Goal: Task Accomplishment & Management: Manage account settings

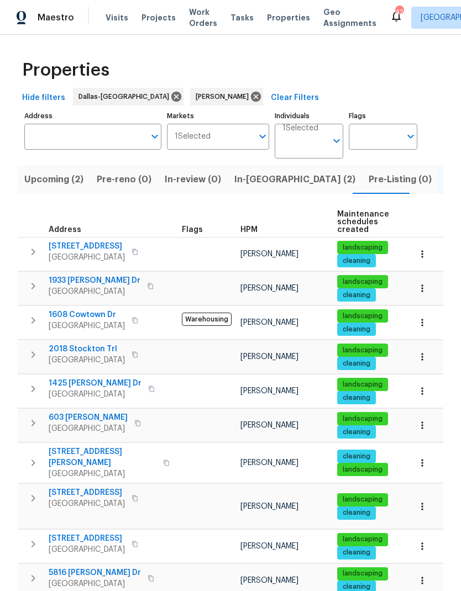
scroll to position [146, 0]
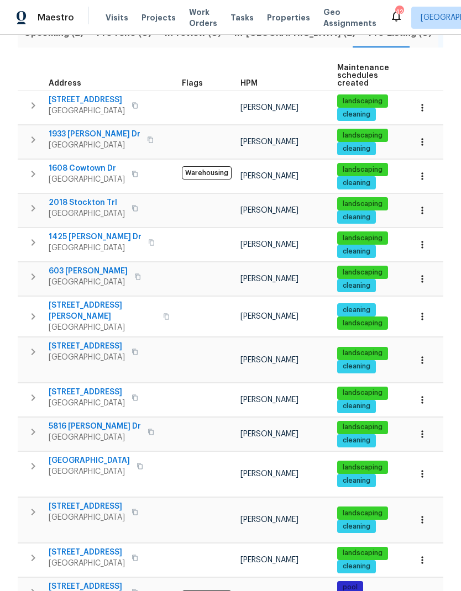
click at [81, 300] on span "917 Bower Dr" at bounding box center [103, 311] width 108 height 22
click at [79, 197] on span "2018 Stockton Trl" at bounding box center [87, 202] width 76 height 11
click at [99, 197] on span "2018 Stockton Trl" at bounding box center [87, 202] width 76 height 11
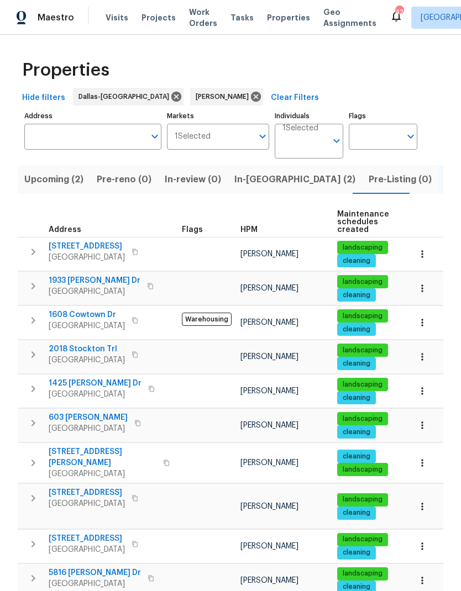
scroll to position [0, 0]
click at [75, 124] on input "Address" at bounding box center [84, 137] width 120 height 26
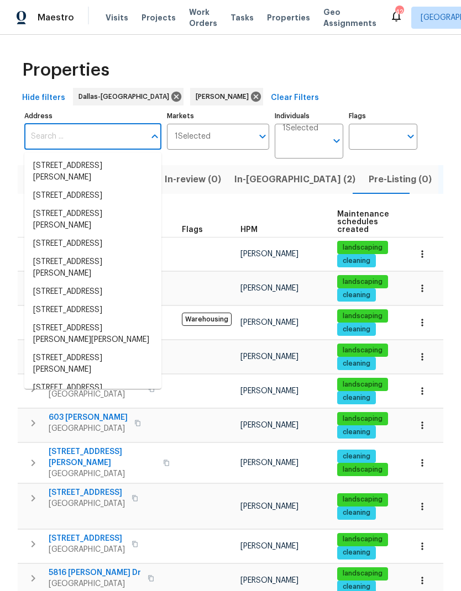
click at [223, 272] on td at bounding box center [206, 289] width 59 height 34
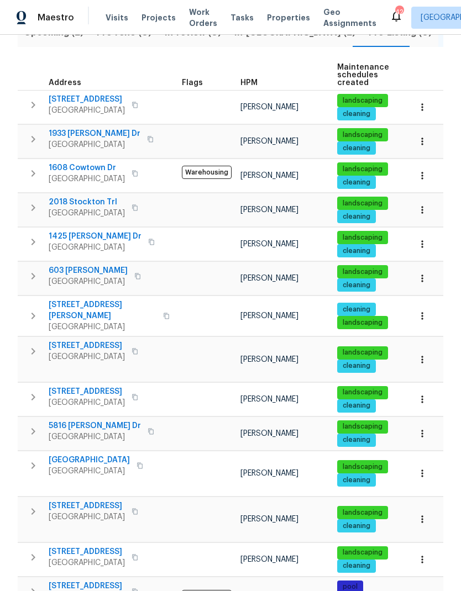
scroll to position [146, 0]
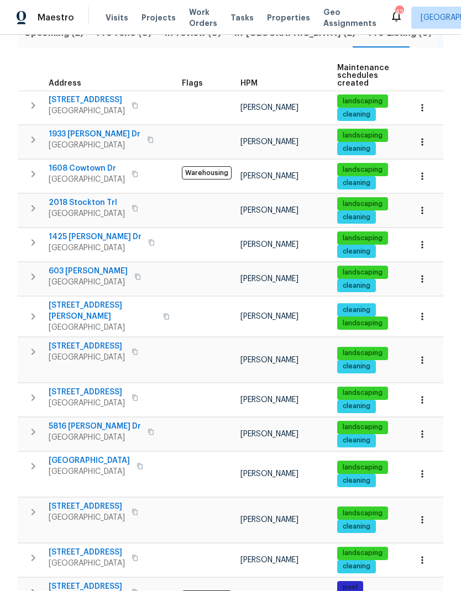
click at [111, 501] on span "[STREET_ADDRESS]" at bounding box center [87, 506] width 76 height 11
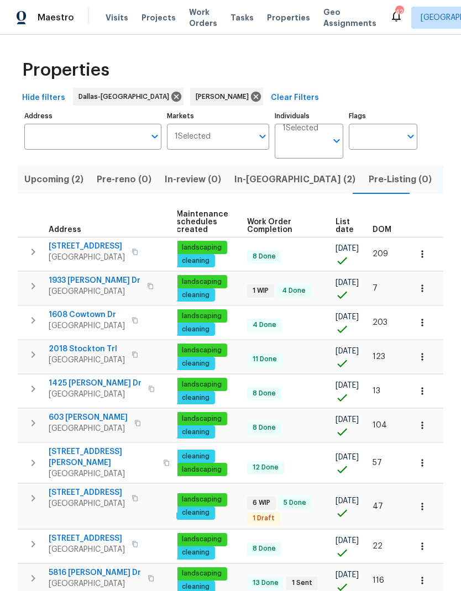
scroll to position [0, 161]
click at [85, 124] on input "Address" at bounding box center [84, 137] width 120 height 26
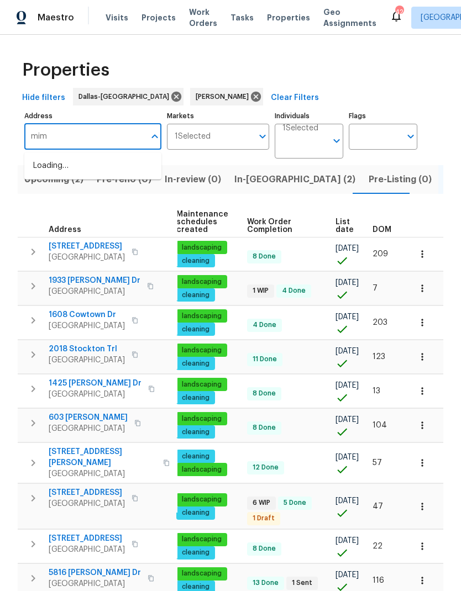
type input "mims"
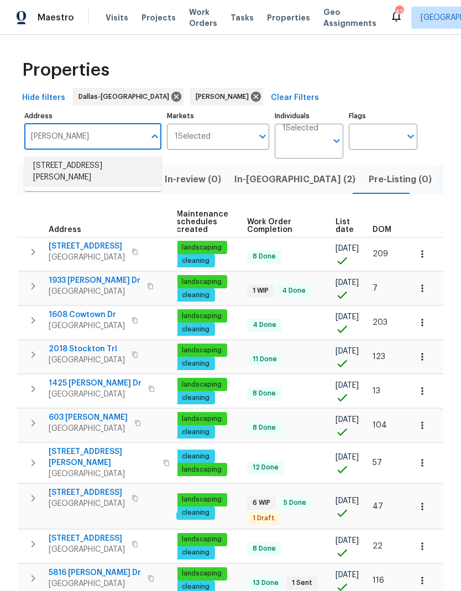
click at [75, 157] on li "1613 Mims St Fort Worth TX 76112" at bounding box center [92, 172] width 137 height 30
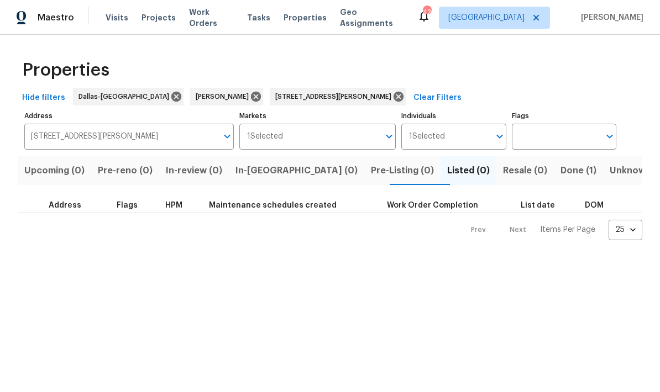
click at [460, 170] on span "Done (1)" at bounding box center [578, 170] width 36 height 15
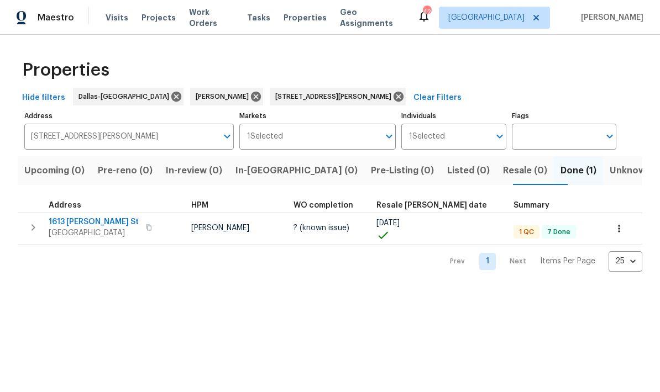
click at [76, 219] on span "1613 Mims St" at bounding box center [94, 222] width 90 height 11
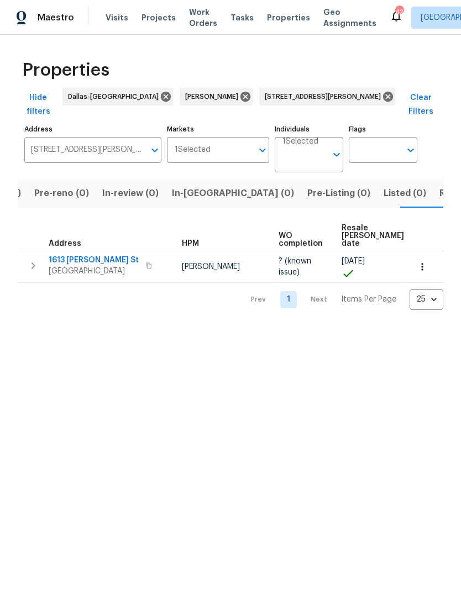
scroll to position [0, 68]
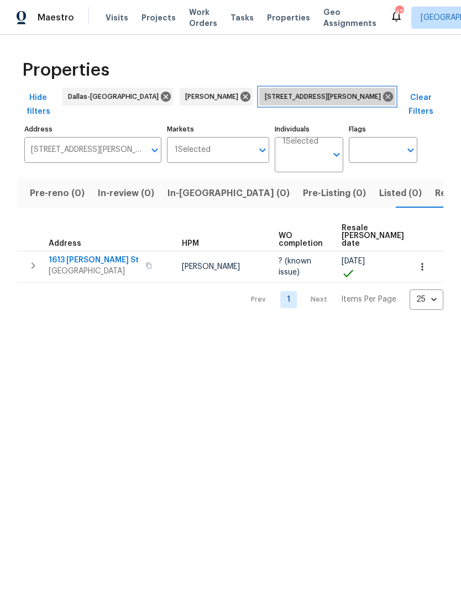
click at [382, 93] on icon at bounding box center [388, 97] width 12 height 12
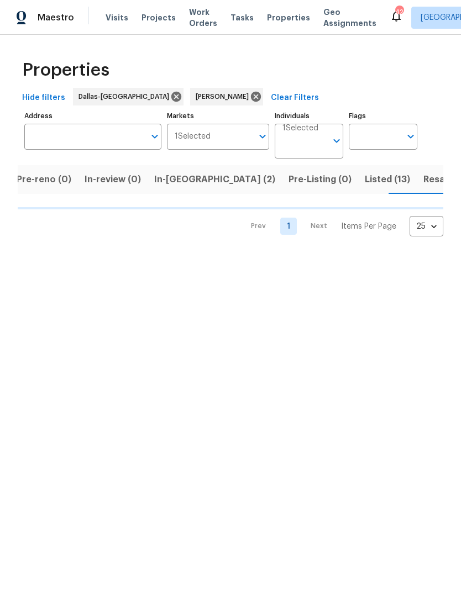
scroll to position [0, 86]
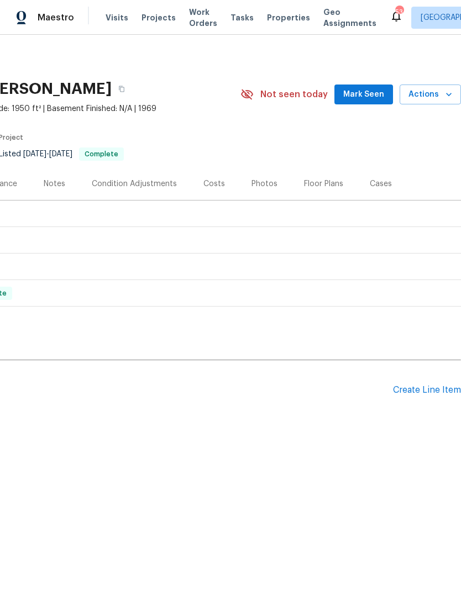
scroll to position [0, 164]
click at [429, 395] on div "Create Line Item" at bounding box center [427, 390] width 68 height 11
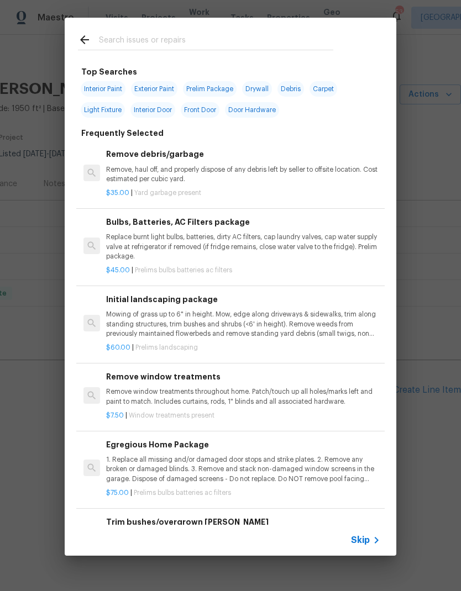
click at [160, 41] on input "text" at bounding box center [216, 41] width 234 height 17
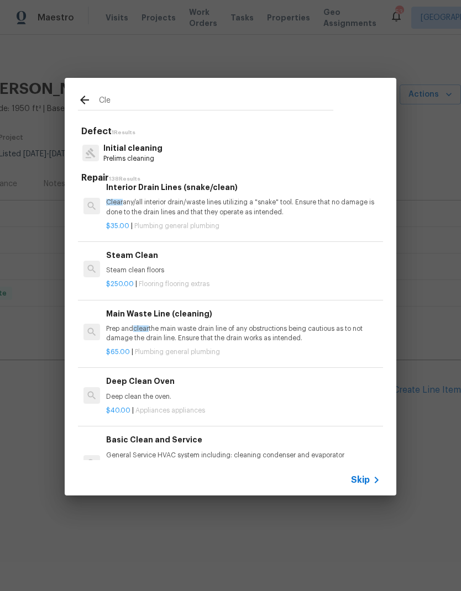
scroll to position [158, 0]
type input "C"
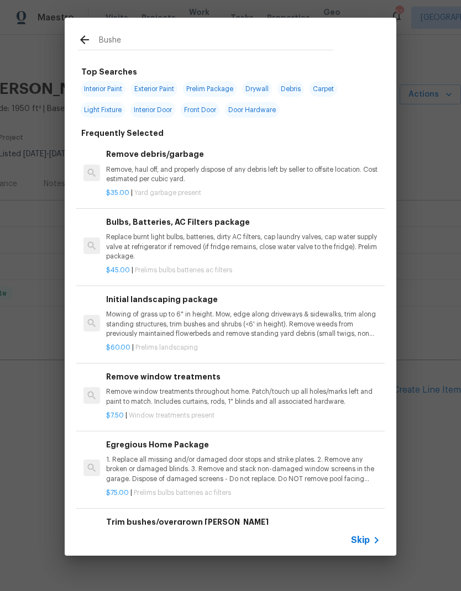
type input "Bushes"
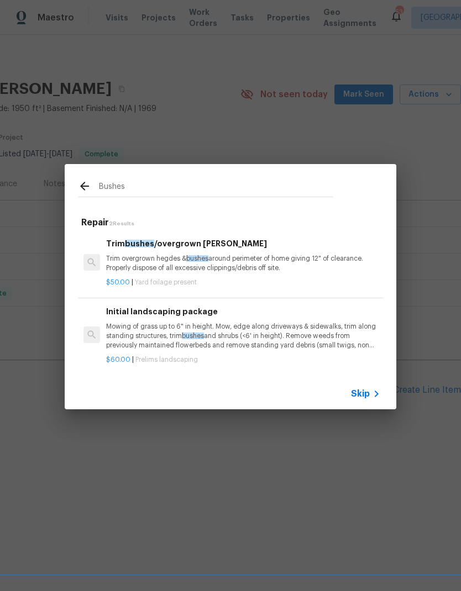
click at [134, 259] on p "Trim overgrown hegdes & bushes around perimeter of home giving 12" of clearance…" at bounding box center [243, 263] width 274 height 19
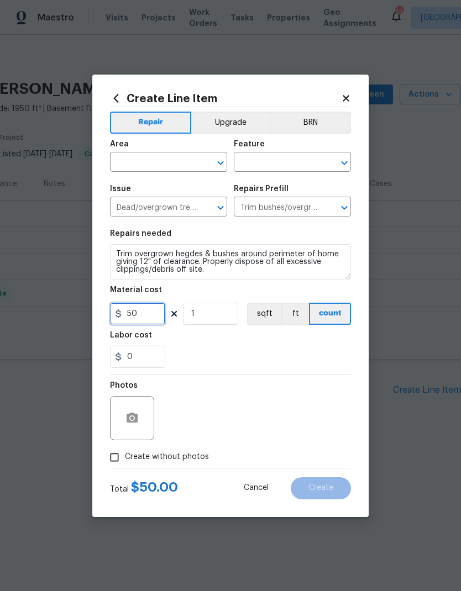
click at [151, 321] on input "50" at bounding box center [137, 314] width 55 height 22
type input "200"
click at [297, 363] on div "0" at bounding box center [230, 357] width 241 height 22
click at [162, 156] on input "text" at bounding box center [153, 163] width 86 height 17
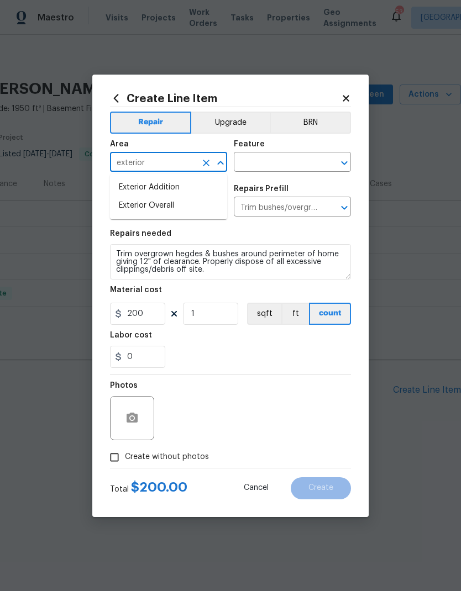
click at [188, 205] on li "Exterior Overall" at bounding box center [168, 206] width 117 height 18
type input "Exterior Overall"
click at [296, 155] on input "text" at bounding box center [277, 163] width 86 height 17
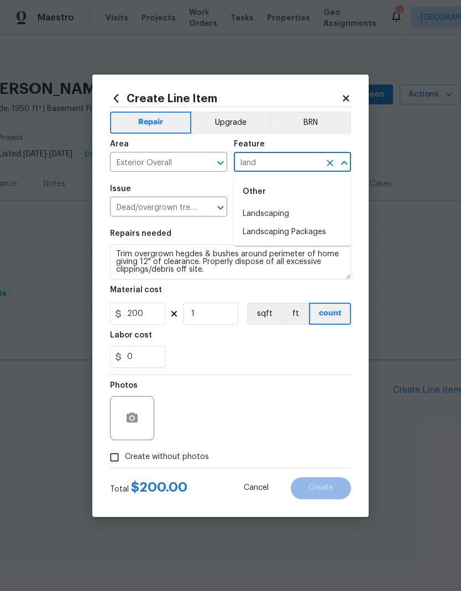
click at [286, 206] on li "Landscaping" at bounding box center [292, 214] width 117 height 18
type input "Landscaping"
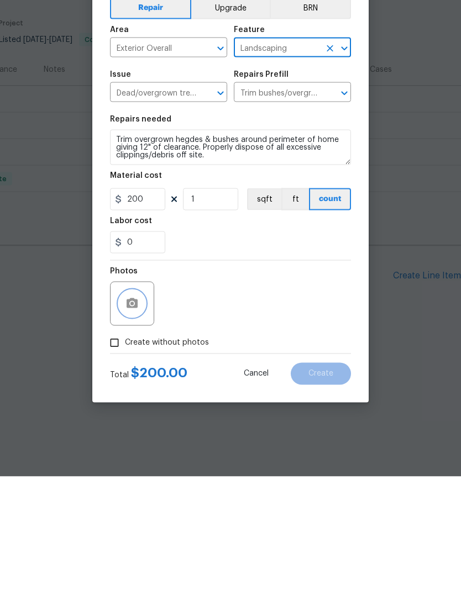
click at [135, 413] on icon "button" at bounding box center [132, 418] width 11 height 10
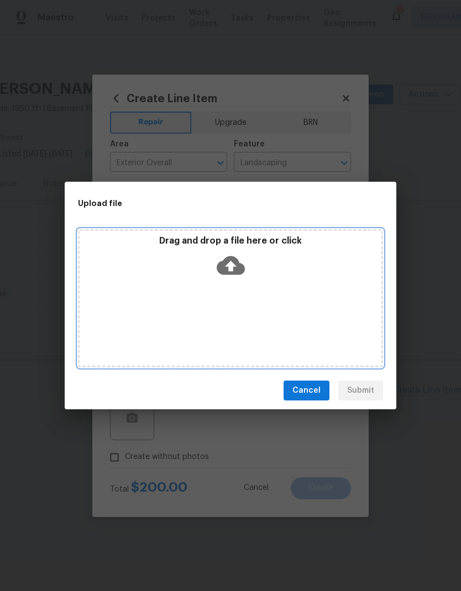
click at [239, 274] on icon at bounding box center [231, 265] width 28 height 19
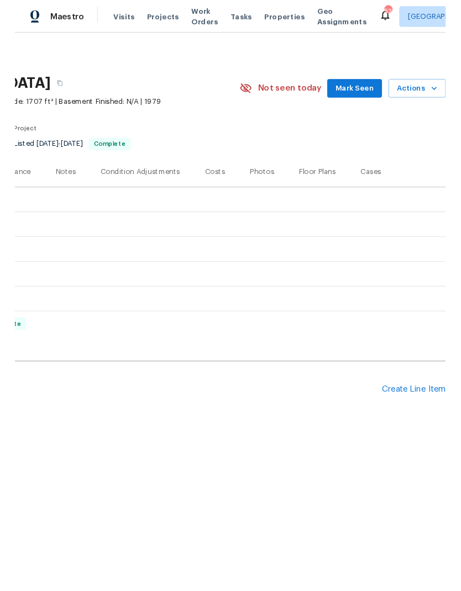
scroll to position [0, 164]
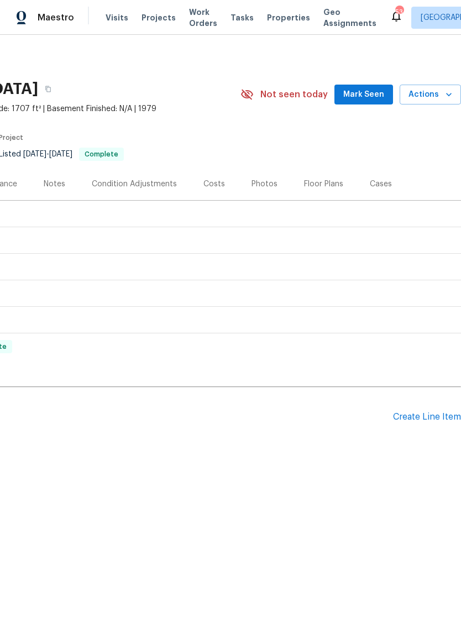
click at [429, 417] on div "Create Line Item" at bounding box center [427, 417] width 68 height 11
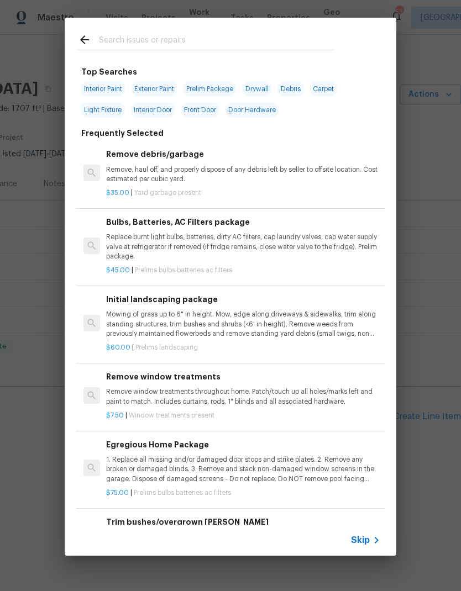
click at [164, 46] on input "text" at bounding box center [216, 41] width 234 height 17
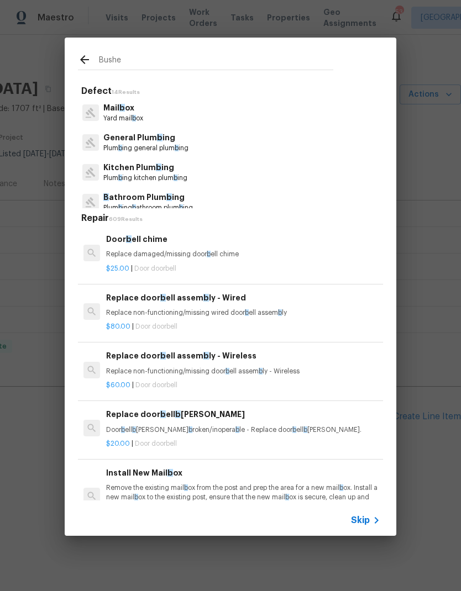
type input "Bushes"
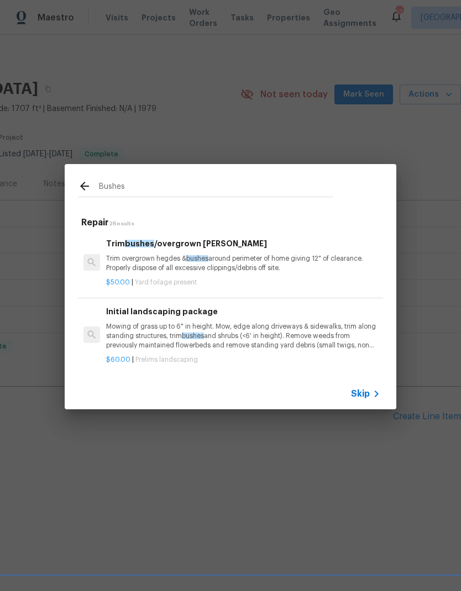
click at [221, 261] on p "Trim overgrown hegdes & bushes around perimeter of home giving 12" of clearance…" at bounding box center [243, 263] width 274 height 19
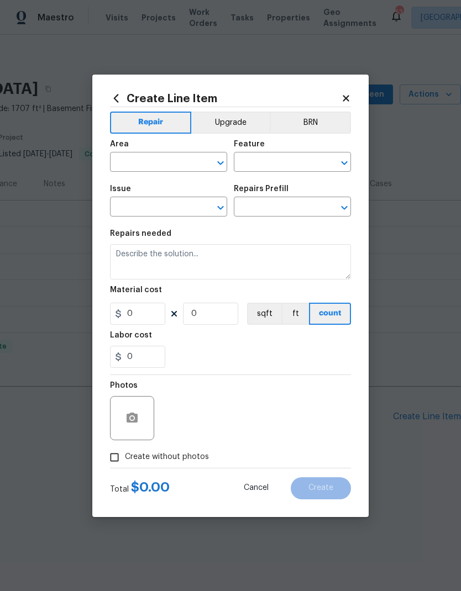
type input "Dead/overgrown tree or foliage"
type textarea "Trim overgrown hegdes & bushes around perimeter of home giving 12" of clearance…"
type input "1"
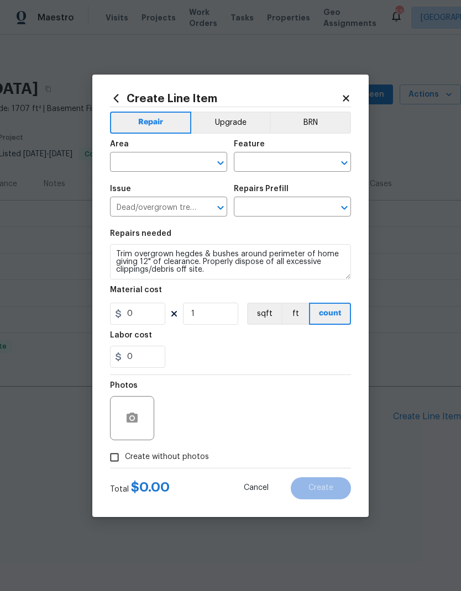
type input "Trim bushes/overgrown hedges $50.00"
click at [149, 318] on input "50" at bounding box center [137, 314] width 55 height 22
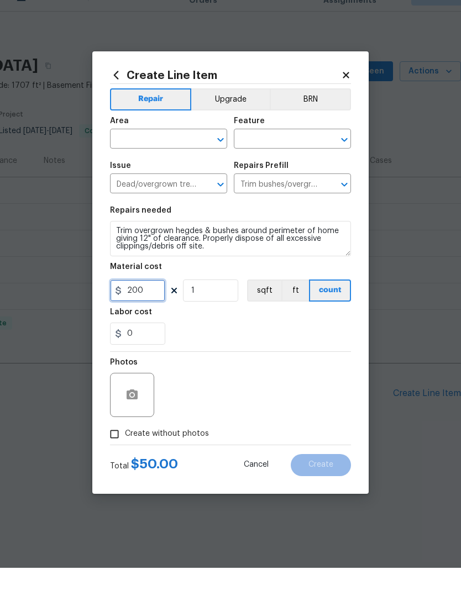
type input "200"
click at [162, 155] on input "text" at bounding box center [153, 163] width 86 height 17
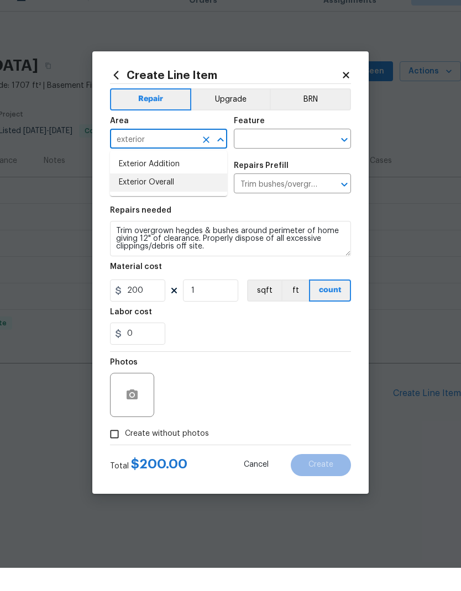
click at [190, 197] on li "Exterior Overall" at bounding box center [168, 206] width 117 height 18
type input "Exterior Overall"
click at [285, 155] on input "text" at bounding box center [277, 163] width 86 height 17
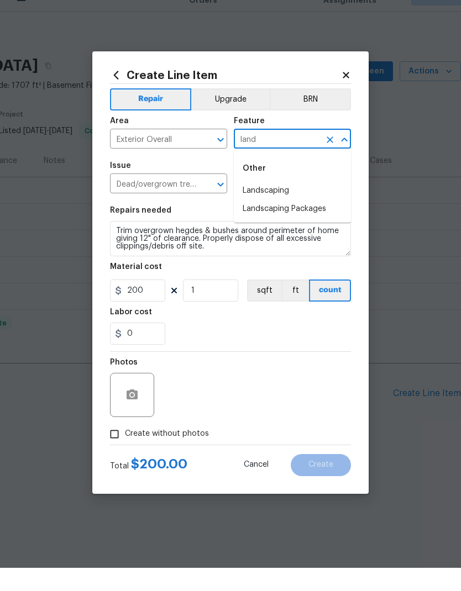
click at [276, 205] on li "Landscaping" at bounding box center [292, 214] width 117 height 18
type input "Landscaping"
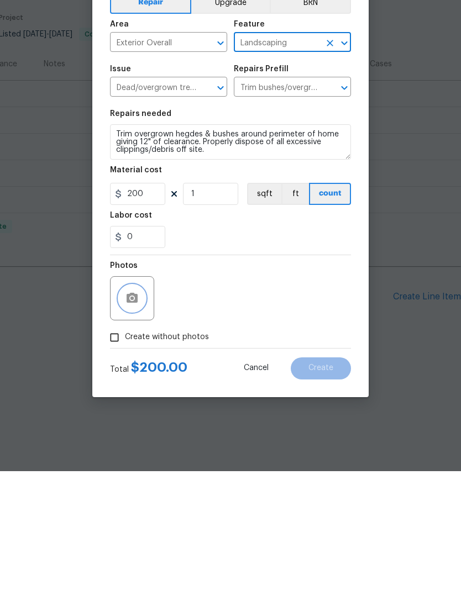
click at [135, 413] on icon "button" at bounding box center [132, 418] width 11 height 10
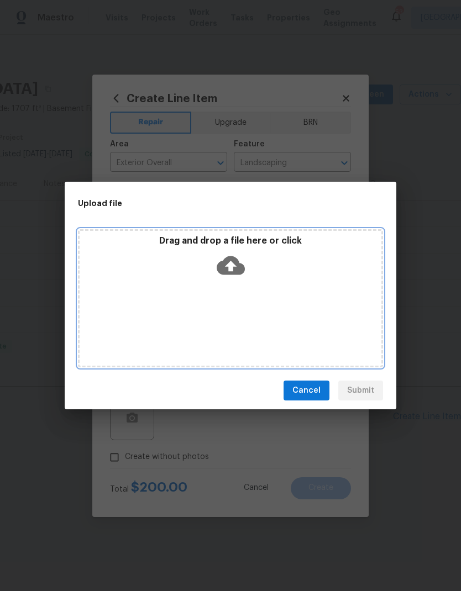
click at [240, 267] on icon at bounding box center [231, 265] width 28 height 19
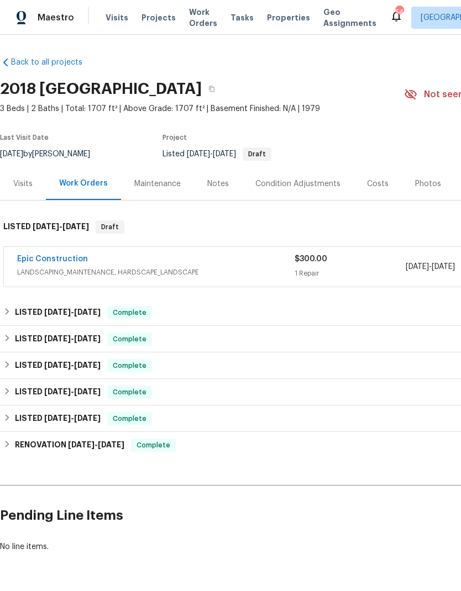
click at [59, 258] on link "Epic Construction" at bounding box center [52, 259] width 71 height 8
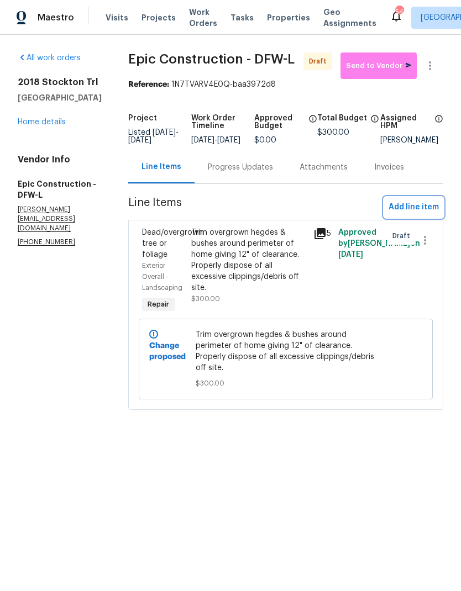
click at [410, 211] on span "Add line item" at bounding box center [414, 208] width 50 height 14
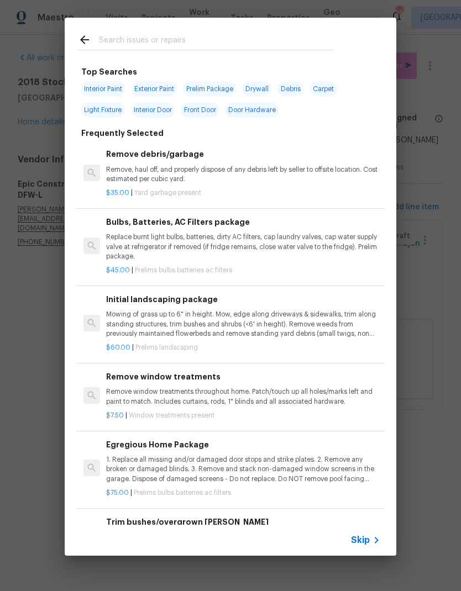
click at [282, 40] on input "text" at bounding box center [216, 41] width 234 height 17
type input "Fence"
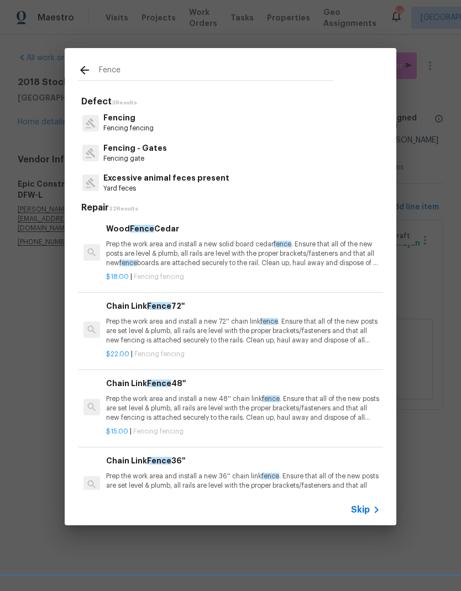
click at [124, 146] on p "Fencing - Gates" at bounding box center [135, 149] width 64 height 12
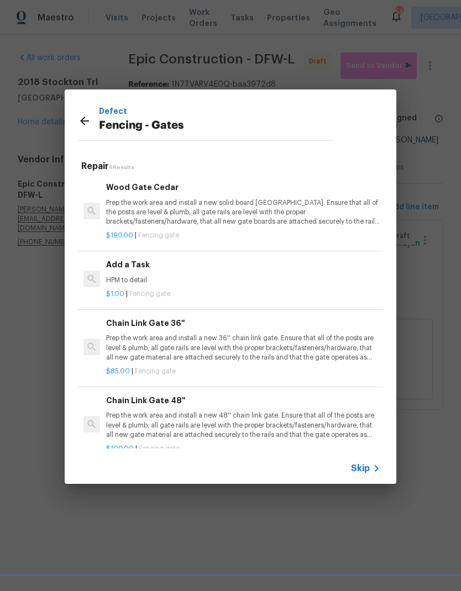
click at [138, 207] on p "Prep the work area and install a new solid board cedar gate. Ensure that all of…" at bounding box center [243, 212] width 274 height 28
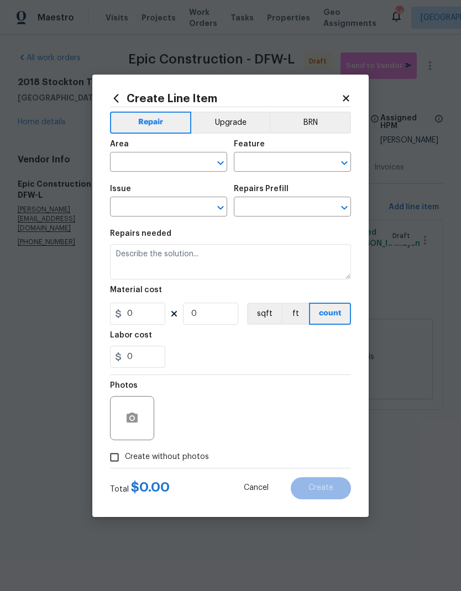
type input "Fencing - Gates"
type input "Wood Gate Cedar $190.00"
type textarea "Prep the work area and install a new solid board cedar gate. Ensure that all of…"
type input "190"
type input "1"
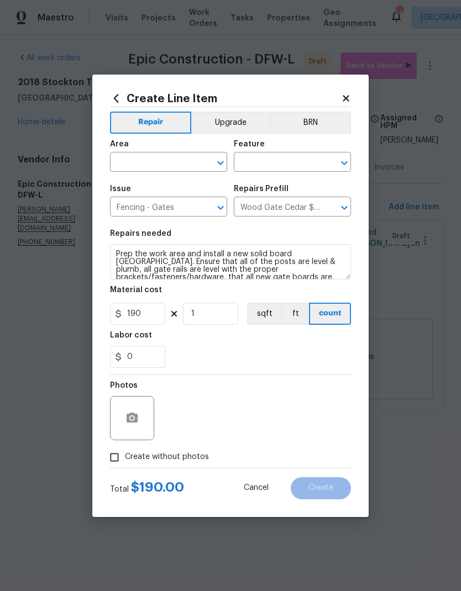
click at [145, 159] on input "text" at bounding box center [153, 163] width 86 height 17
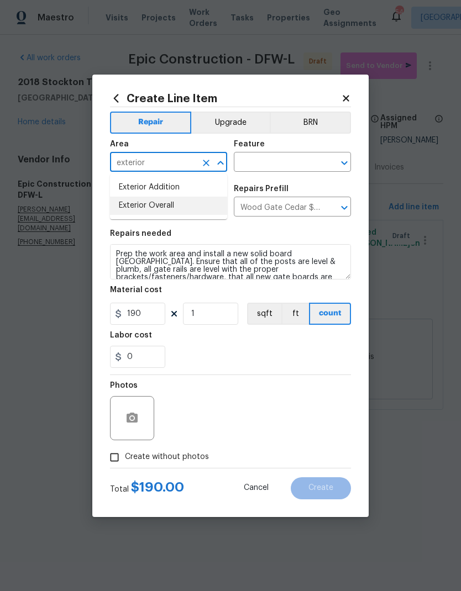
click at [148, 198] on li "Exterior Overall" at bounding box center [168, 206] width 117 height 18
type input "Exterior Overall"
click at [286, 150] on div "Feature" at bounding box center [292, 147] width 117 height 14
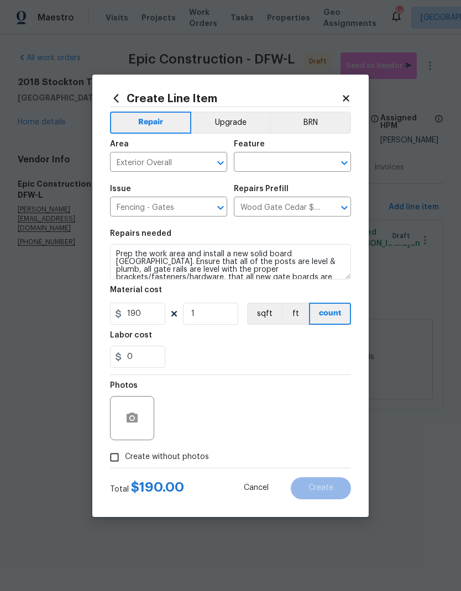
click at [264, 155] on input "text" at bounding box center [277, 163] width 86 height 17
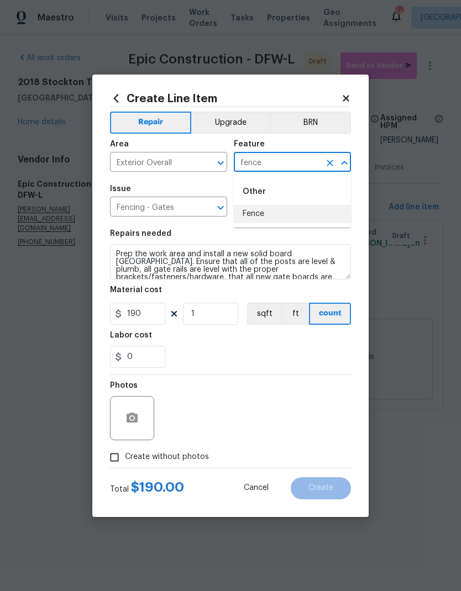
click at [262, 206] on li "Fence" at bounding box center [292, 214] width 117 height 18
type input "Fence"
click at [146, 321] on input "190" at bounding box center [137, 314] width 55 height 22
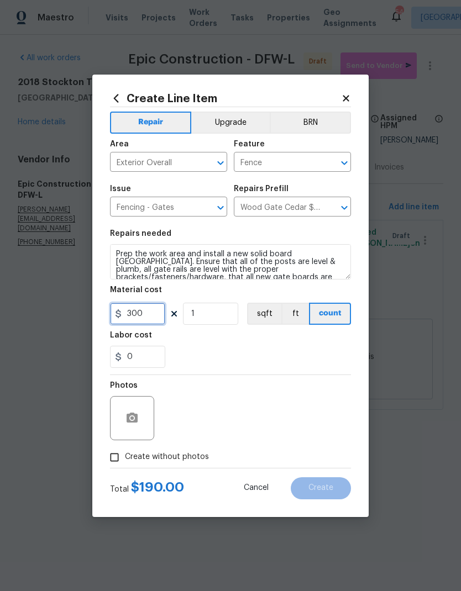
type input "300"
click at [312, 368] on div "0" at bounding box center [230, 357] width 241 height 22
click at [127, 408] on button "button" at bounding box center [132, 418] width 27 height 27
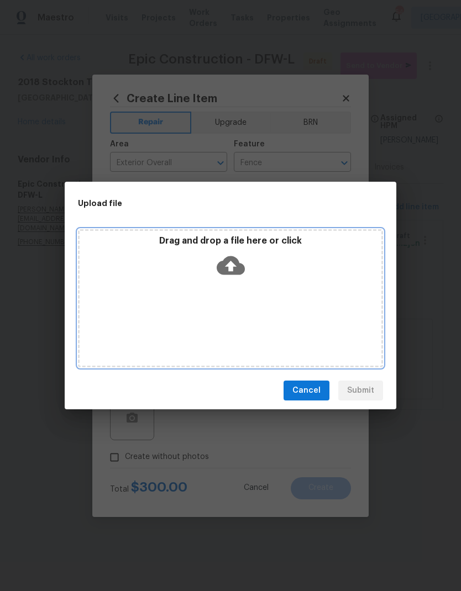
click at [232, 257] on icon at bounding box center [231, 265] width 28 height 19
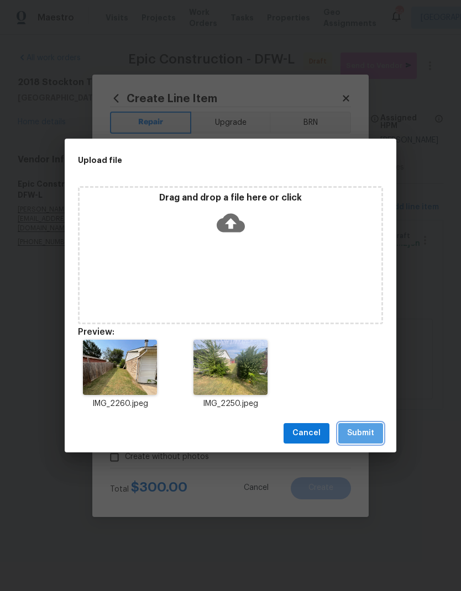
click at [361, 428] on span "Submit" at bounding box center [360, 434] width 27 height 14
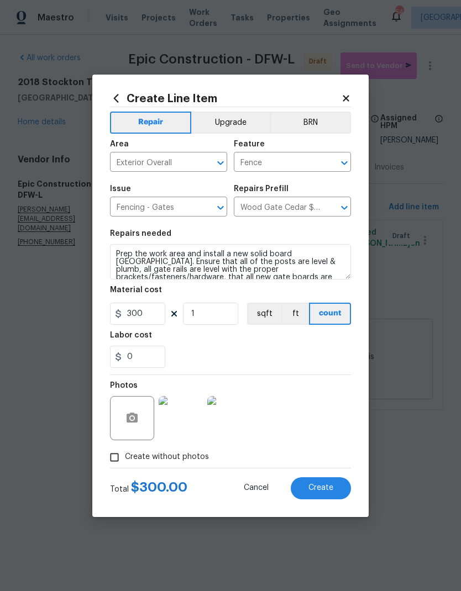
click at [331, 486] on span "Create" at bounding box center [320, 488] width 25 height 8
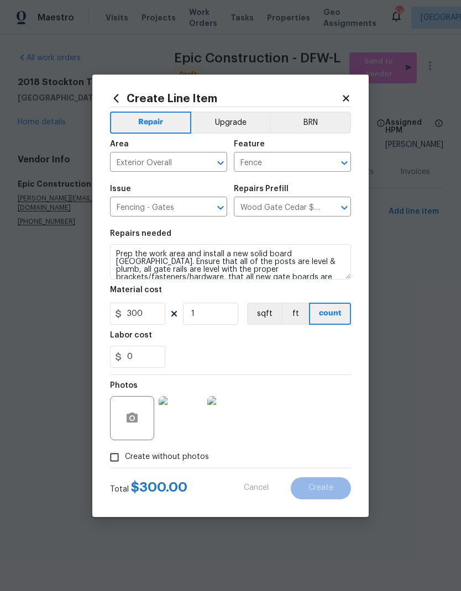
type input "0"
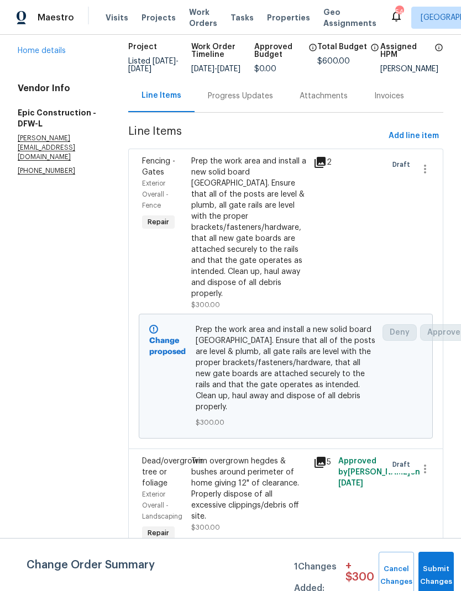
scroll to position [44, 0]
click at [436, 568] on button "Submit Changes" at bounding box center [435, 576] width 35 height 48
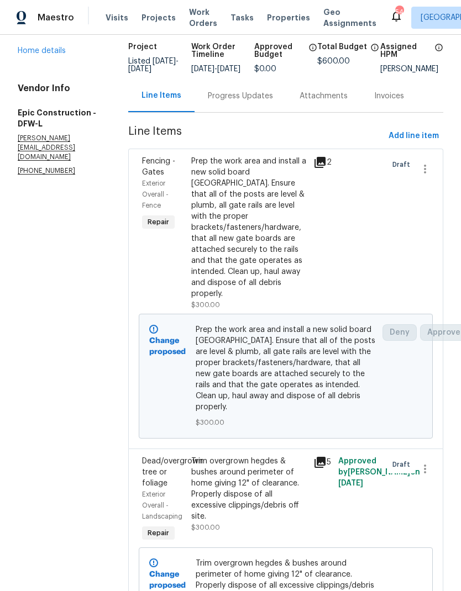
scroll to position [0, 0]
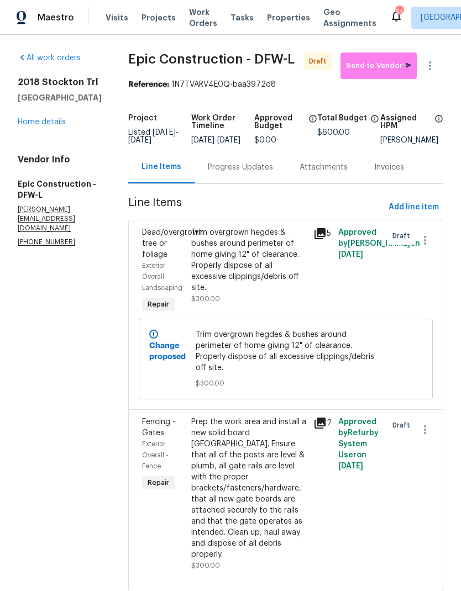
click at [50, 128] on div "2018 Stockton Trl Grand Prairie, TX 75052 Home details" at bounding box center [60, 102] width 84 height 51
click at [47, 126] on link "Home details" at bounding box center [42, 122] width 48 height 8
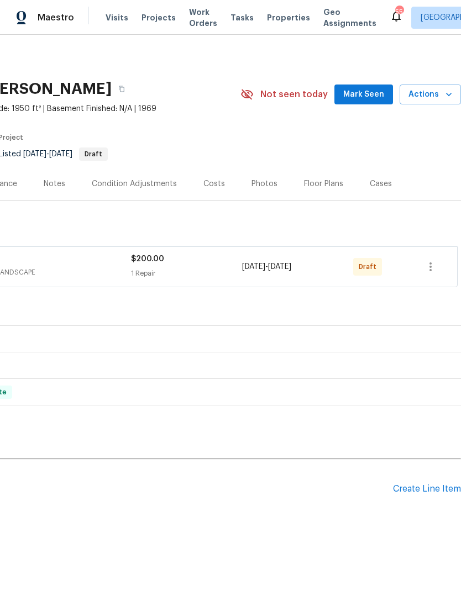
scroll to position [0, 164]
click at [428, 264] on icon "button" at bounding box center [430, 266] width 13 height 13
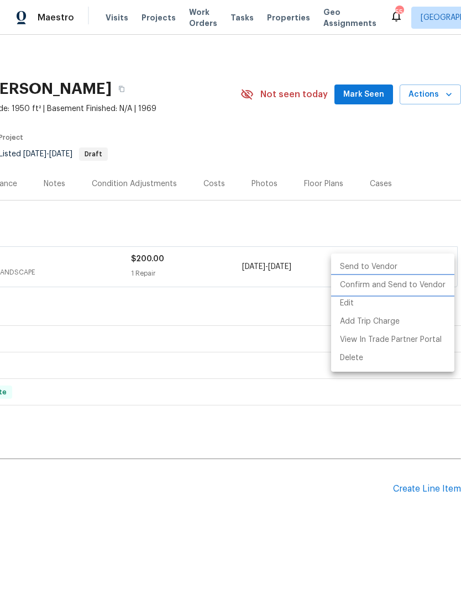
click at [392, 280] on li "Confirm and Send to Vendor" at bounding box center [392, 285] width 123 height 18
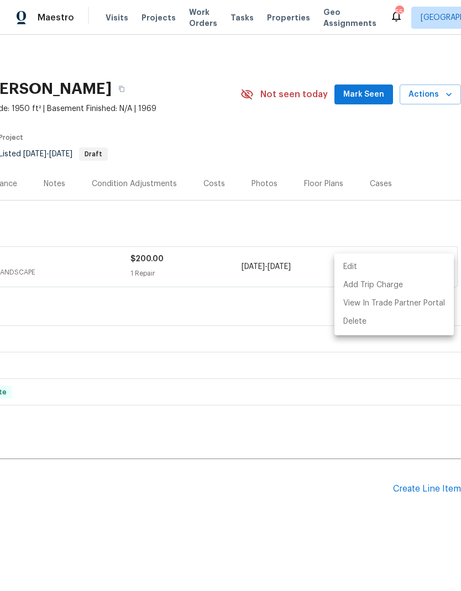
click at [297, 313] on div at bounding box center [230, 295] width 461 height 591
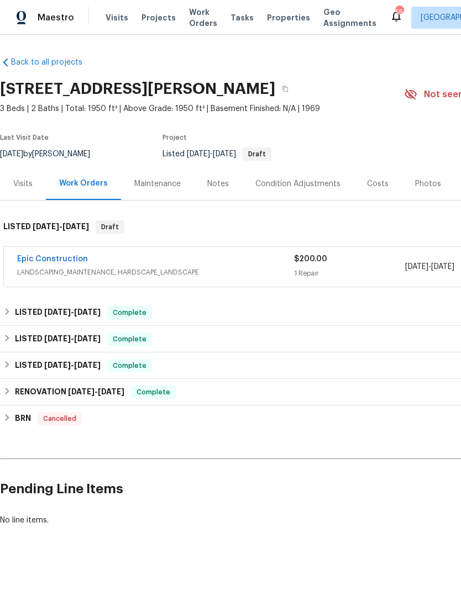
scroll to position [0, 0]
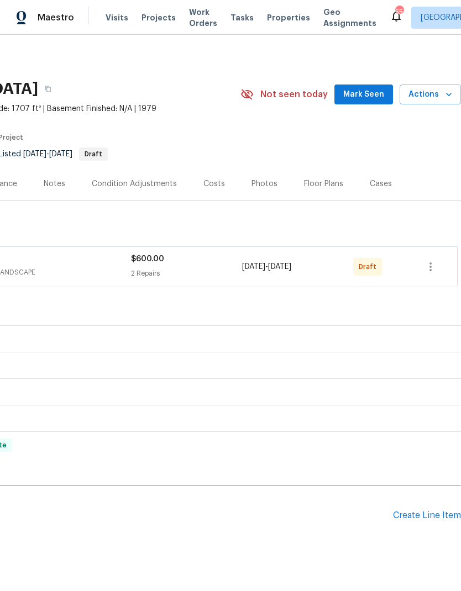
scroll to position [0, 164]
click at [432, 267] on icon "button" at bounding box center [430, 267] width 2 height 9
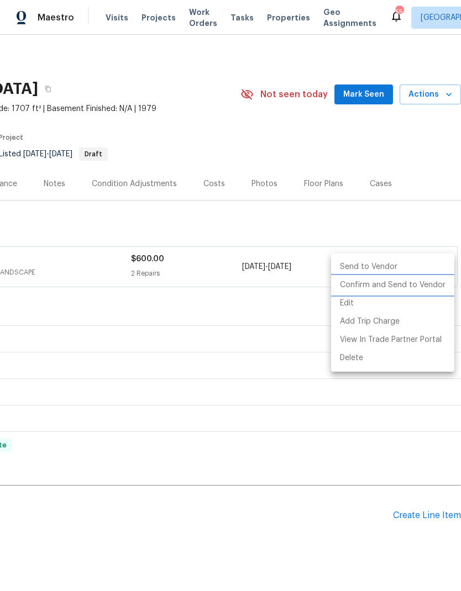
click at [421, 285] on li "Confirm and Send to Vendor" at bounding box center [392, 285] width 123 height 18
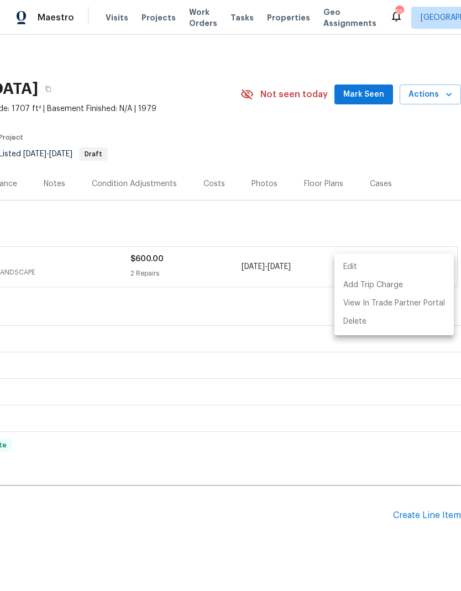
click at [277, 312] on div at bounding box center [230, 295] width 461 height 591
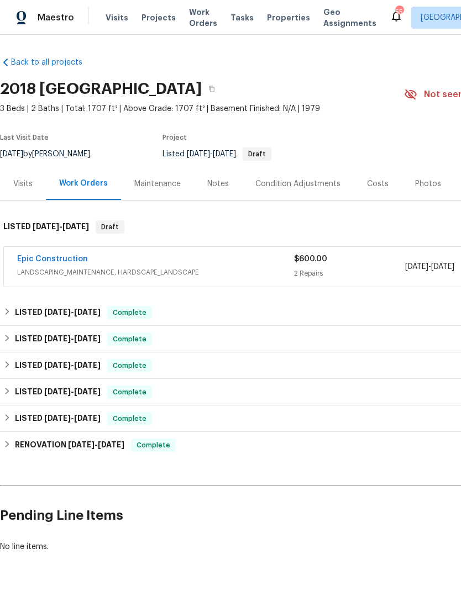
scroll to position [0, 0]
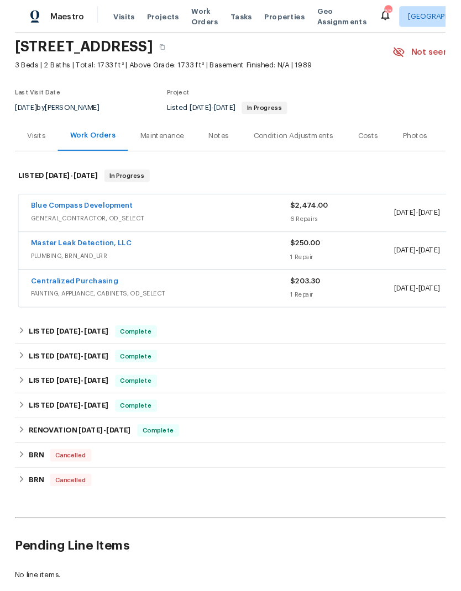
scroll to position [39, 0]
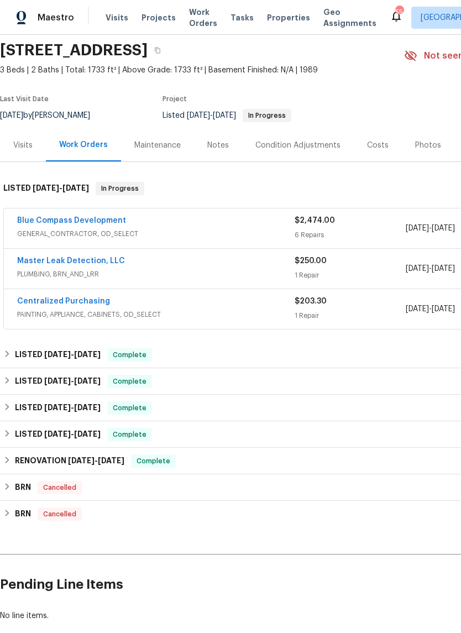
click at [86, 261] on link "Master Leak Detection, LLC" at bounding box center [71, 261] width 108 height 8
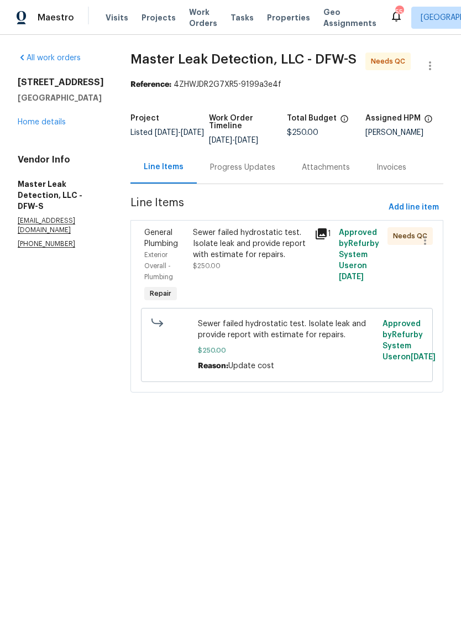
click at [280, 245] on div "Sewer failed hydrostatic test. Isolate leak and provide report with estimate fo…" at bounding box center [250, 243] width 115 height 33
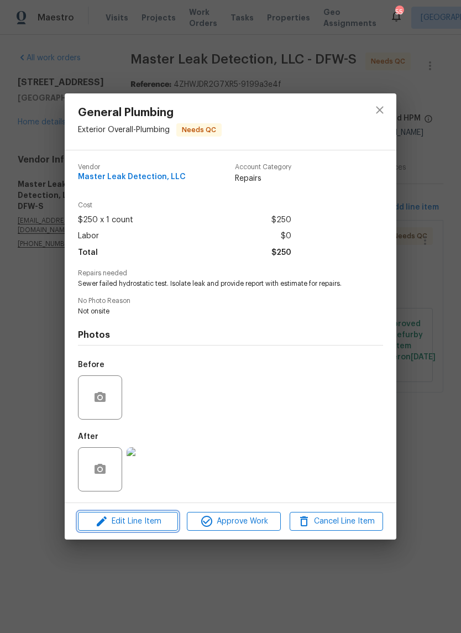
click at [148, 522] on span "Edit Line Item" at bounding box center [127, 522] width 93 height 14
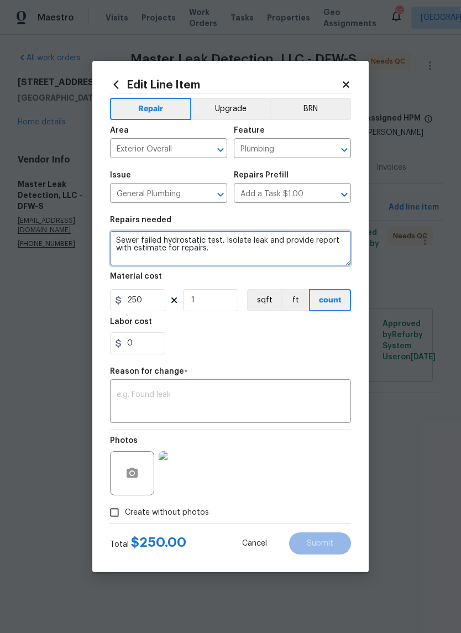
click at [234, 254] on textarea "Sewer failed hydrostatic test. Isolate leak and provide report with estimate fo…" at bounding box center [230, 247] width 241 height 35
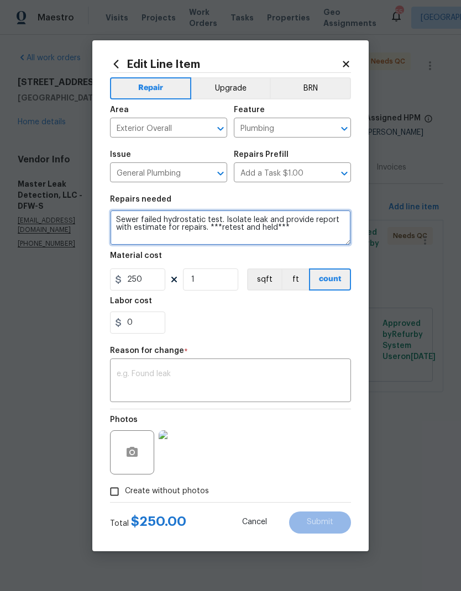
type textarea "Sewer failed hydrostatic test. Isolate leak and provide report with estimate fo…"
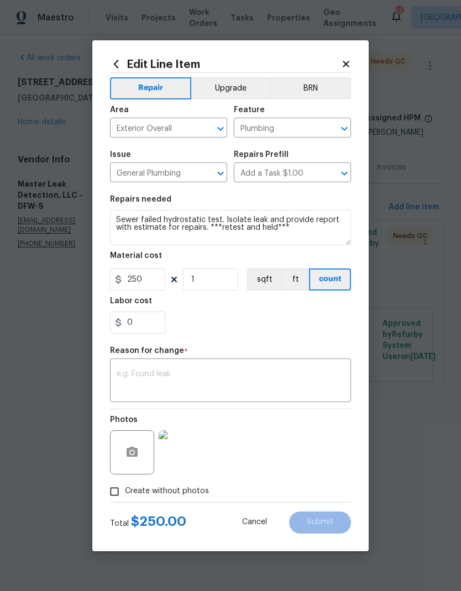
click at [298, 329] on div "0" at bounding box center [230, 323] width 241 height 22
click at [118, 490] on input "Create without photos" at bounding box center [114, 491] width 21 height 21
checkbox input "false"
click at [309, 377] on textarea at bounding box center [231, 381] width 228 height 23
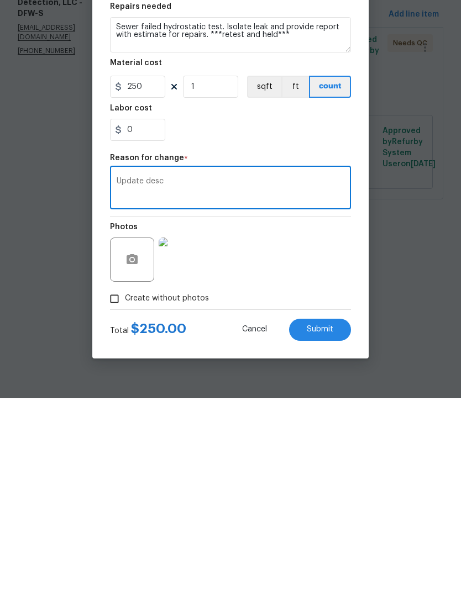
type textarea "Update desc"
click at [318, 518] on span "Submit" at bounding box center [320, 522] width 27 height 8
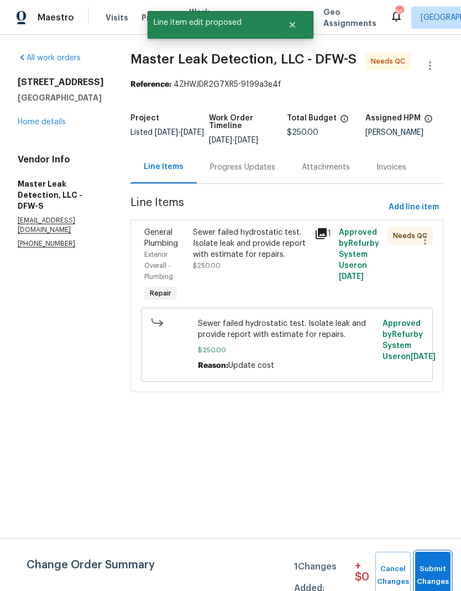
click at [438, 569] on span "Submit Changes" at bounding box center [433, 575] width 24 height 25
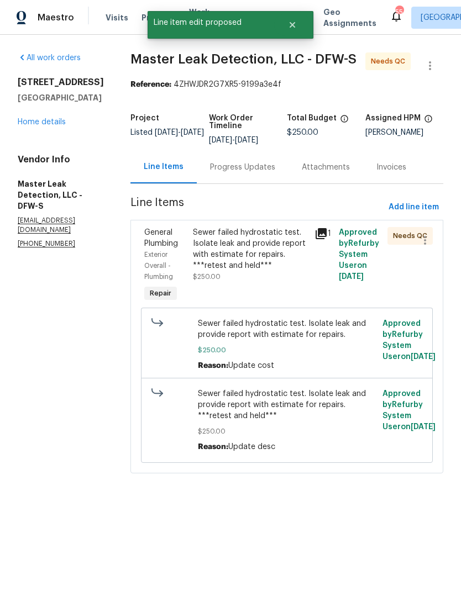
click at [264, 245] on div "Sewer failed hydrostatic test. Isolate leak and provide report with estimate fo…" at bounding box center [250, 249] width 115 height 44
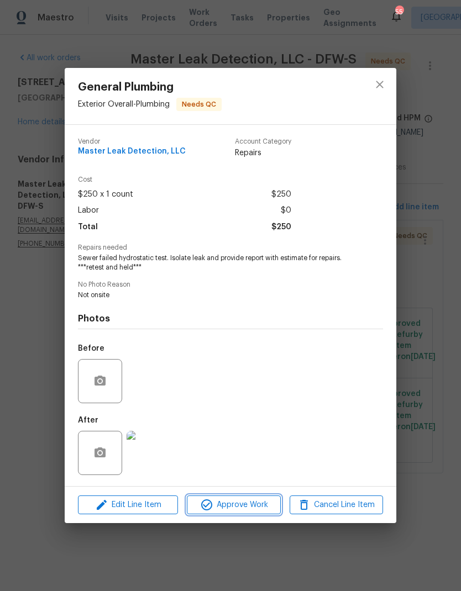
click at [245, 515] on button "Approve Work" at bounding box center [233, 505] width 93 height 19
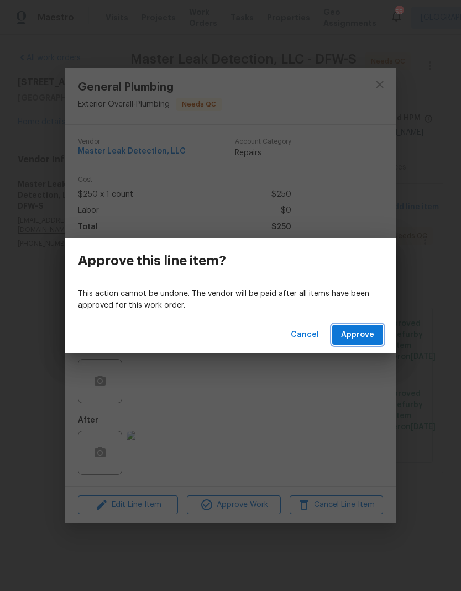
click at [361, 333] on span "Approve" at bounding box center [357, 335] width 33 height 14
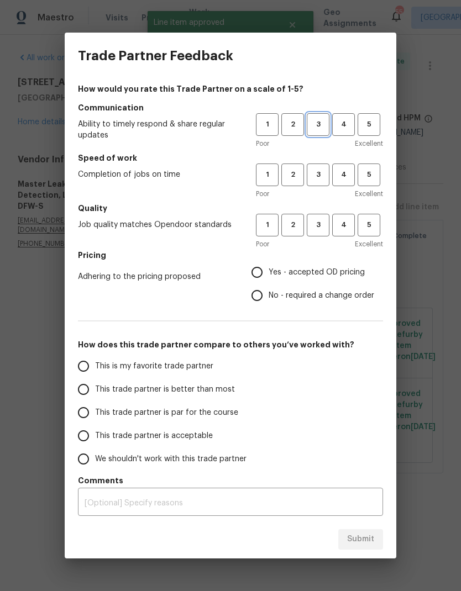
click at [317, 126] on span "3" at bounding box center [318, 124] width 20 height 13
click at [314, 182] on button "3" at bounding box center [318, 175] width 23 height 23
click at [314, 226] on span "3" at bounding box center [318, 225] width 20 height 13
click at [262, 275] on input "Yes - accepted OD pricing" at bounding box center [256, 272] width 23 height 23
radio input "true"
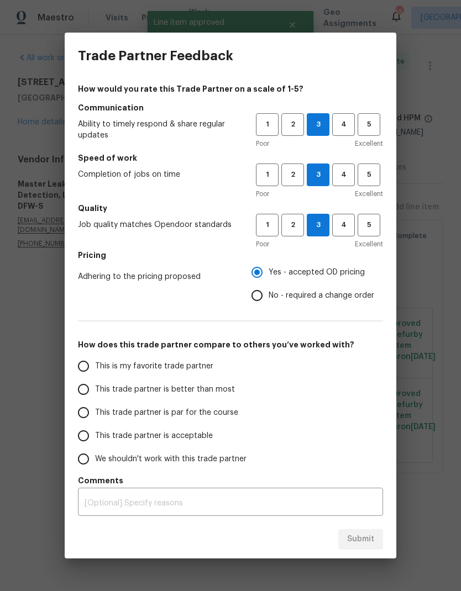
click at [83, 412] on input "This trade partner is par for the course" at bounding box center [83, 412] width 23 height 23
click at [366, 532] on button "Submit" at bounding box center [360, 539] width 45 height 20
radio input "true"
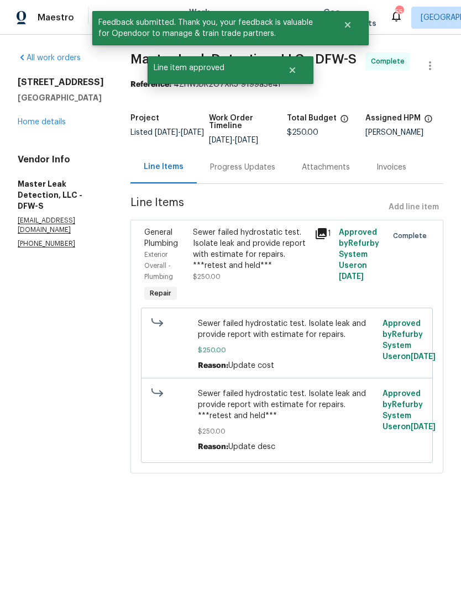
click at [51, 124] on link "Home details" at bounding box center [42, 122] width 48 height 8
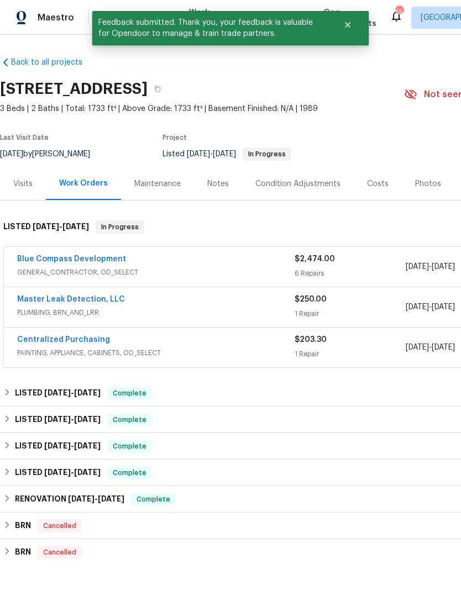
click at [77, 256] on link "Blue Compass Development" at bounding box center [71, 259] width 109 height 8
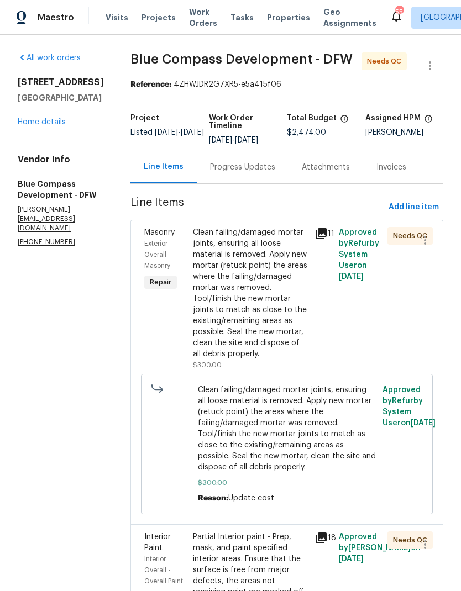
click at [263, 266] on div "Clean failing/damaged mortar joints, ensuring all loose material is removed. Ap…" at bounding box center [250, 293] width 115 height 133
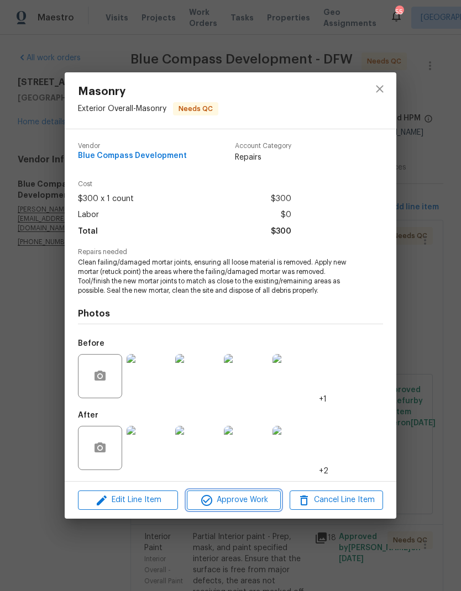
click at [237, 497] on span "Approve Work" at bounding box center [233, 501] width 87 height 14
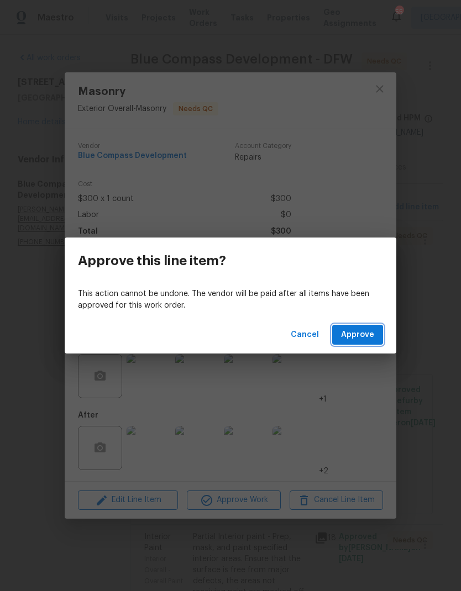
click at [360, 333] on span "Approve" at bounding box center [357, 335] width 33 height 14
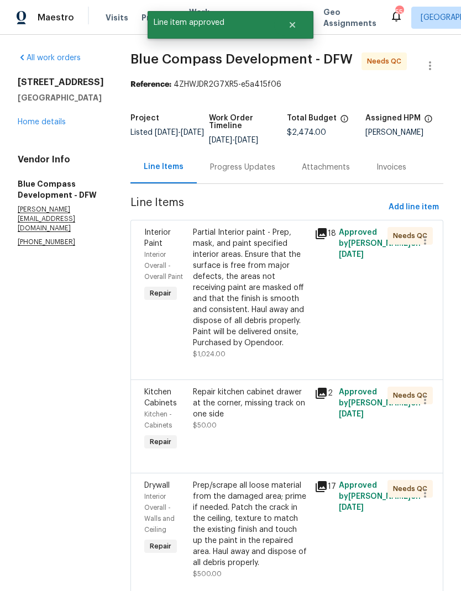
click at [275, 301] on div "Partial Interior paint - Prep, mask, and paint specified interior areas. Ensure…" at bounding box center [250, 288] width 115 height 122
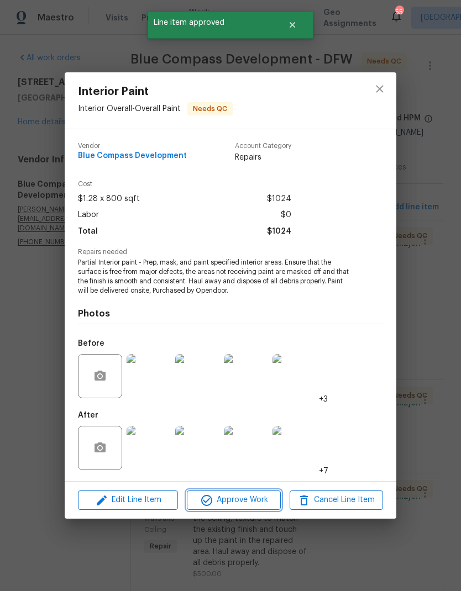
click at [258, 501] on span "Approve Work" at bounding box center [233, 501] width 87 height 14
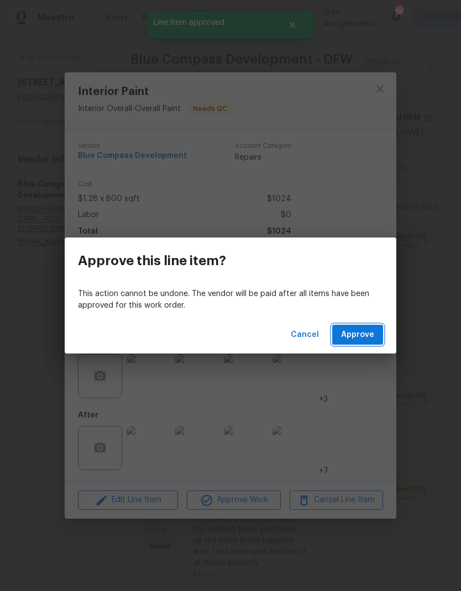
click at [371, 332] on span "Approve" at bounding box center [357, 335] width 33 height 14
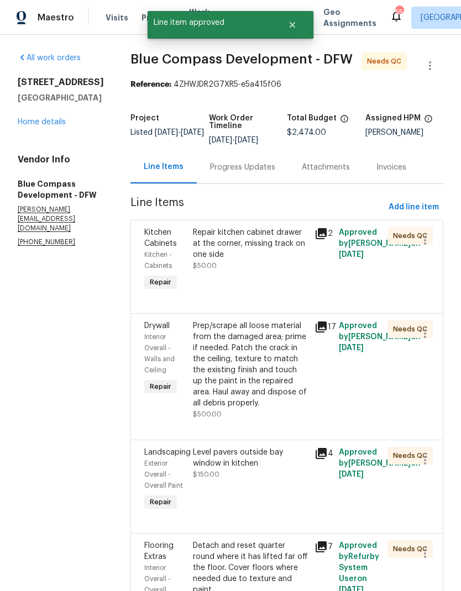
click at [278, 271] on div "Repair kitchen cabinet drawer at the corner, missing track on one side $50.00" at bounding box center [250, 249] width 115 height 44
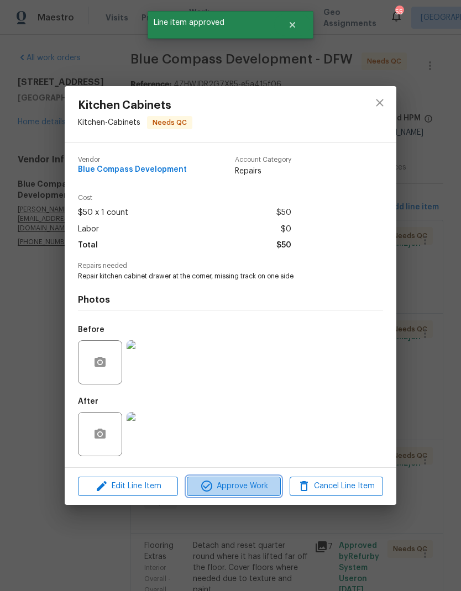
click at [249, 487] on span "Approve Work" at bounding box center [233, 487] width 87 height 14
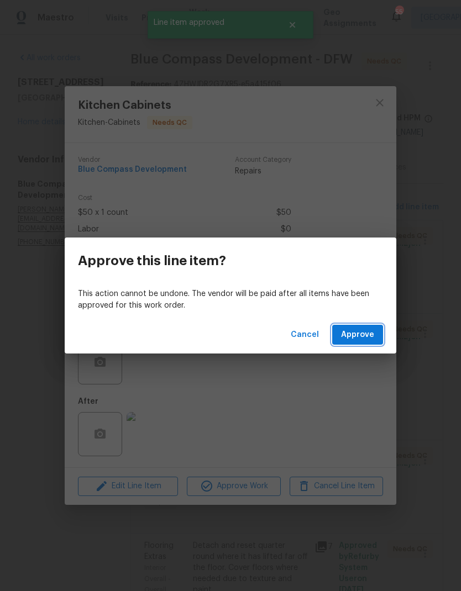
click at [361, 338] on span "Approve" at bounding box center [357, 335] width 33 height 14
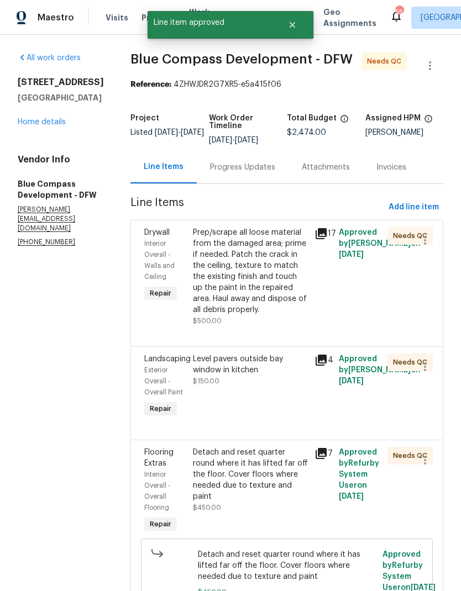
click at [279, 295] on div "Prep/scrape all loose material from the damaged area; prime if needed. Patch th…" at bounding box center [250, 271] width 115 height 88
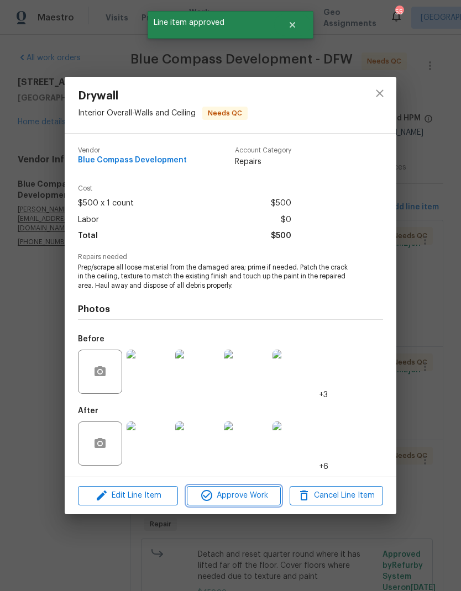
click at [245, 496] on span "Approve Work" at bounding box center [233, 496] width 87 height 14
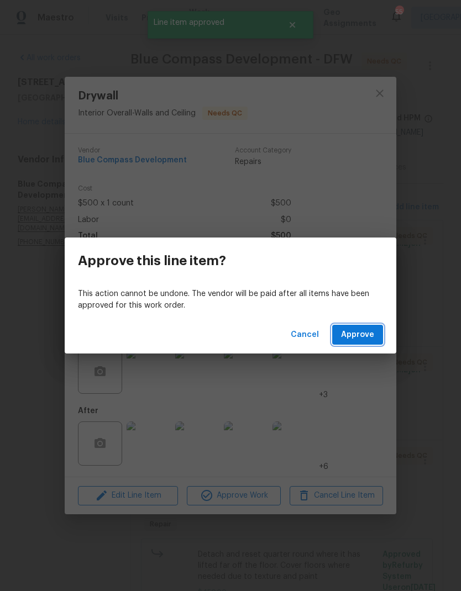
click at [356, 342] on button "Approve" at bounding box center [357, 335] width 51 height 20
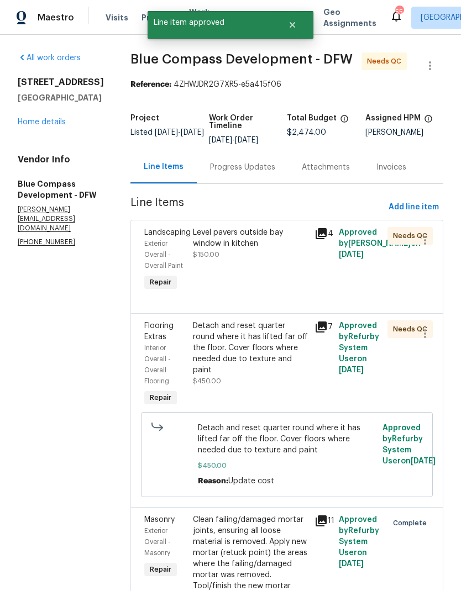
click at [286, 282] on div "Level pavers outside bay window in kitchen $150.00" at bounding box center [251, 260] width 122 height 73
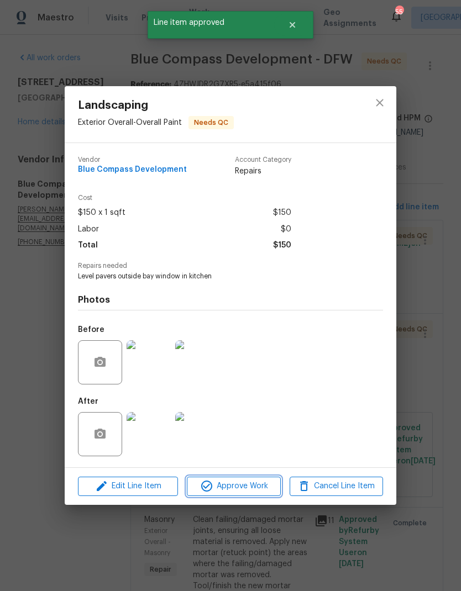
click at [245, 488] on span "Approve Work" at bounding box center [233, 487] width 87 height 14
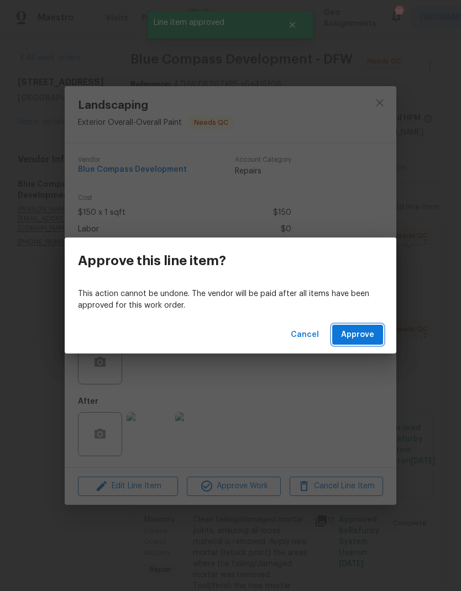
click at [359, 339] on span "Approve" at bounding box center [357, 335] width 33 height 14
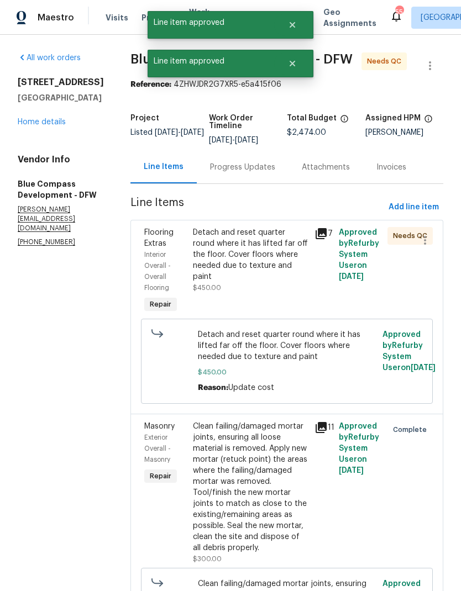
click at [269, 255] on div "Detach and reset quarter round where it has lifted far off the floor. Cover flo…" at bounding box center [250, 254] width 115 height 55
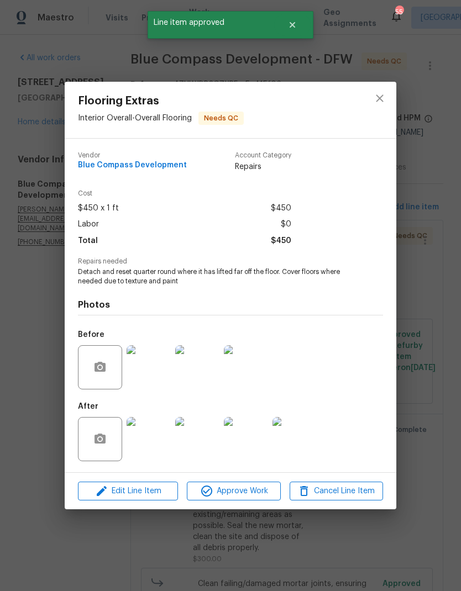
click at [245, 495] on span "Approve Work" at bounding box center [233, 492] width 87 height 14
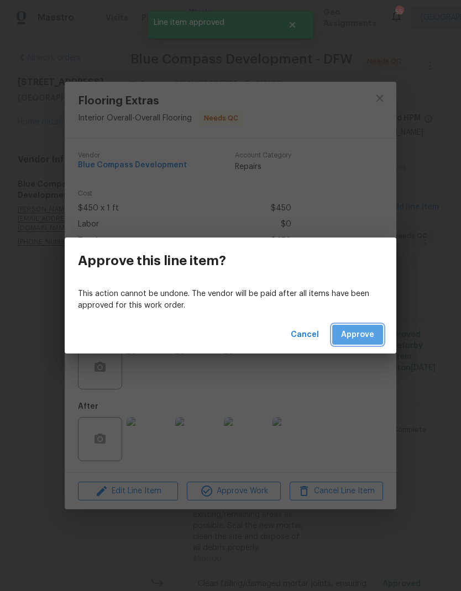
click at [353, 334] on span "Approve" at bounding box center [357, 335] width 33 height 14
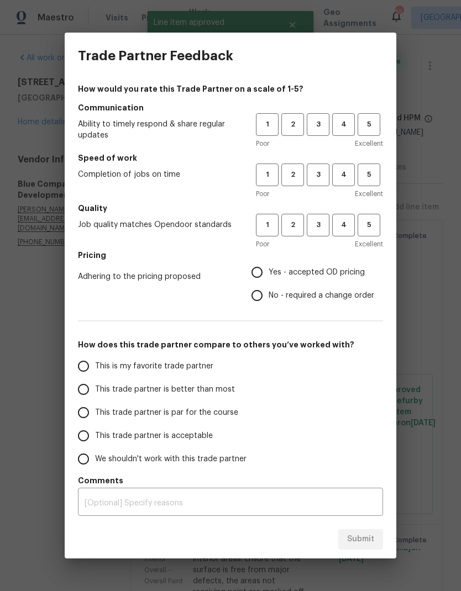
click at [322, 111] on h5 "Communication" at bounding box center [230, 107] width 305 height 11
click at [318, 128] on span "3" at bounding box center [318, 124] width 20 height 13
click at [322, 174] on span "3" at bounding box center [318, 175] width 20 height 13
click at [320, 227] on span "3" at bounding box center [318, 225] width 20 height 13
click at [259, 275] on input "Yes - accepted OD pricing" at bounding box center [256, 272] width 23 height 23
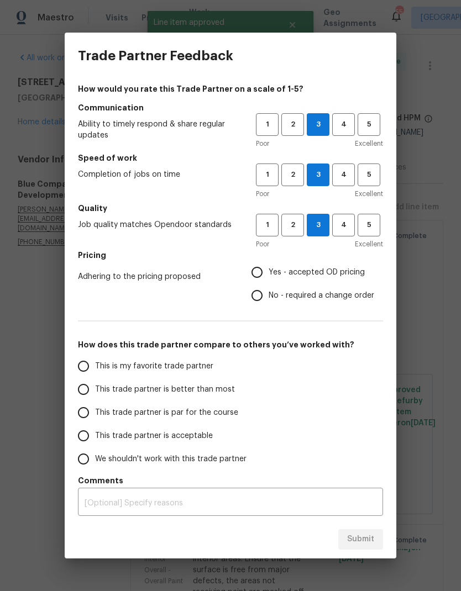
radio input "true"
click at [85, 412] on input "This trade partner is par for the course" at bounding box center [83, 412] width 23 height 23
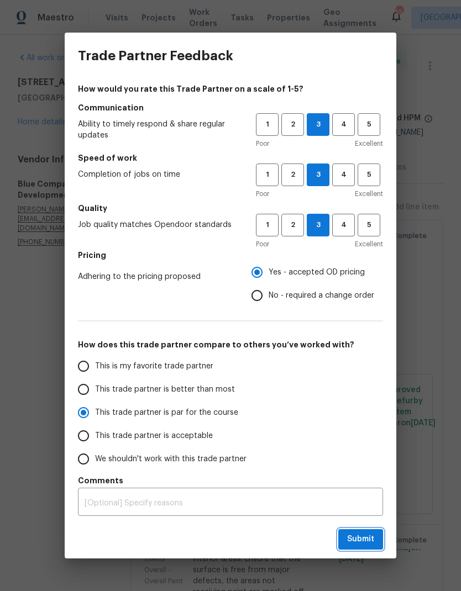
click at [365, 542] on span "Submit" at bounding box center [360, 540] width 27 height 14
radio input "true"
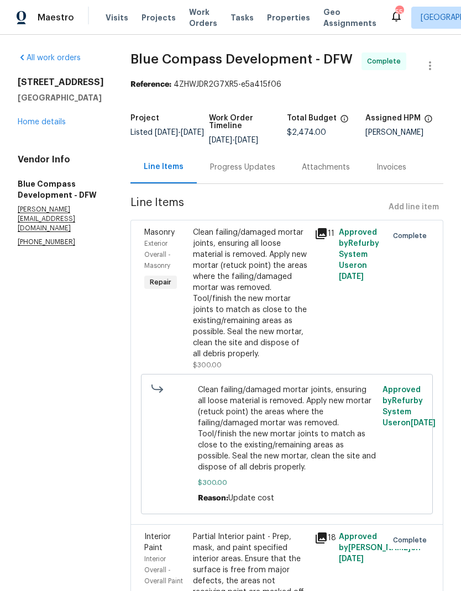
click at [48, 125] on link "Home details" at bounding box center [42, 122] width 48 height 8
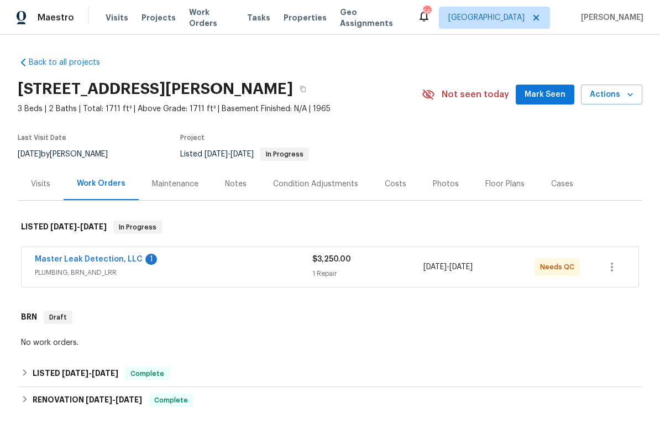
click at [87, 256] on link "Master Leak Detection, LLC" at bounding box center [89, 259] width 108 height 8
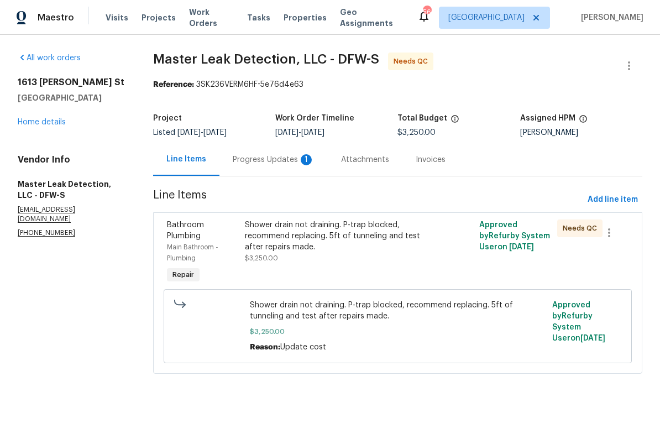
click at [301, 159] on div "1" at bounding box center [306, 159] width 11 height 11
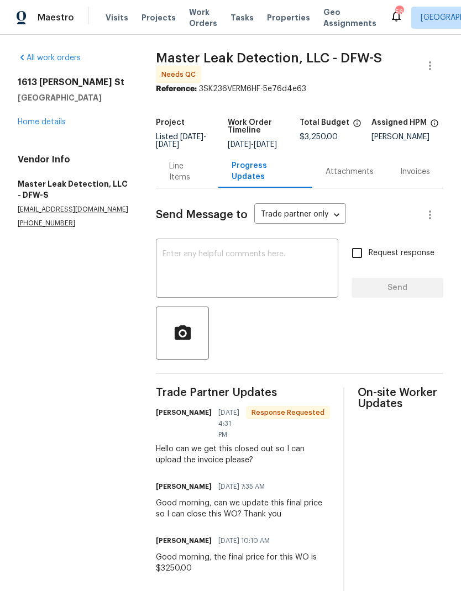
click at [46, 113] on div "[STREET_ADDRESS][PERSON_NAME] Home details" at bounding box center [74, 102] width 112 height 51
click at [48, 119] on link "Home details" at bounding box center [42, 122] width 48 height 8
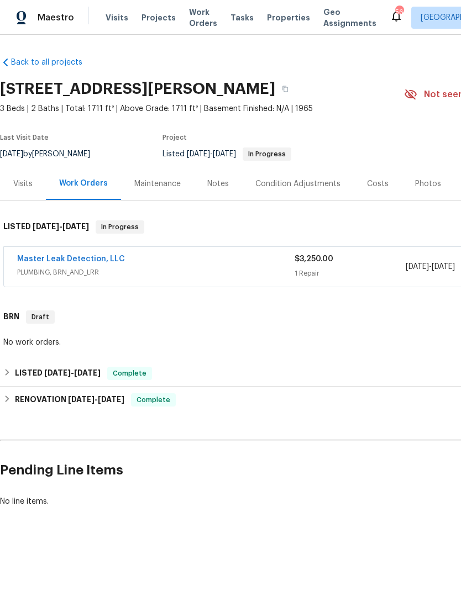
click at [80, 257] on link "Master Leak Detection, LLC" at bounding box center [71, 259] width 108 height 8
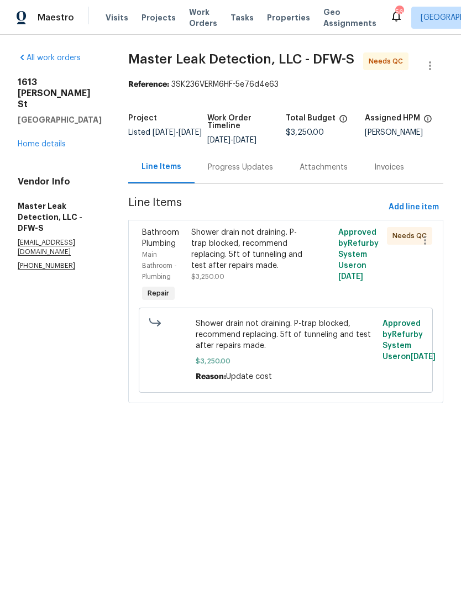
click at [260, 270] on div "Shower drain not draining. P-trap blocked, recommend replacing. 5ft of tunnelin…" at bounding box center [249, 249] width 116 height 44
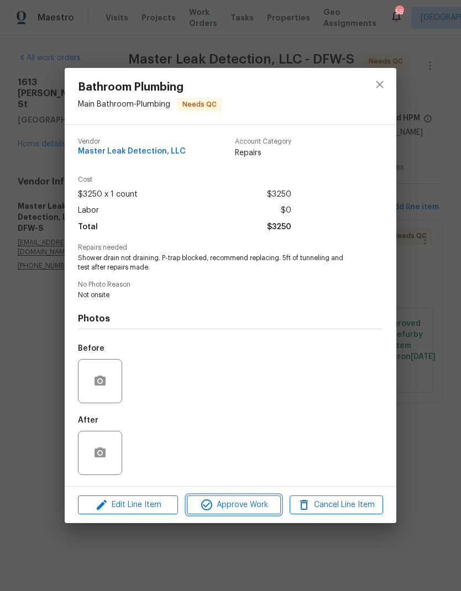
click at [248, 433] on span "Approve Work" at bounding box center [233, 506] width 87 height 14
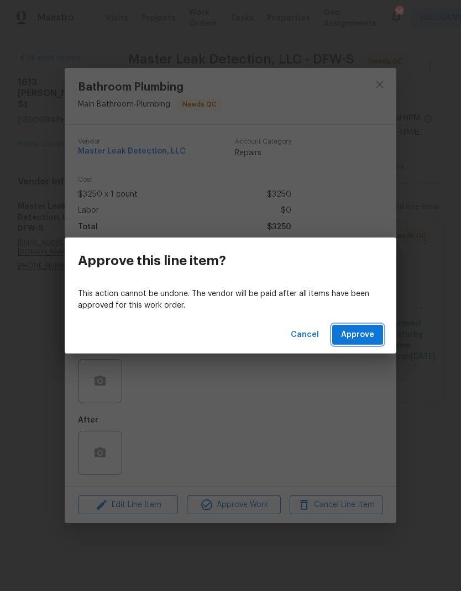
click at [363, 331] on span "Approve" at bounding box center [357, 335] width 33 height 14
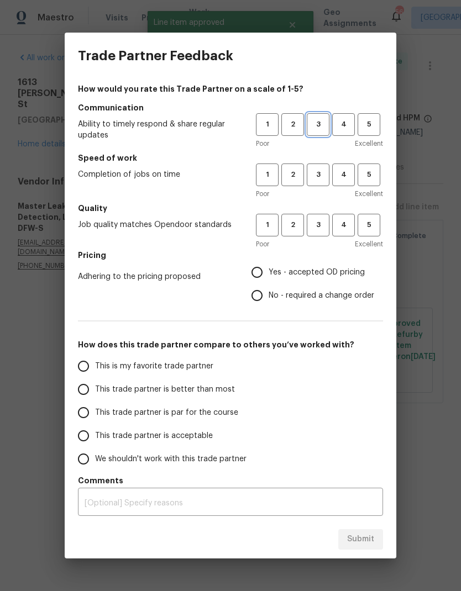
click at [318, 123] on span "3" at bounding box center [318, 124] width 20 height 13
click at [320, 170] on span "3" at bounding box center [318, 175] width 20 height 13
click at [325, 234] on button "3" at bounding box center [318, 225] width 23 height 23
click at [264, 272] on input "Yes - accepted OD pricing" at bounding box center [256, 272] width 23 height 23
radio input "true"
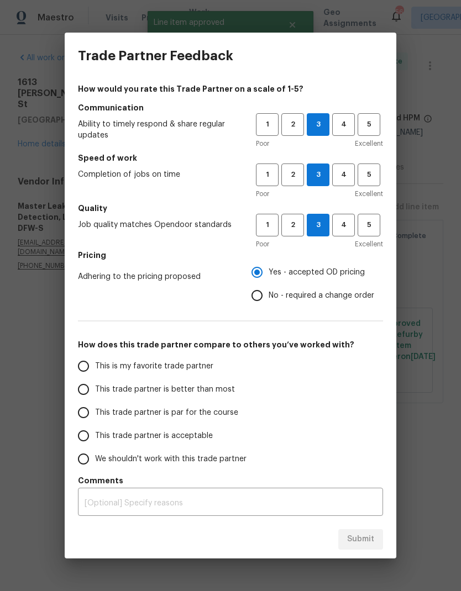
click at [259, 295] on input "No - required a change order" at bounding box center [256, 295] width 23 height 23
radio input "true"
click at [84, 407] on input "This trade partner is par for the course" at bounding box center [83, 412] width 23 height 23
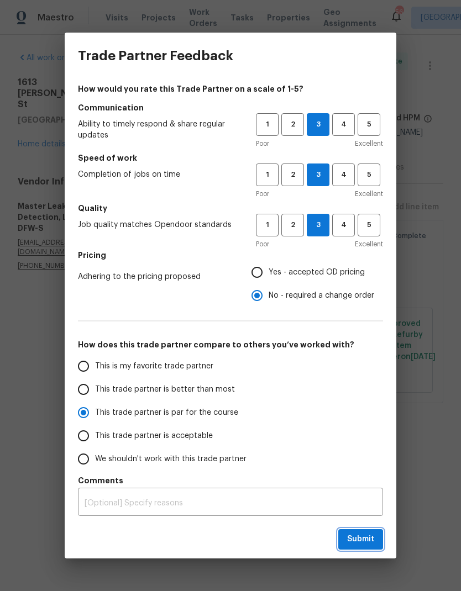
click at [355, 433] on button "Submit" at bounding box center [360, 539] width 45 height 20
radio input "true"
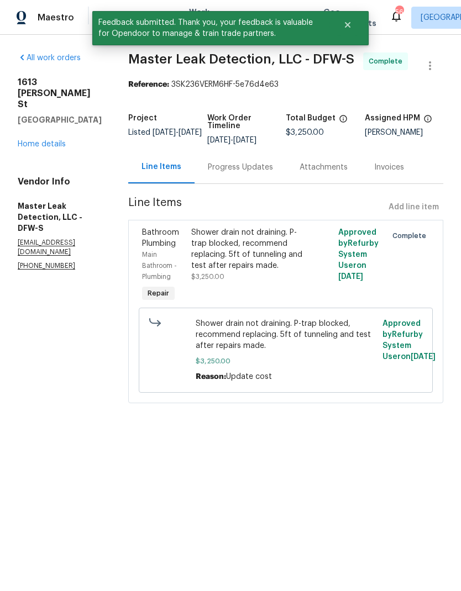
click at [43, 140] on link "Home details" at bounding box center [42, 144] width 48 height 8
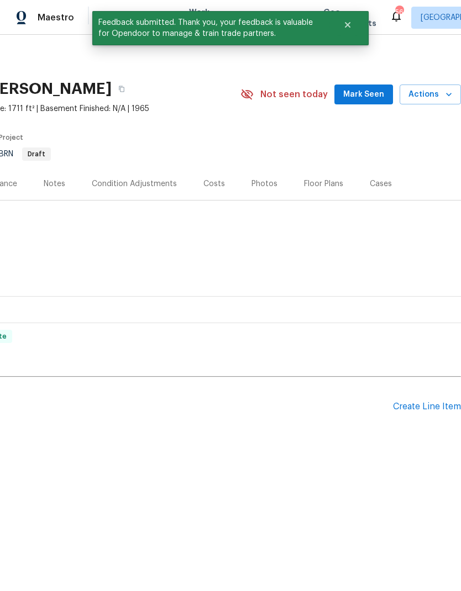
scroll to position [0, 164]
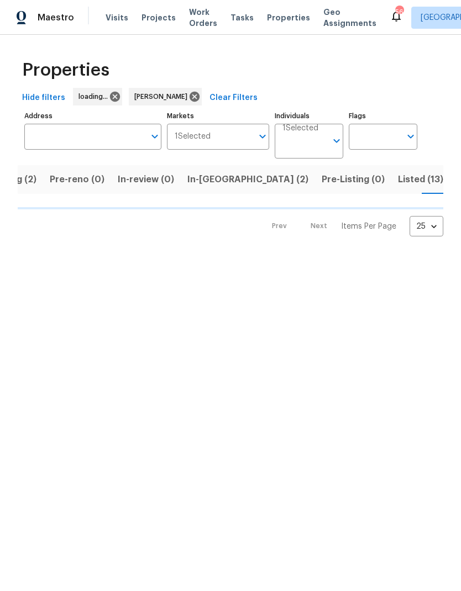
scroll to position [0, 86]
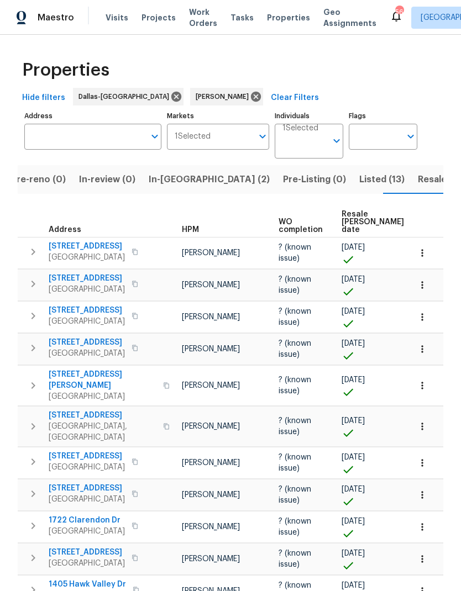
click at [41, 177] on span "Pre-reno (0)" at bounding box center [38, 179] width 55 height 15
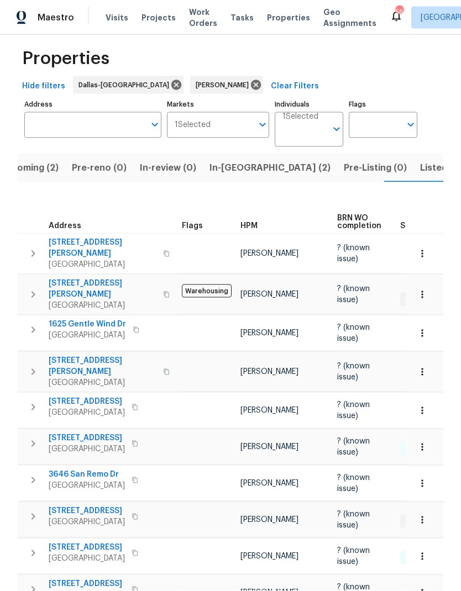
scroll to position [44, 0]
click at [230, 160] on span "In-reno (2)" at bounding box center [269, 167] width 121 height 15
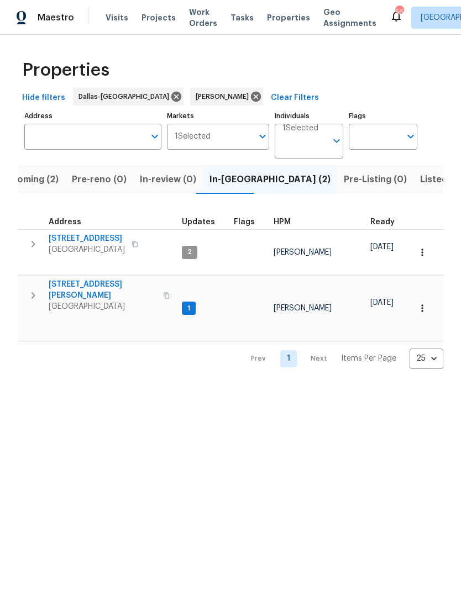
click at [67, 279] on span "[STREET_ADDRESS][PERSON_NAME]" at bounding box center [103, 290] width 108 height 22
click at [425, 303] on icon "button" at bounding box center [422, 308] width 11 height 11
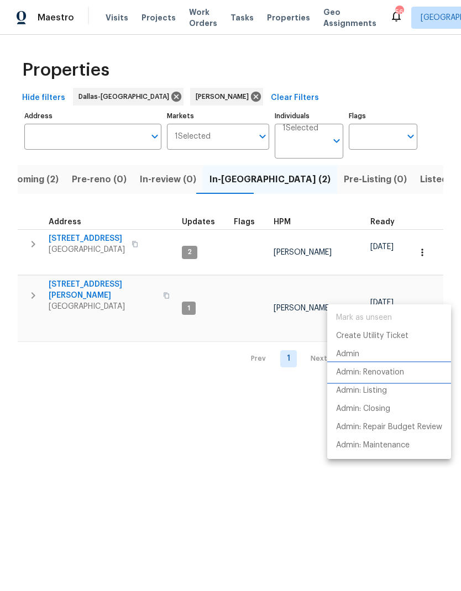
click at [397, 374] on p "Admin: Renovation" at bounding box center [370, 373] width 68 height 12
click at [212, 476] on div at bounding box center [230, 295] width 461 height 591
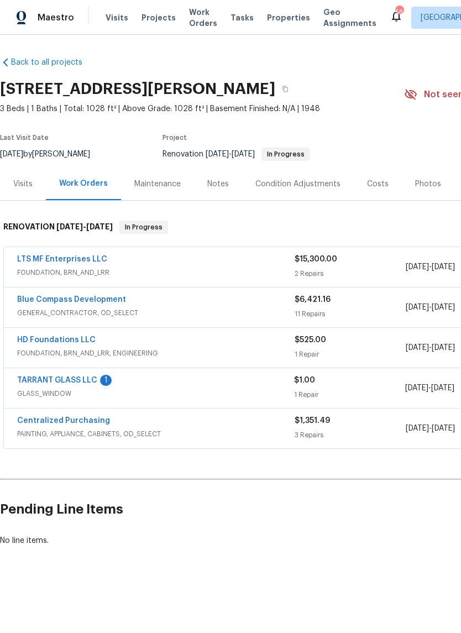
click at [59, 378] on link "TARRANT GLASS LLC" at bounding box center [57, 380] width 80 height 8
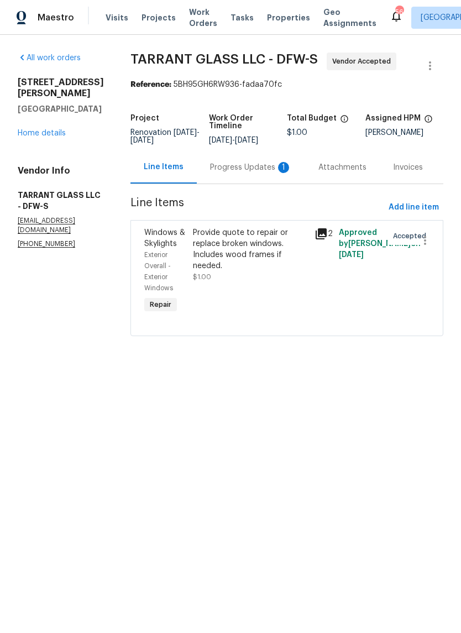
click at [246, 161] on div "Progress Updates 1" at bounding box center [251, 167] width 108 height 33
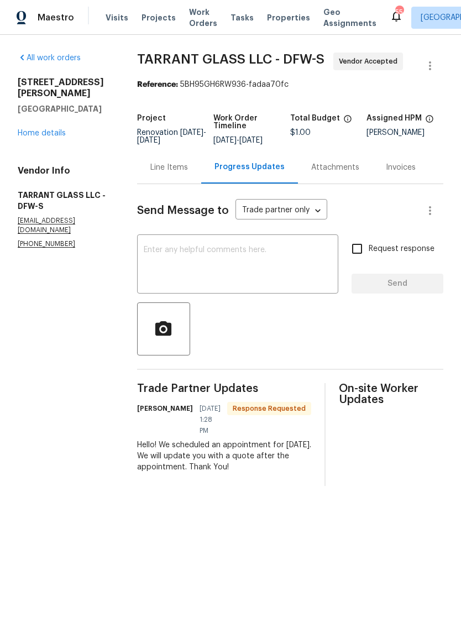
click at [36, 129] on link "Home details" at bounding box center [42, 133] width 48 height 8
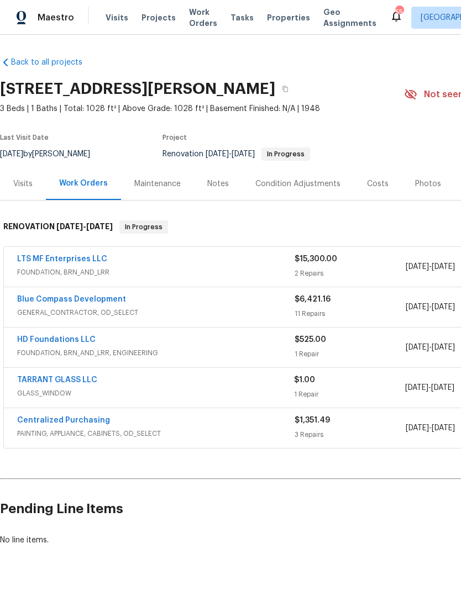
click at [82, 298] on link "Blue Compass Development" at bounding box center [71, 300] width 109 height 8
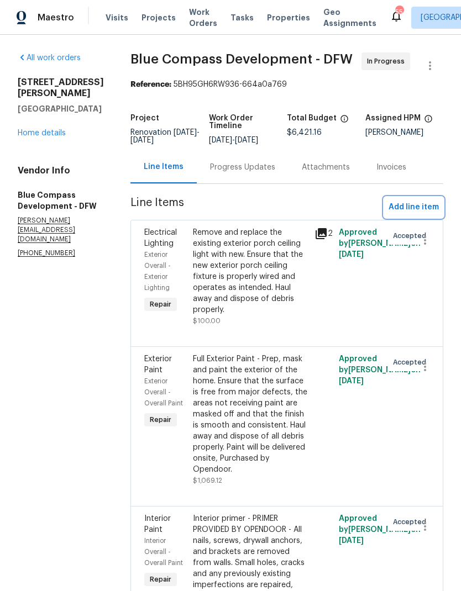
click at [413, 214] on span "Add line item" at bounding box center [414, 208] width 50 height 14
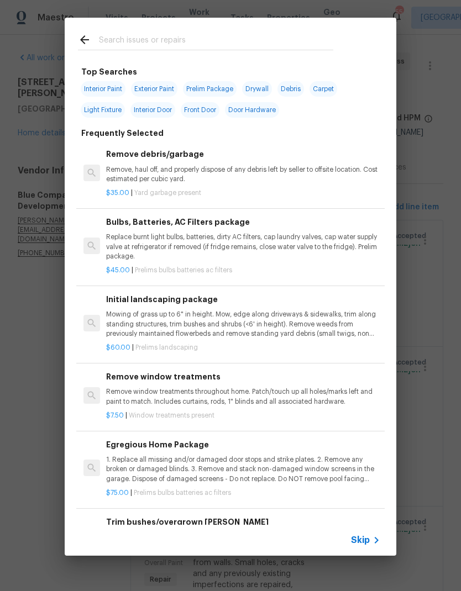
click at [204, 36] on input "text" at bounding box center [216, 41] width 234 height 17
type input "Cabinets"
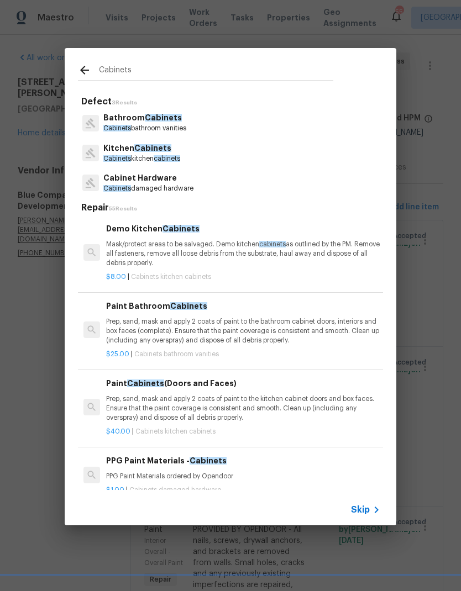
click at [128, 150] on p "Kitchen Cabinets" at bounding box center [141, 149] width 77 height 12
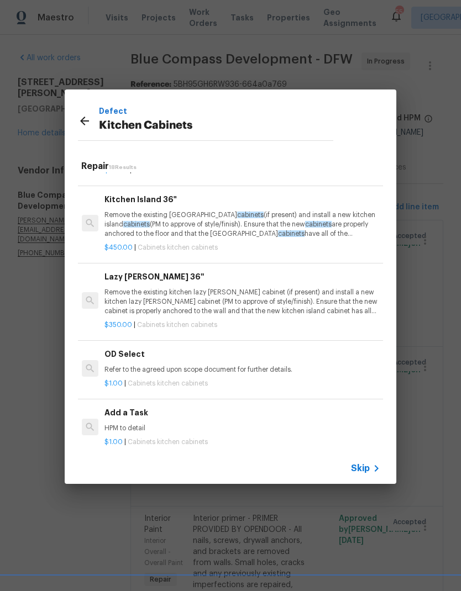
scroll to position [1061, 2]
click at [229, 424] on p "HPM to detail" at bounding box center [241, 428] width 274 height 9
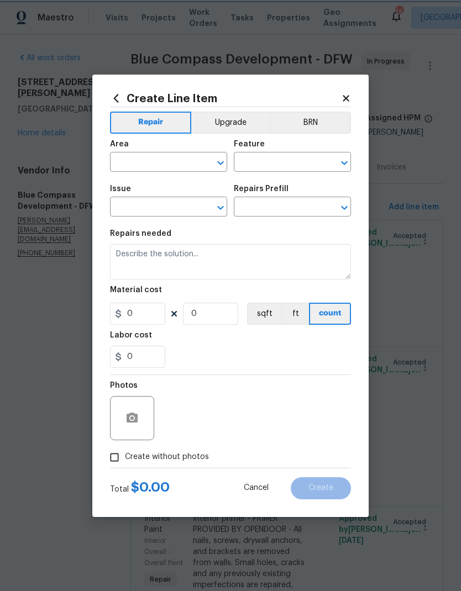
type input "Cabinets"
type input "Kitchen Cabinets"
type input "Add a Task $1.00"
type textarea "HPM to detail"
type input "1"
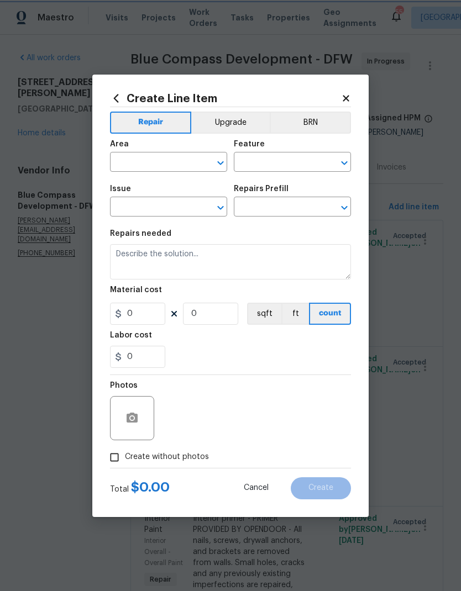
type input "1"
click at [152, 167] on input "text" at bounding box center [153, 163] width 86 height 17
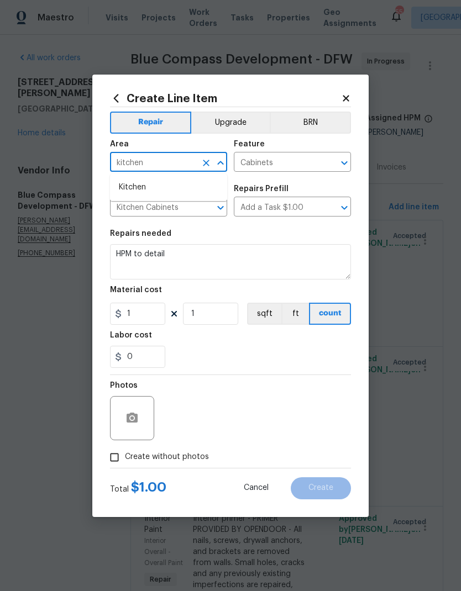
click at [133, 190] on li "Kitchen" at bounding box center [168, 188] width 117 height 18
type input "Kitchen"
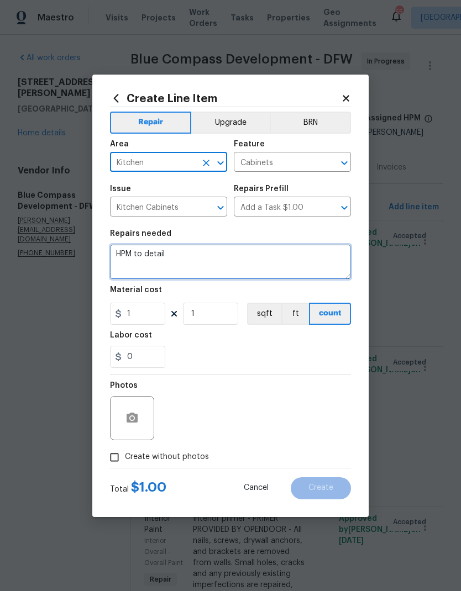
click at [162, 258] on textarea "HPM to detail" at bounding box center [230, 261] width 241 height 35
type textarea "H"
click at [229, 255] on textarea "Replace all kitchen cabinets and countertops" at bounding box center [230, 261] width 241 height 35
click at [302, 254] on textarea "Replace all kitchen cabinets, countertops" at bounding box center [230, 261] width 241 height 35
click at [219, 254] on textarea "Replace all kitchen cabinets, countertops" at bounding box center [230, 261] width 241 height 35
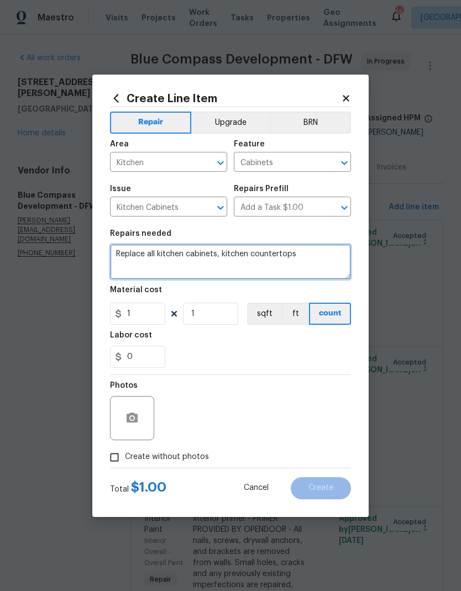
click at [323, 257] on textarea "Replace all kitchen cabinets, kitchen countertops" at bounding box center [230, 261] width 241 height 35
click at [221, 251] on textarea "Replace all kitchen cabinets, kitchen countertops" at bounding box center [230, 261] width 241 height 35
click at [250, 253] on textarea "Replace all kitchen cabinets, kitchen countertops" at bounding box center [230, 261] width 241 height 35
click at [220, 252] on textarea "Replace all kitchen cabinets, kitchen countertops" at bounding box center [230, 261] width 241 height 35
click at [324, 253] on textarea "Replace all kitchen cabinets and kitchen countertops" at bounding box center [230, 261] width 241 height 35
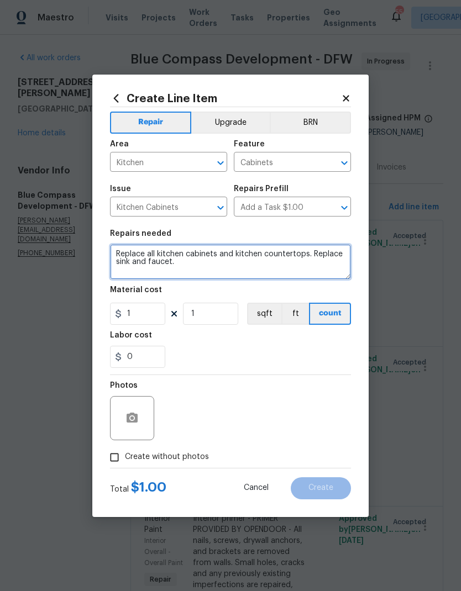
type textarea "Replace all kitchen cabinets and kitchen countertops. Replace sink and faucet."
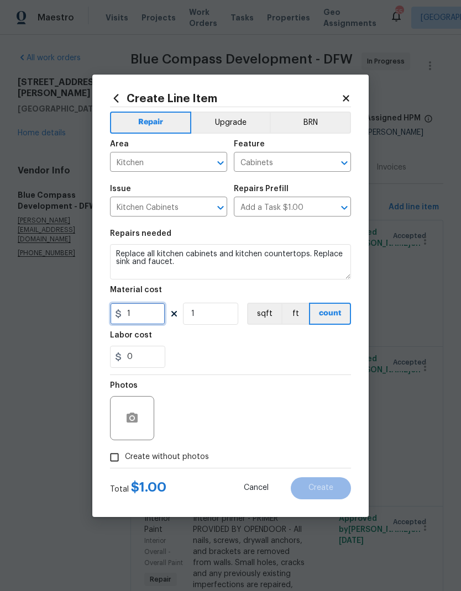
click at [142, 317] on input "1" at bounding box center [137, 314] width 55 height 22
type input "4000"
click at [315, 345] on div "Labor cost" at bounding box center [230, 339] width 241 height 14
click at [139, 417] on button "button" at bounding box center [132, 418] width 27 height 27
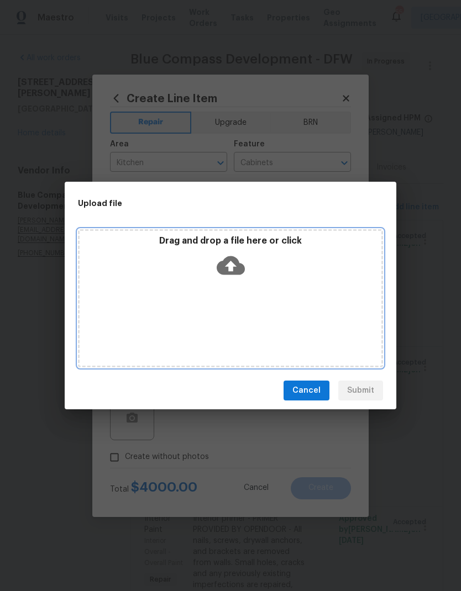
click at [235, 272] on icon at bounding box center [231, 265] width 28 height 19
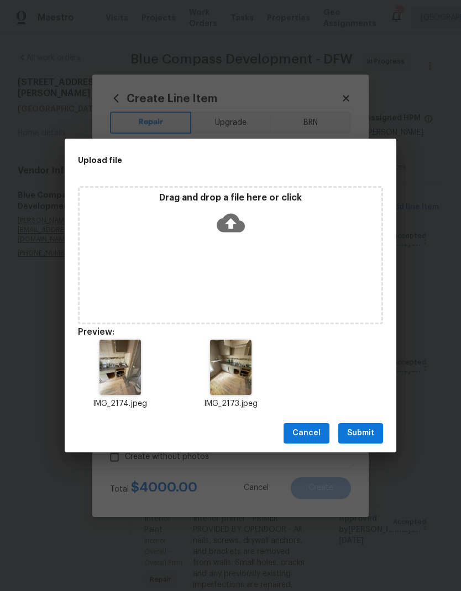
click at [365, 433] on span "Submit" at bounding box center [360, 434] width 27 height 14
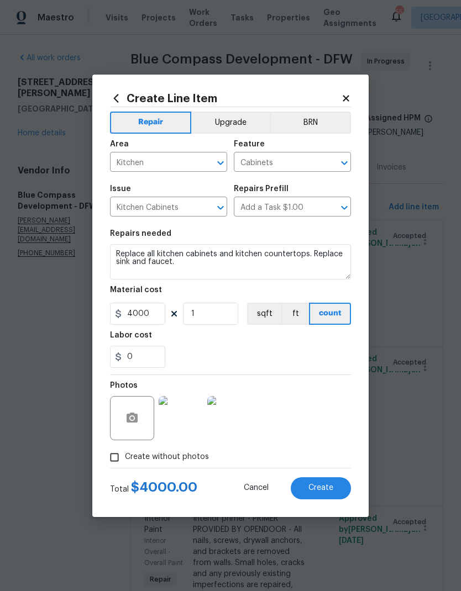
click at [325, 482] on button "Create" at bounding box center [321, 489] width 60 height 22
type input "0"
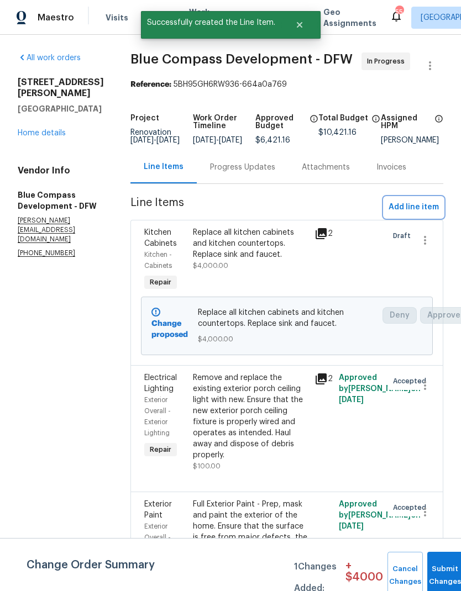
click at [424, 214] on span "Add line item" at bounding box center [414, 208] width 50 height 14
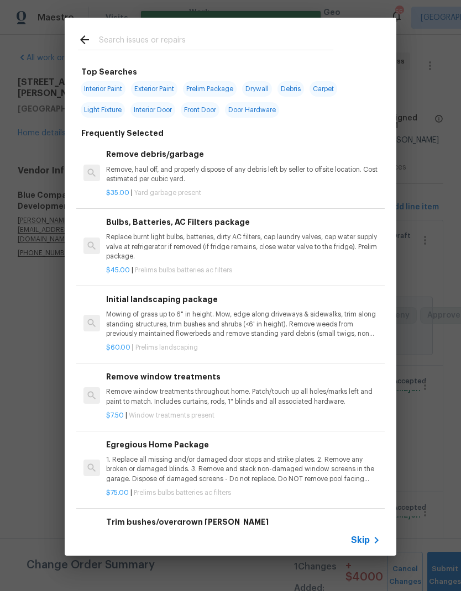
click at [159, 35] on input "text" at bounding box center [216, 41] width 234 height 17
type input "Cabinets"
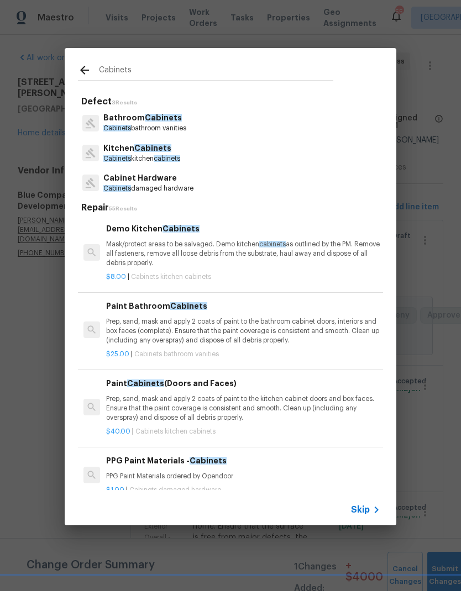
click at [125, 156] on span "Cabinets" at bounding box center [117, 158] width 28 height 7
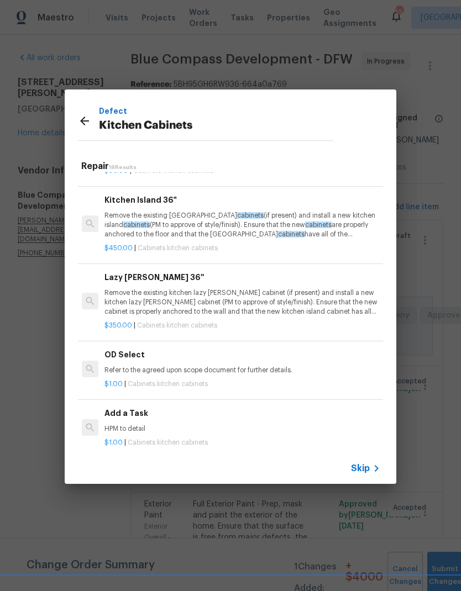
click at [127, 408] on h6 "Add a Task" at bounding box center [241, 413] width 274 height 12
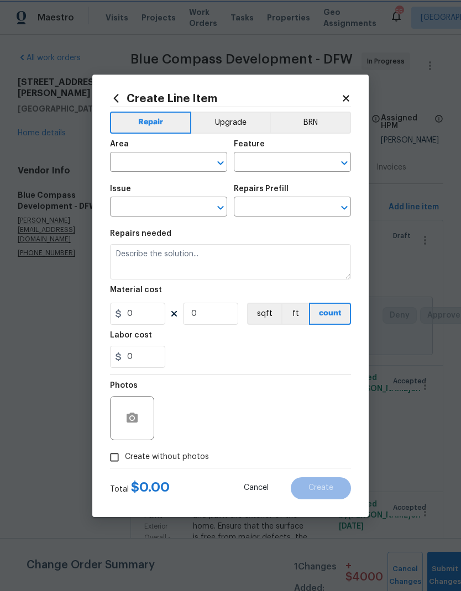
type input "Cabinets"
type input "Kitchen Cabinets"
type input "Add a Task $1.00"
type textarea "HPM to detail"
type input "1"
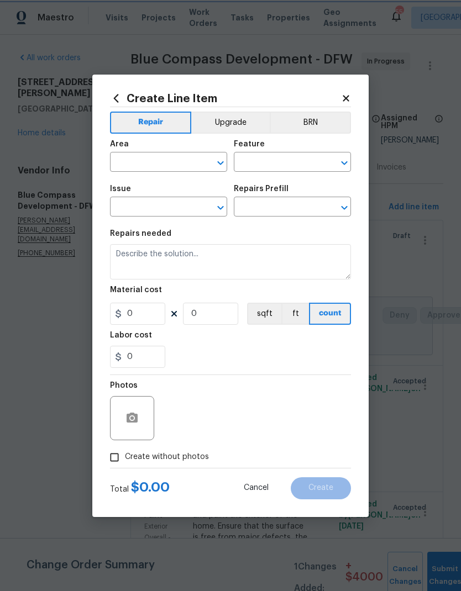
type input "1"
click at [149, 161] on input "text" at bounding box center [153, 163] width 86 height 17
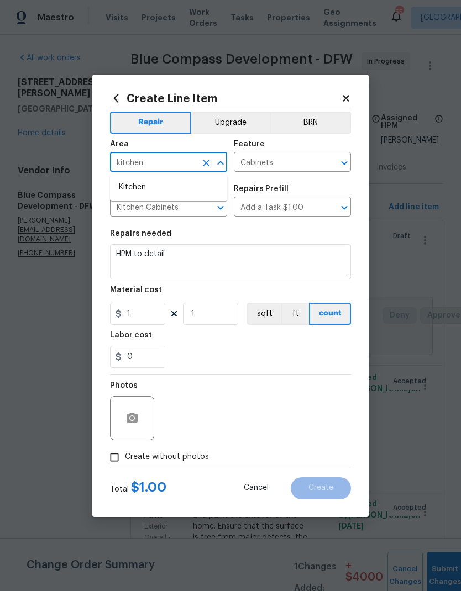
click at [137, 181] on li "Kitchen" at bounding box center [168, 188] width 117 height 18
type input "Kitchen"
click at [176, 256] on textarea "HPM to detail" at bounding box center [230, 261] width 241 height 35
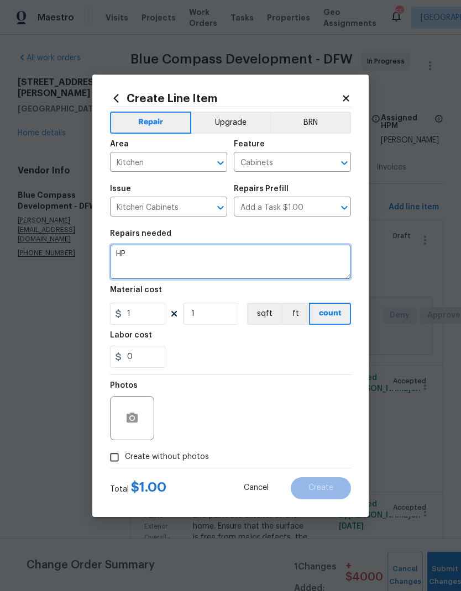
type textarea "H"
click at [145, 251] on textarea at bounding box center [230, 261] width 241 height 35
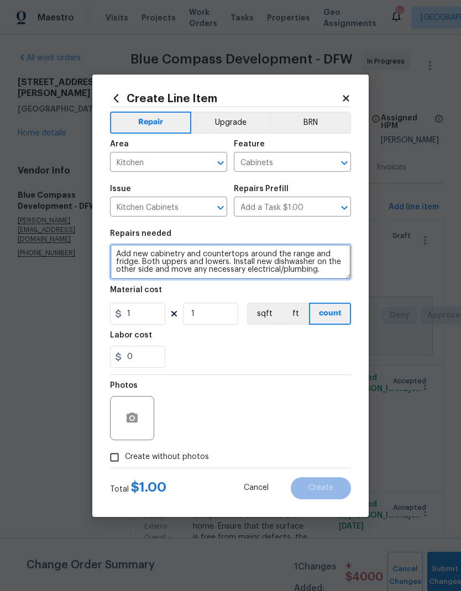
type textarea "Add new cabinetry and countertops around the range and fridge. Both uppers and …"
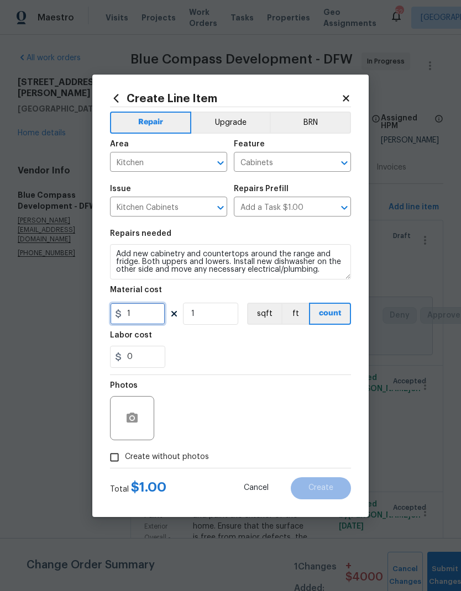
click at [141, 317] on input "1" at bounding box center [137, 314] width 55 height 22
type input "3000"
click at [299, 356] on div "0" at bounding box center [230, 357] width 241 height 22
click at [138, 407] on button "button" at bounding box center [132, 418] width 27 height 27
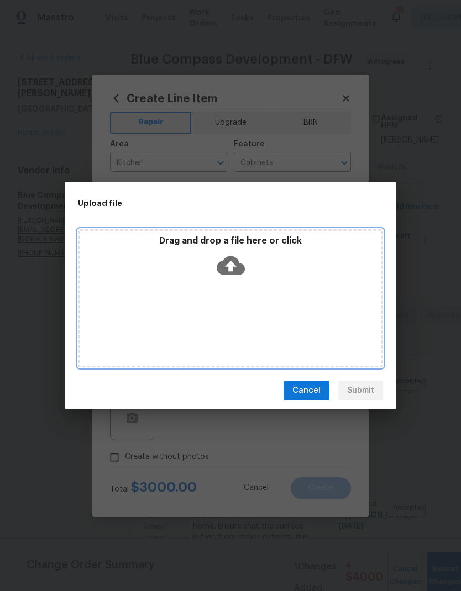
click at [235, 262] on icon at bounding box center [231, 265] width 28 height 19
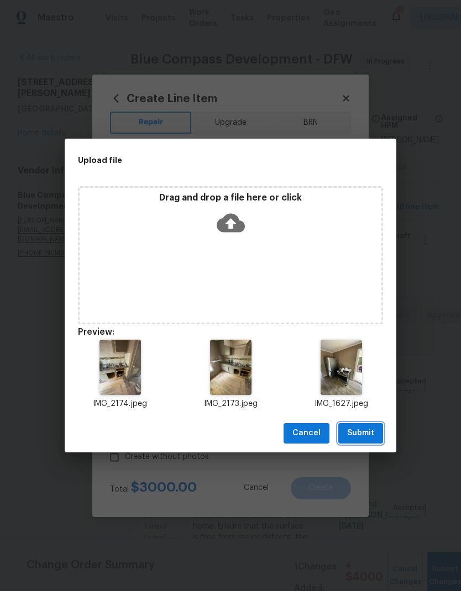
click at [361, 424] on button "Submit" at bounding box center [360, 433] width 45 height 20
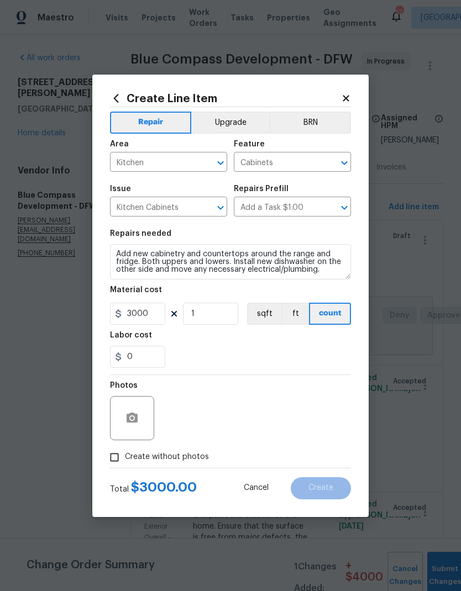
click at [239, 119] on button "Upgrade" at bounding box center [230, 123] width 79 height 22
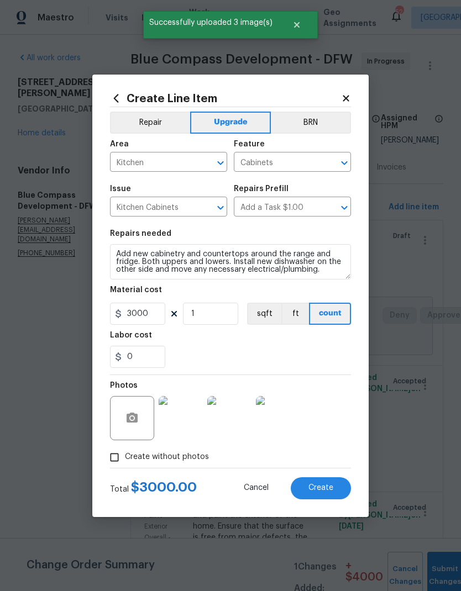
click at [333, 482] on button "Create" at bounding box center [321, 489] width 60 height 22
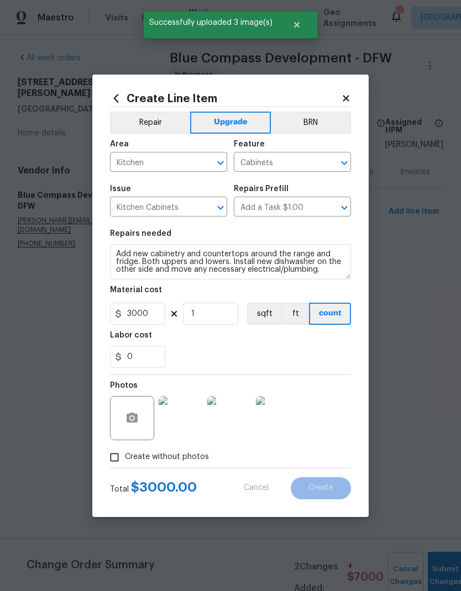
type input "0"
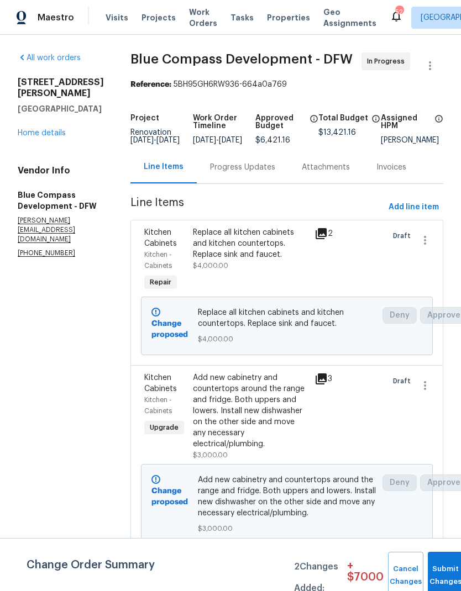
scroll to position [0, 0]
click at [442, 571] on button "Submit Changes" at bounding box center [445, 576] width 35 height 48
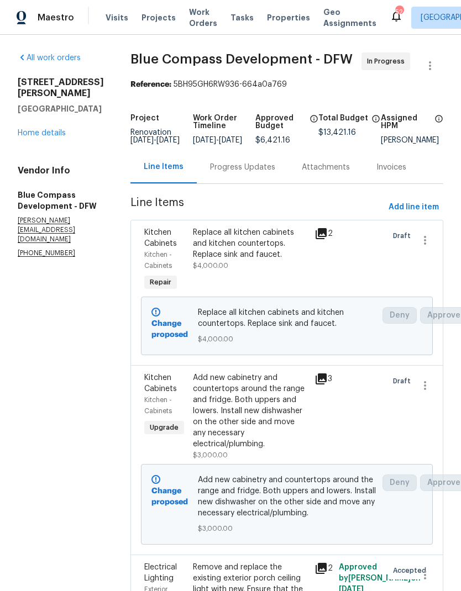
click at [40, 129] on link "Home details" at bounding box center [42, 133] width 48 height 8
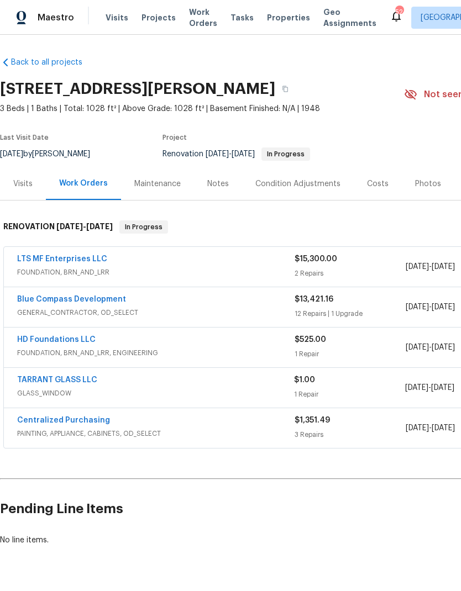
scroll to position [0, -1]
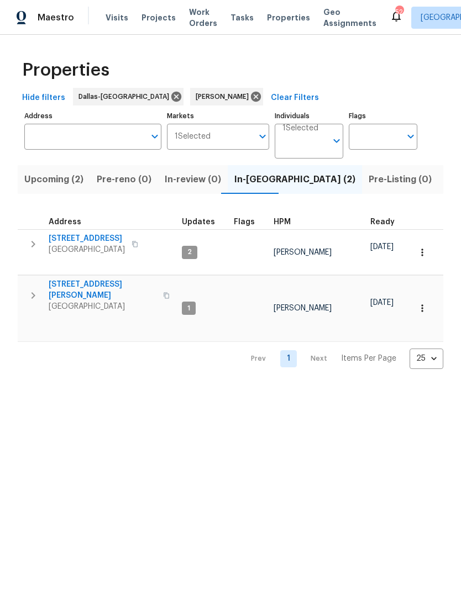
click at [33, 289] on icon "button" at bounding box center [33, 295] width 13 height 13
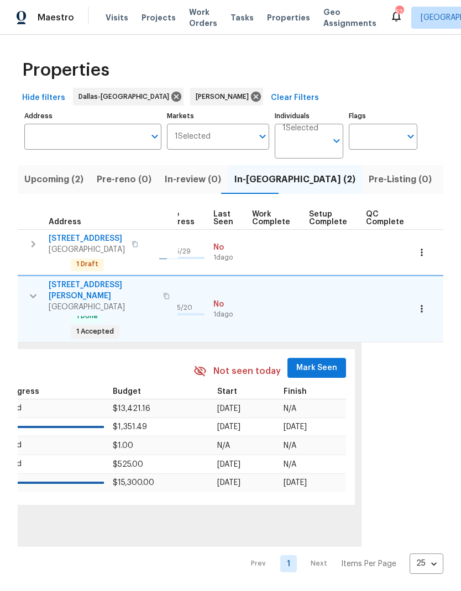
click at [311, 361] on span "Mark Seen" at bounding box center [316, 368] width 41 height 14
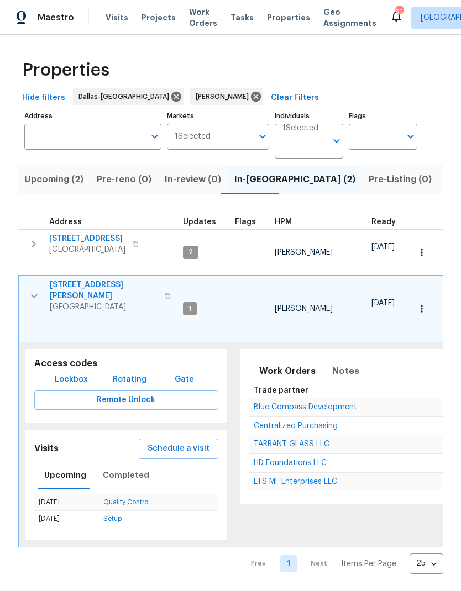
click at [33, 246] on icon "button" at bounding box center [33, 244] width 13 height 13
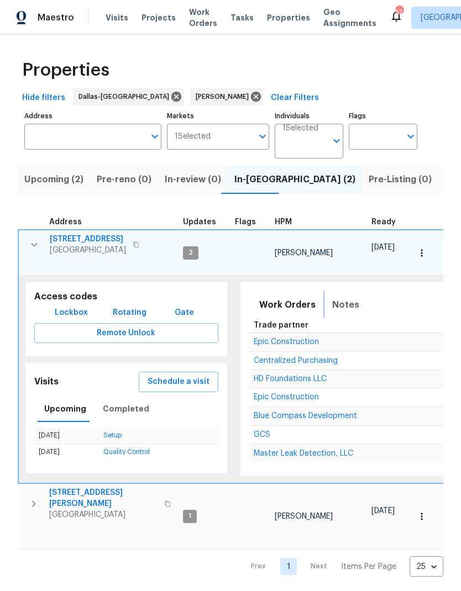
click at [340, 297] on span "Notes" at bounding box center [345, 304] width 27 height 15
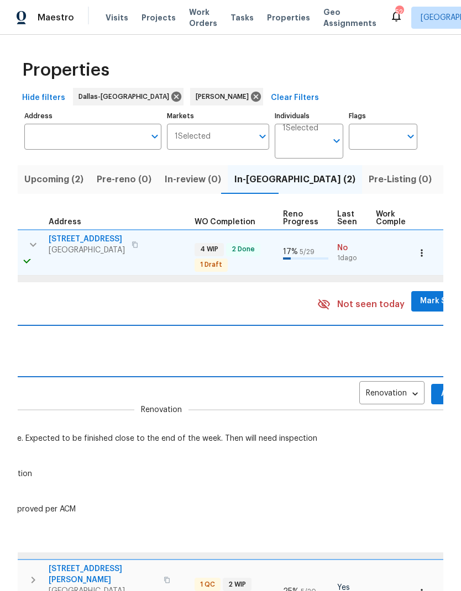
scroll to position [0, 393]
type textarea "No new updates on plumbing, pv [DATE]"
click at [432, 384] on button "Add" at bounding box center [448, 394] width 35 height 20
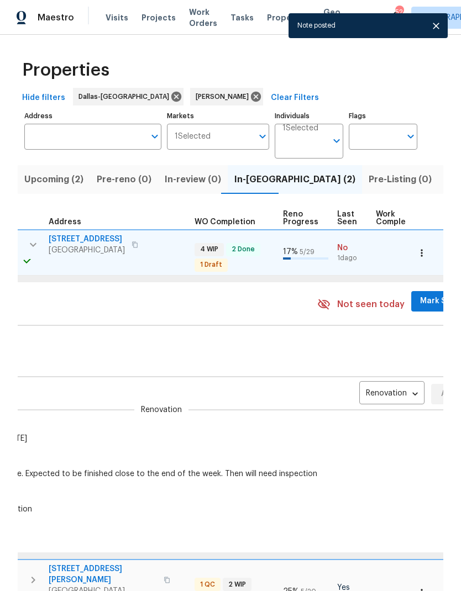
click at [423, 295] on span "Mark Seen" at bounding box center [440, 302] width 41 height 14
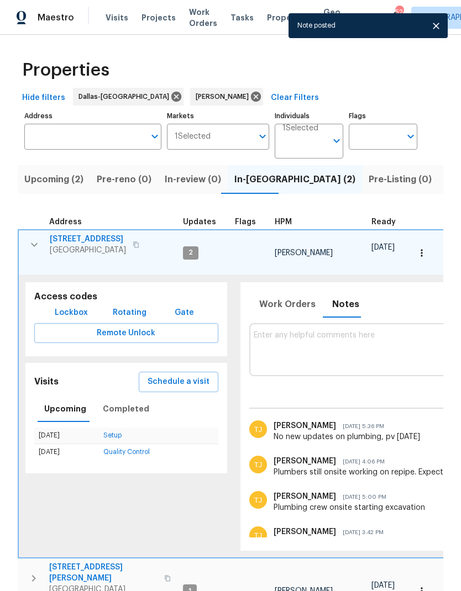
scroll to position [9, 0]
click at [36, 243] on icon "button" at bounding box center [34, 245] width 7 height 4
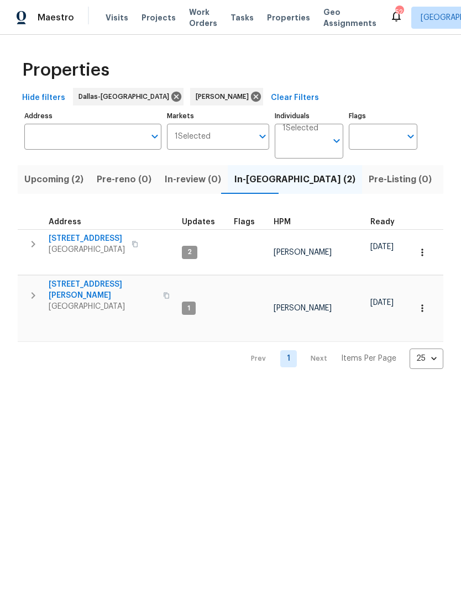
scroll to position [0, 0]
click at [35, 242] on icon "button" at bounding box center [33, 244] width 13 height 13
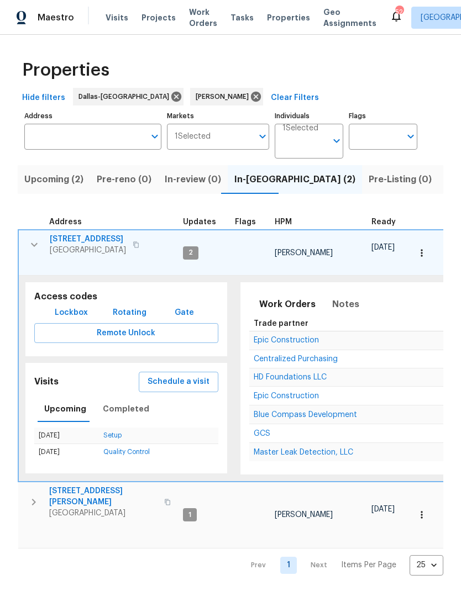
click at [190, 375] on span "Schedule a visit" at bounding box center [179, 382] width 62 height 14
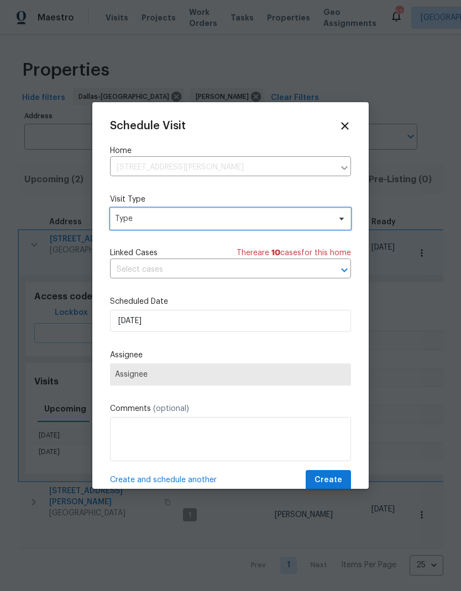
click at [317, 217] on span "Type" at bounding box center [222, 218] width 215 height 11
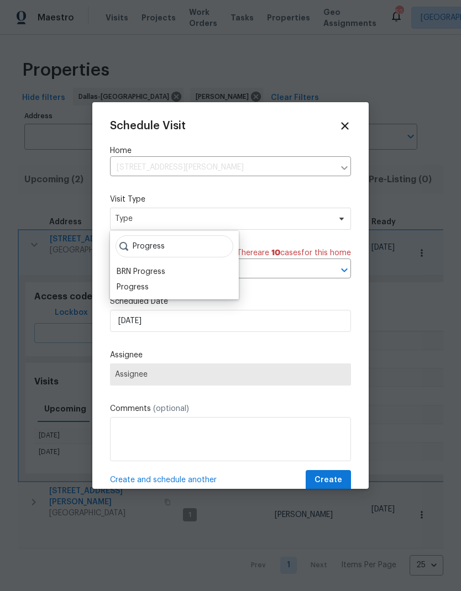
type input "Progress"
click at [139, 284] on div "Progress" at bounding box center [133, 287] width 32 height 11
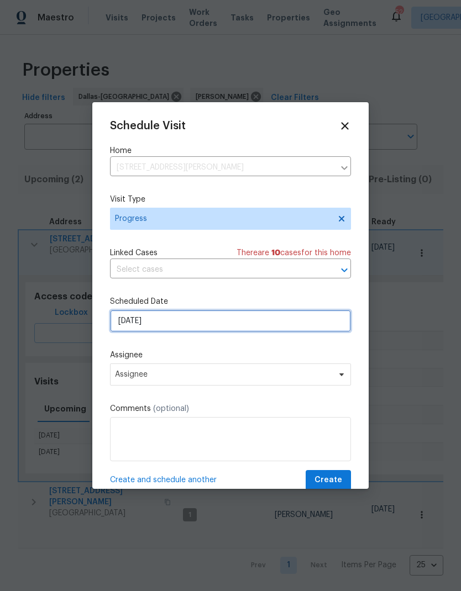
click at [139, 319] on input "[DATE]" at bounding box center [230, 321] width 241 height 22
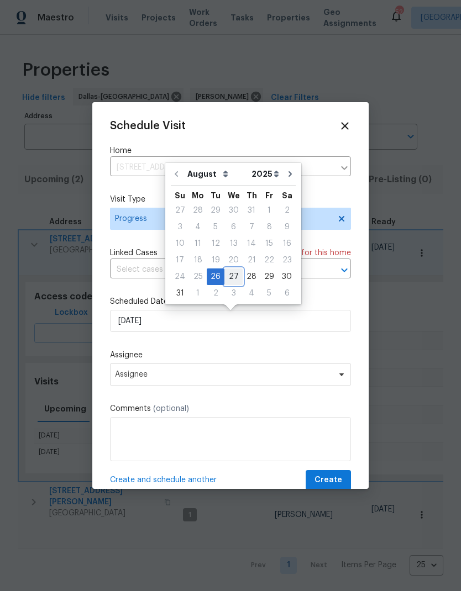
click at [232, 272] on div "27" at bounding box center [233, 276] width 18 height 15
type input "[DATE]"
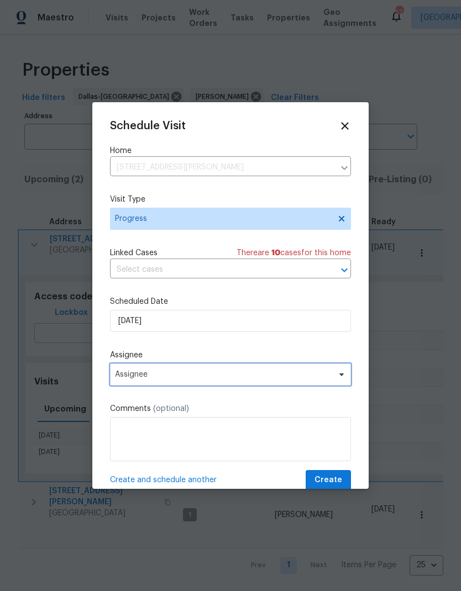
click at [147, 374] on span "Assignee" at bounding box center [223, 374] width 217 height 9
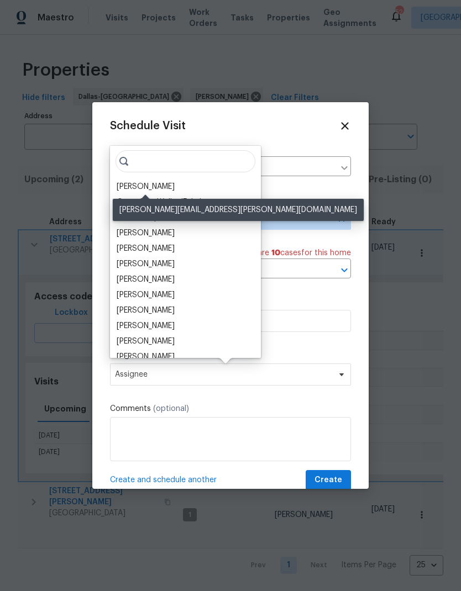
click at [134, 184] on div "[PERSON_NAME]" at bounding box center [146, 186] width 58 height 11
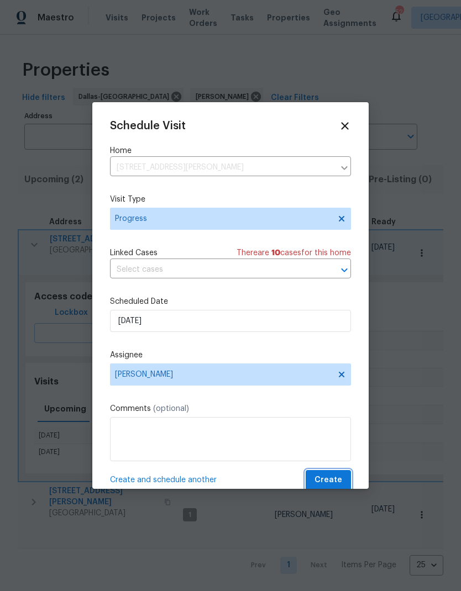
click at [331, 480] on span "Create" at bounding box center [328, 481] width 28 height 14
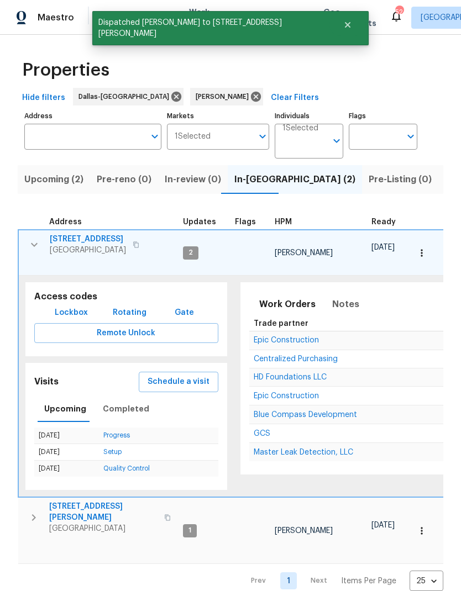
click at [33, 244] on icon "button" at bounding box center [34, 244] width 13 height 13
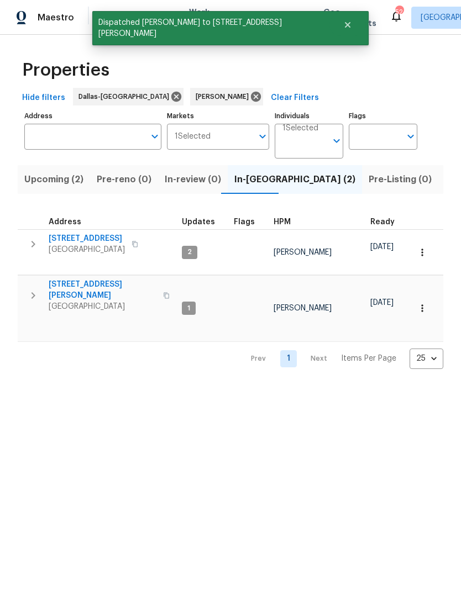
click at [34, 289] on icon "button" at bounding box center [33, 295] width 13 height 13
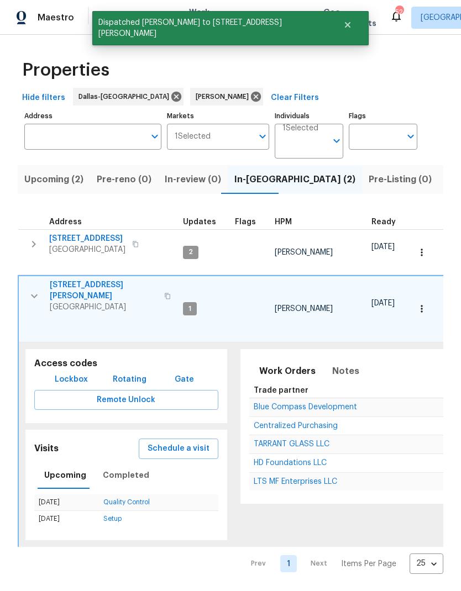
click at [167, 442] on span "Schedule a visit" at bounding box center [179, 449] width 62 height 14
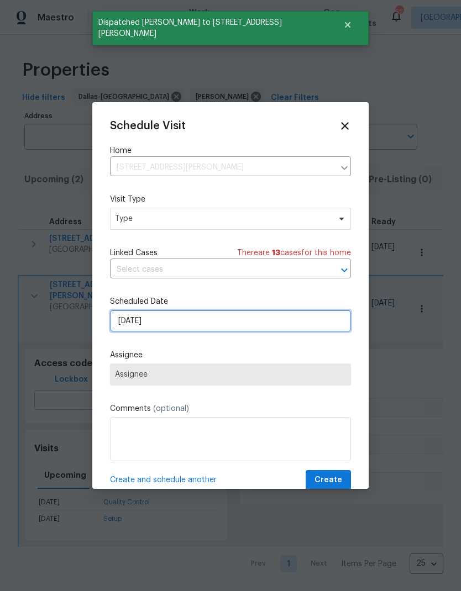
click at [146, 315] on input "8/26/2025" at bounding box center [230, 321] width 241 height 22
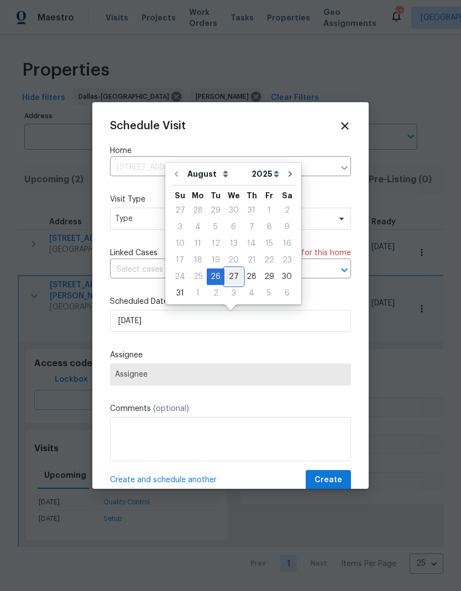
click at [230, 271] on div "27" at bounding box center [233, 276] width 18 height 15
type input "8/27/2025"
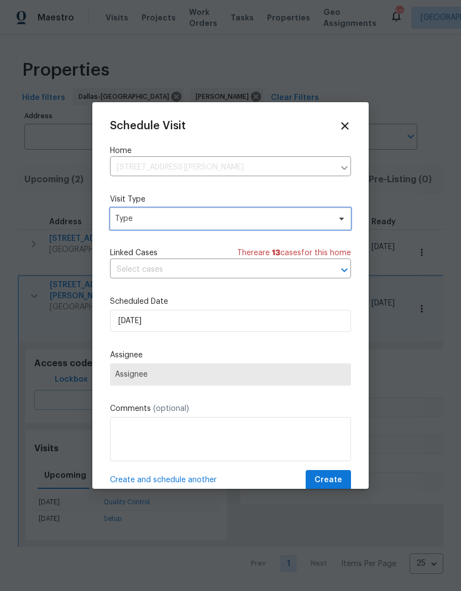
click at [275, 221] on span "Type" at bounding box center [222, 218] width 215 height 11
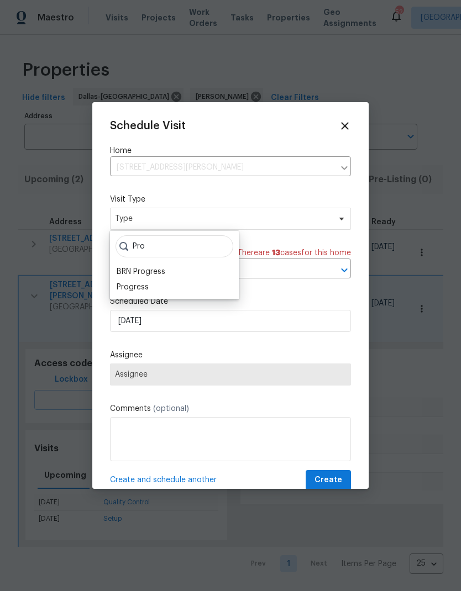
type input "Pro"
click at [133, 291] on div "Progress" at bounding box center [133, 287] width 32 height 11
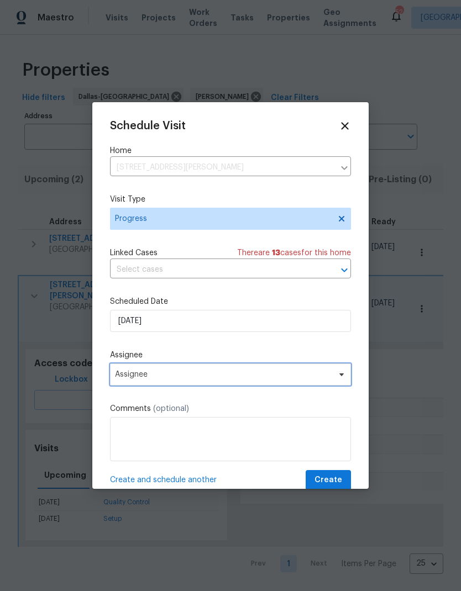
click at [136, 371] on span "Assignee" at bounding box center [230, 375] width 241 height 22
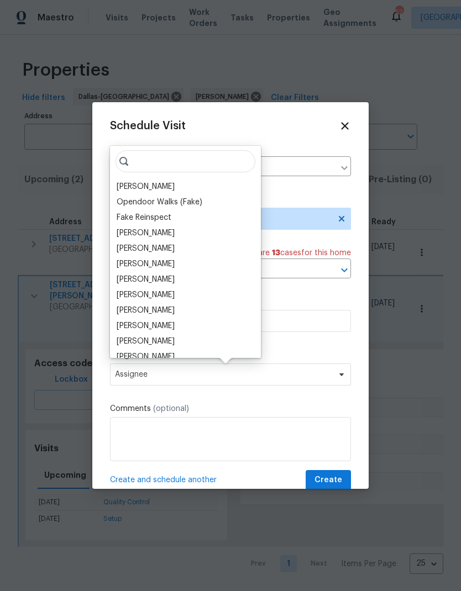
click at [136, 187] on div "[PERSON_NAME]" at bounding box center [146, 186] width 58 height 11
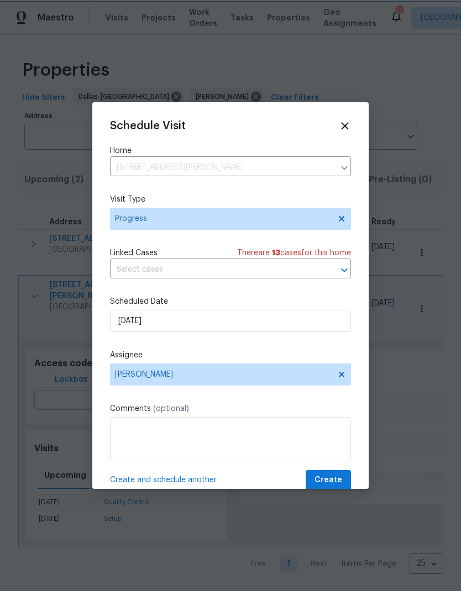
click at [333, 481] on span "Create" at bounding box center [328, 481] width 28 height 14
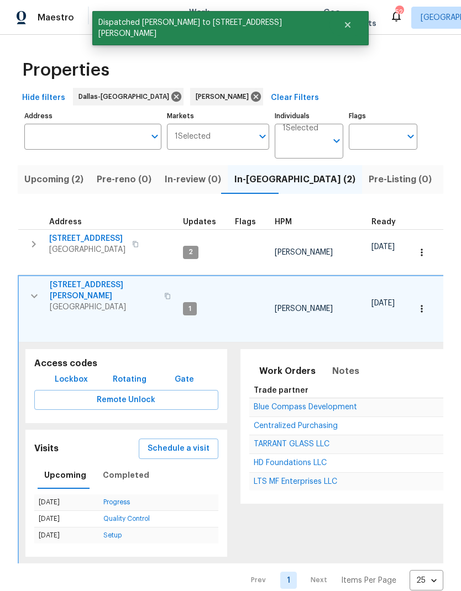
click at [32, 290] on icon "button" at bounding box center [34, 296] width 13 height 13
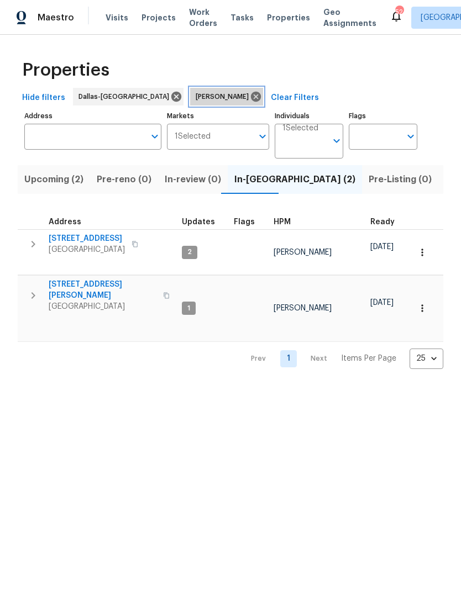
click at [251, 95] on icon at bounding box center [256, 97] width 10 height 10
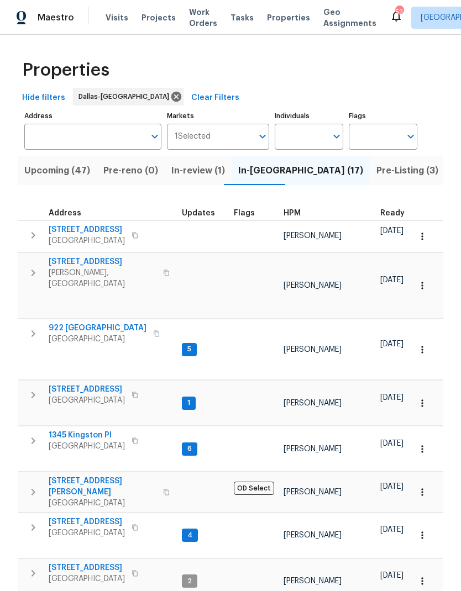
click at [293, 211] on span "HPM" at bounding box center [292, 213] width 17 height 8
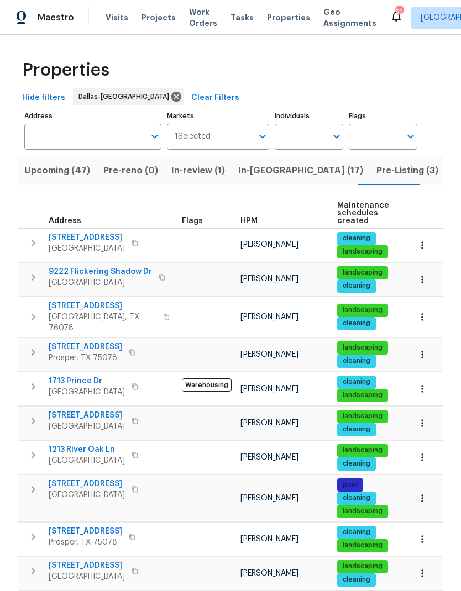
click at [253, 221] on span "HPM" at bounding box center [248, 221] width 17 height 8
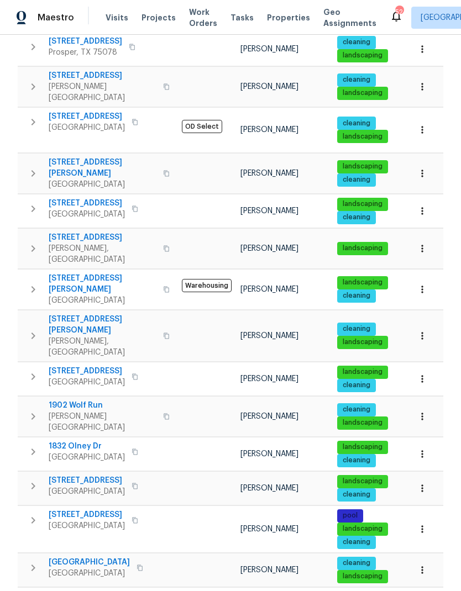
scroll to position [44, 0]
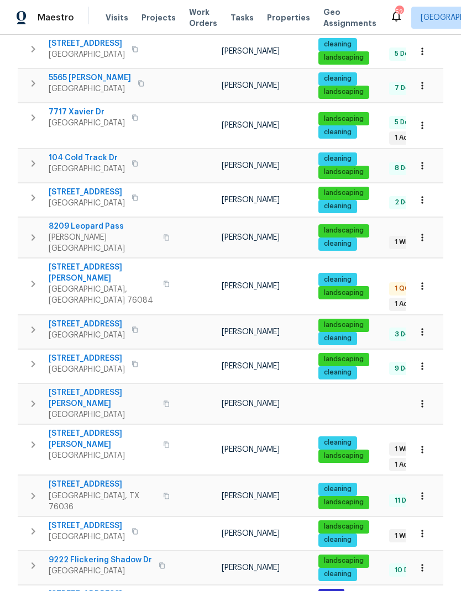
scroll to position [44, 0]
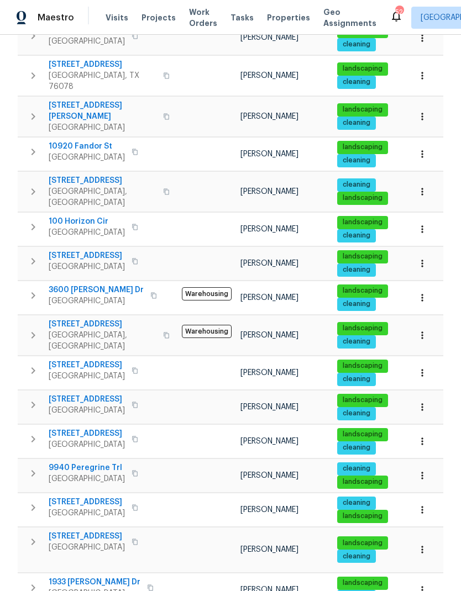
scroll to position [240, 0]
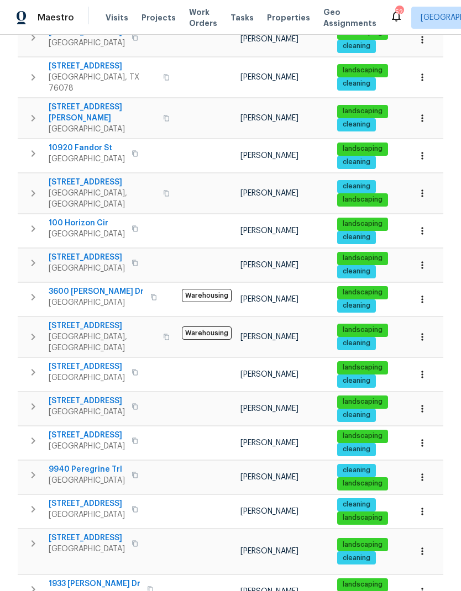
click at [82, 321] on span "2351 County Road 4010" at bounding box center [103, 326] width 108 height 11
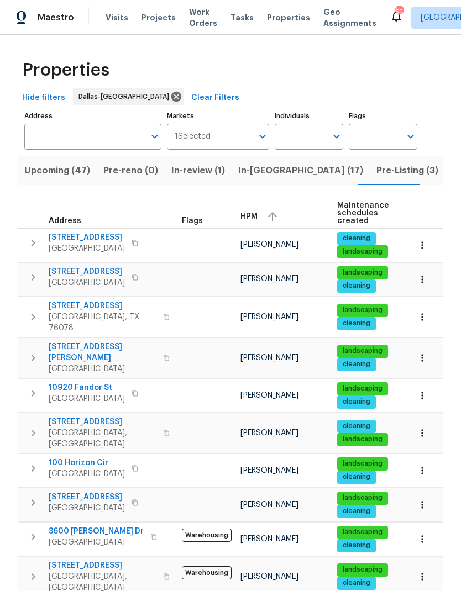
scroll to position [0, 0]
click at [269, 163] on span "In-reno (17)" at bounding box center [300, 170] width 125 height 15
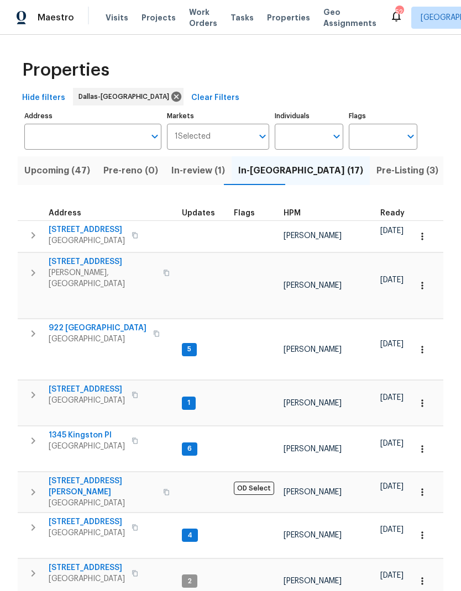
click at [296, 213] on span "HPM" at bounding box center [292, 213] width 17 height 8
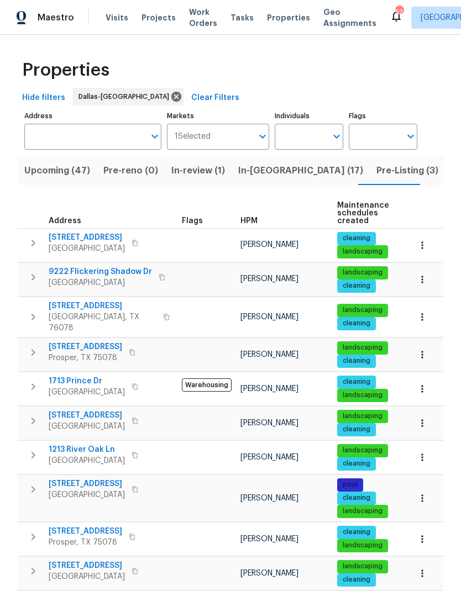
click at [250, 221] on span "HPM" at bounding box center [248, 221] width 17 height 8
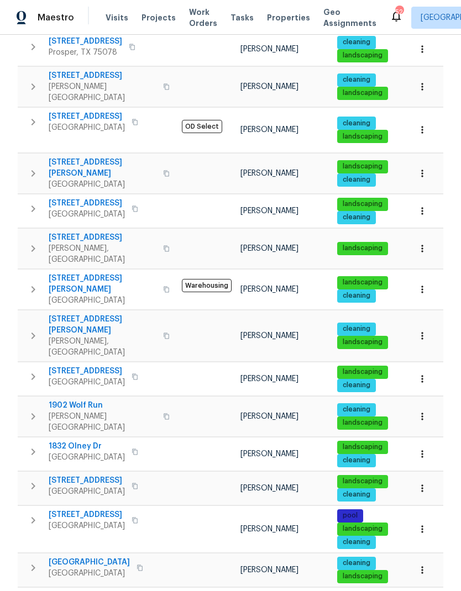
scroll to position [44, 0]
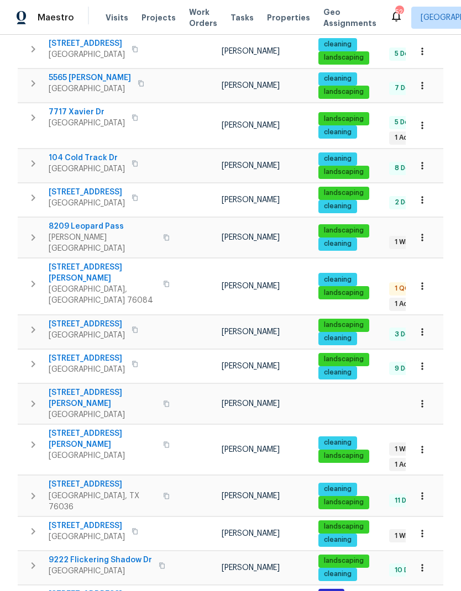
scroll to position [44, 0]
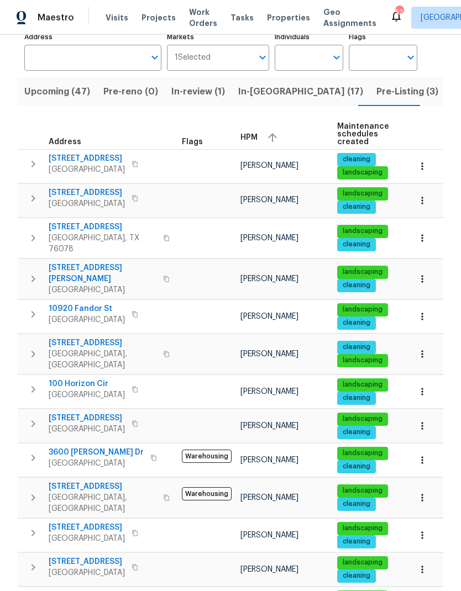
scroll to position [76, 0]
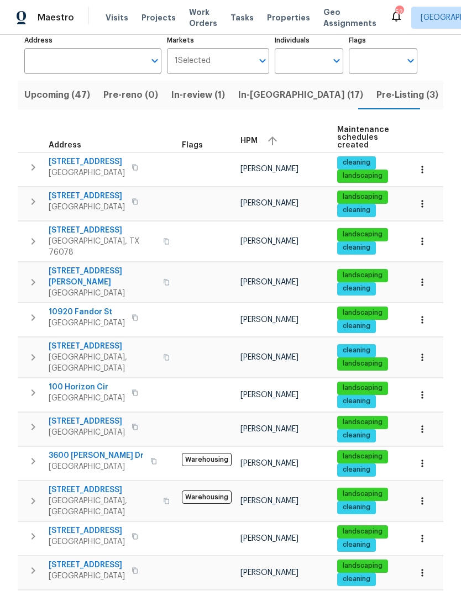
click at [83, 382] on span "100 Horizon Cir" at bounding box center [87, 387] width 76 height 11
click at [65, 382] on span "100 Horizon Cir" at bounding box center [87, 387] width 76 height 11
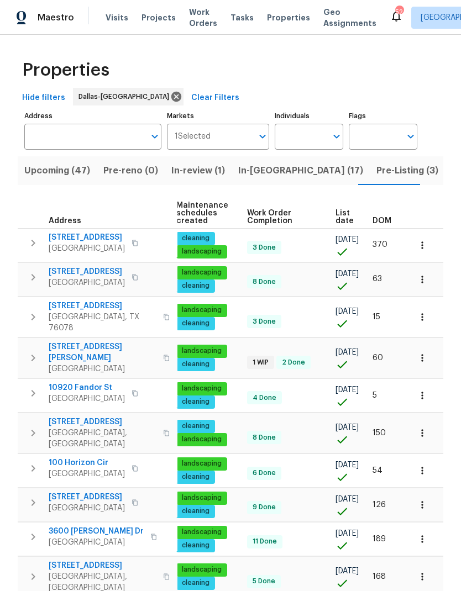
scroll to position [0, 0]
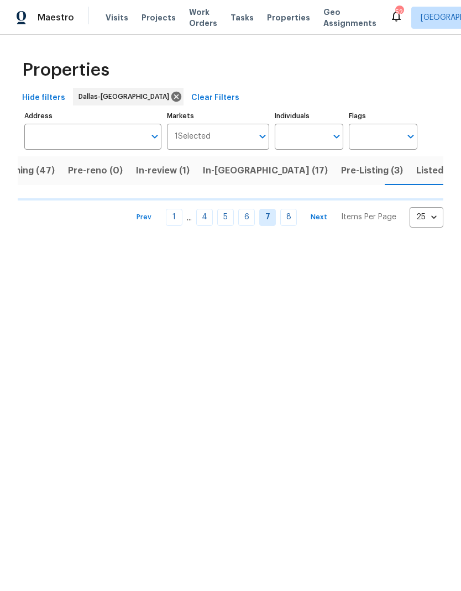
scroll to position [0, 37]
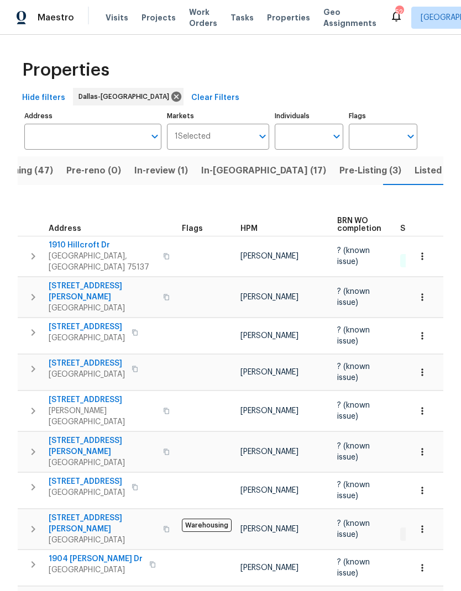
click at [249, 225] on span "HPM" at bounding box center [248, 229] width 17 height 8
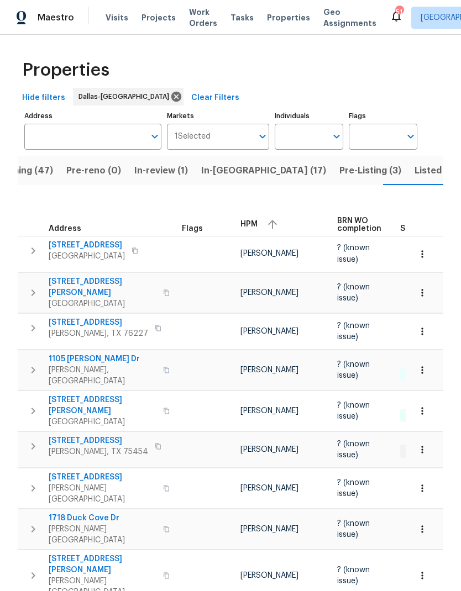
click at [249, 221] on span "HPM" at bounding box center [248, 225] width 17 height 8
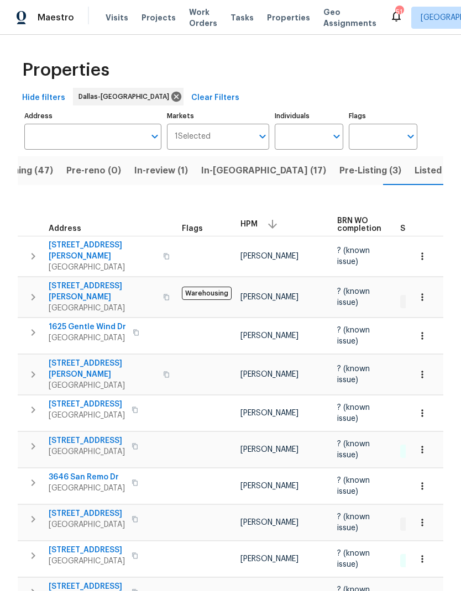
click at [300, 135] on input "Individuals" at bounding box center [301, 137] width 52 height 26
type input "todd"
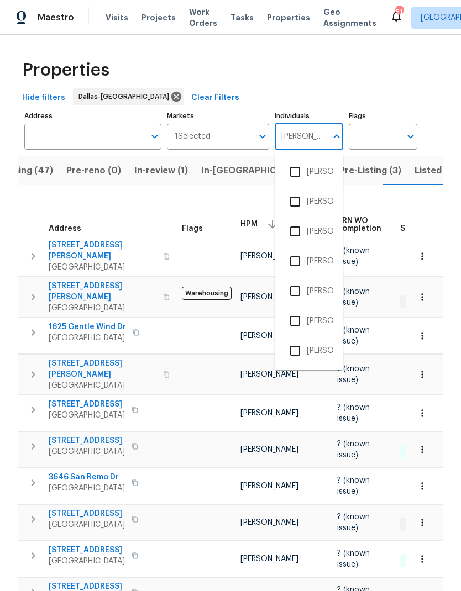
click at [298, 285] on input "checkbox" at bounding box center [295, 291] width 23 height 23
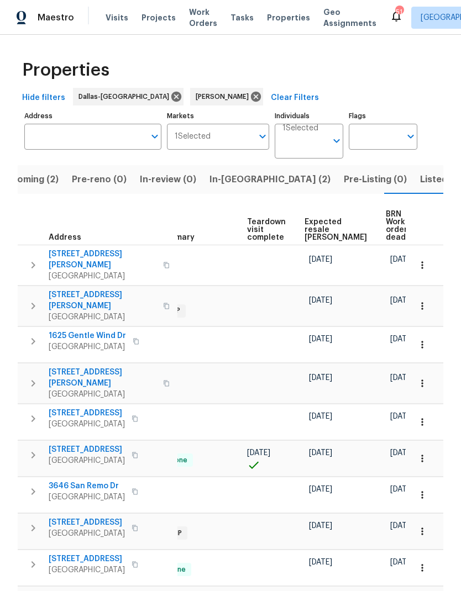
scroll to position [0, 241]
click at [420, 177] on span "Listed (13)" at bounding box center [442, 179] width 45 height 15
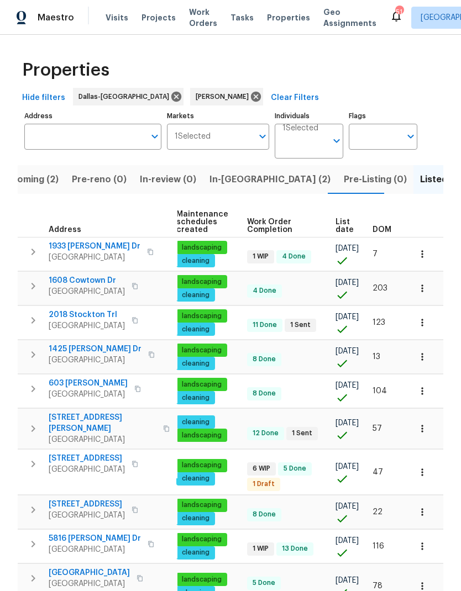
scroll to position [0, 161]
click at [391, 224] on th "DOM" at bounding box center [387, 222] width 38 height 30
click at [387, 227] on span "DOM" at bounding box center [382, 230] width 19 height 8
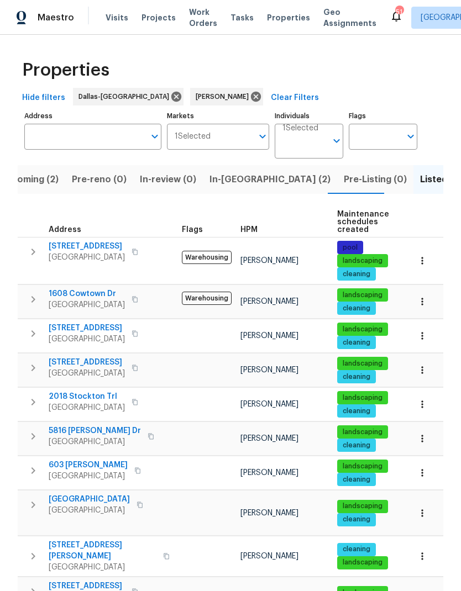
click at [89, 329] on span "2805 Monthaven Dr" at bounding box center [87, 328] width 76 height 11
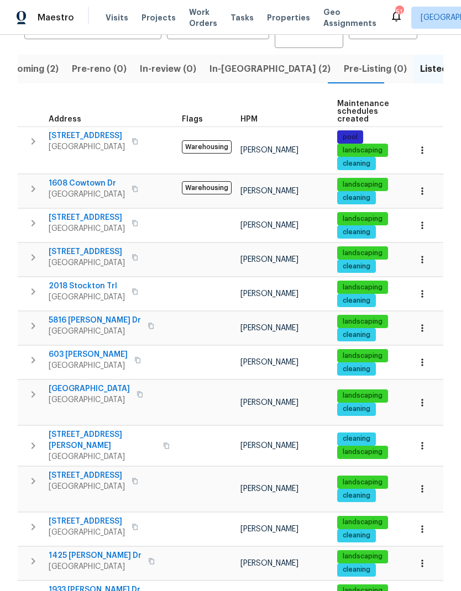
scroll to position [110, 0]
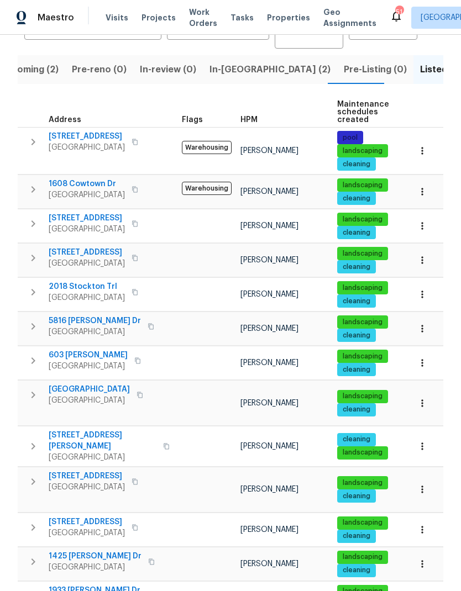
click at [81, 318] on span "5816 Yolanda Dr" at bounding box center [95, 321] width 92 height 11
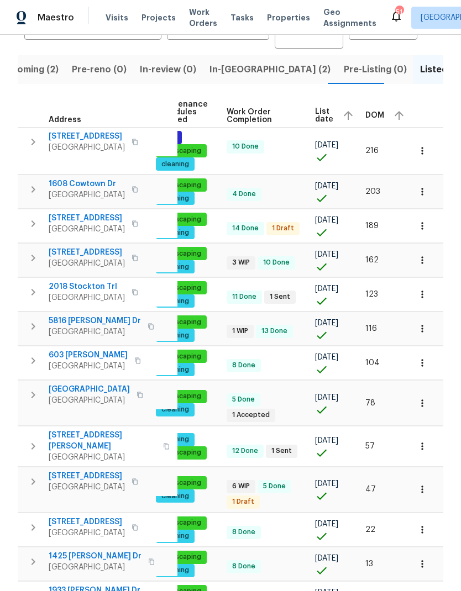
scroll to position [0, 180]
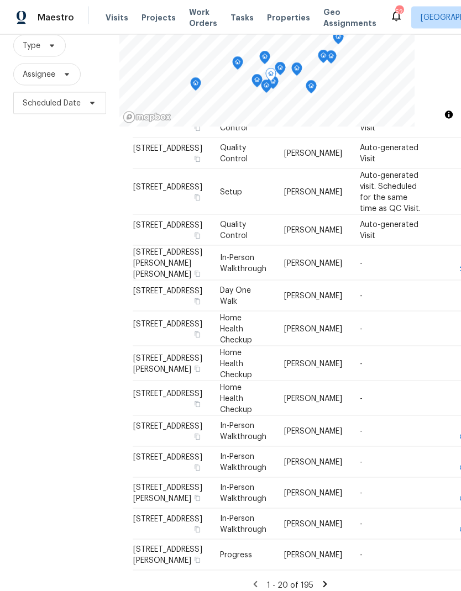
scroll to position [44, 0]
click at [326, 580] on icon at bounding box center [325, 585] width 10 height 10
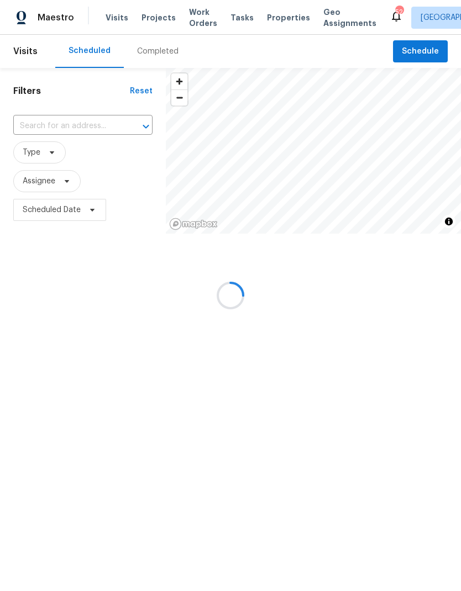
scroll to position [735, 0]
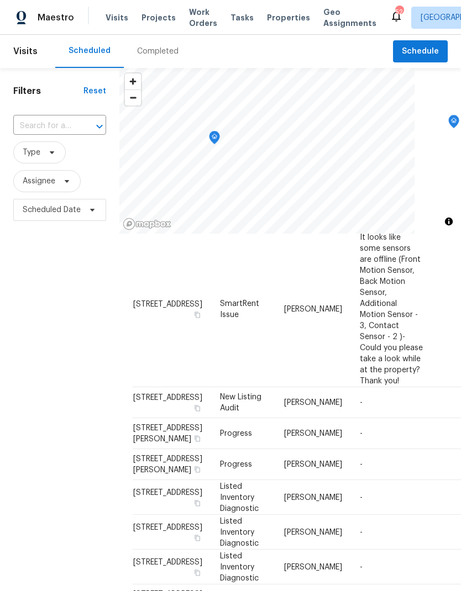
click at [217, 131] on icon "Map marker" at bounding box center [214, 138] width 11 height 14
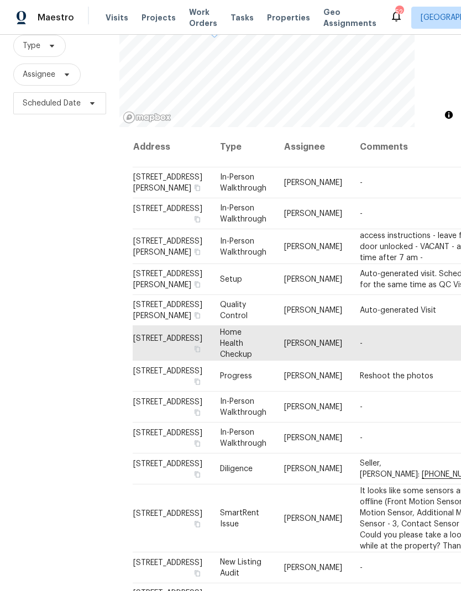
scroll to position [0, 0]
click at [351, 361] on td "-" at bounding box center [422, 343] width 143 height 35
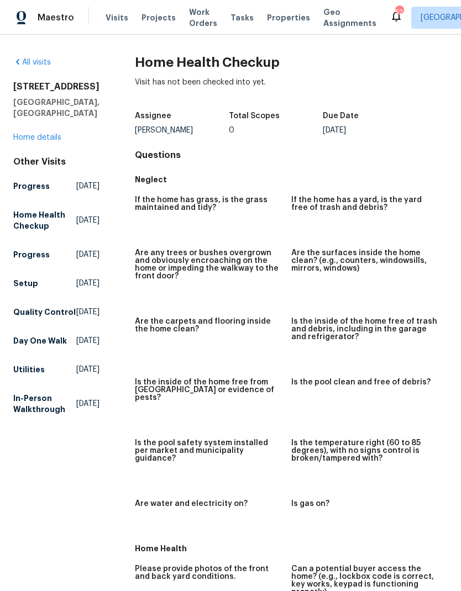
click at [43, 134] on link "Home details" at bounding box center [37, 138] width 48 height 8
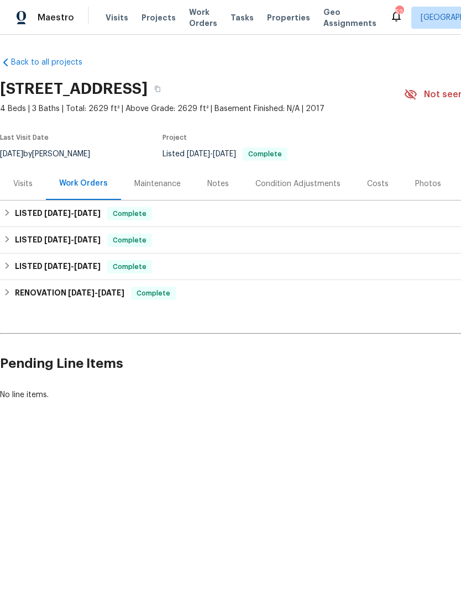
click at [26, 182] on div "Visits" at bounding box center [22, 184] width 19 height 11
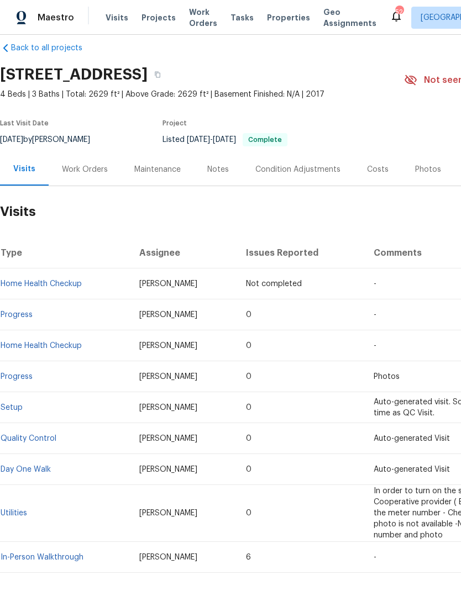
scroll to position [13, 0]
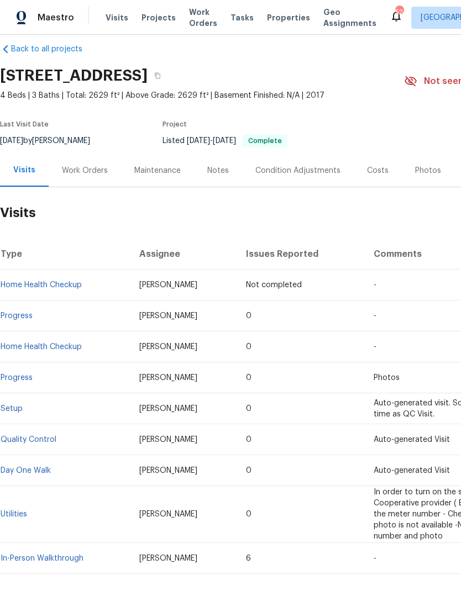
click at [78, 166] on div "Work Orders" at bounding box center [85, 170] width 46 height 11
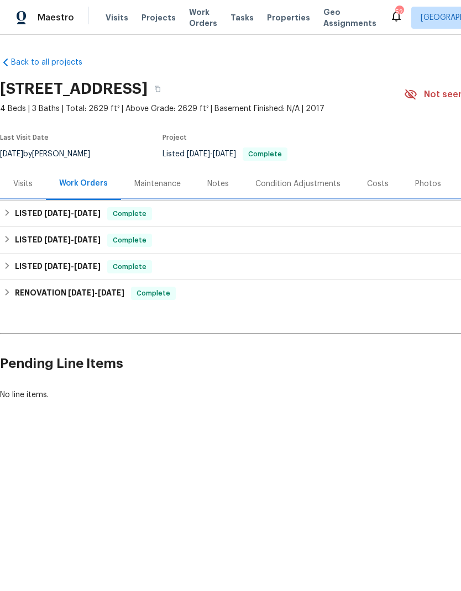
click at [47, 211] on span "[DATE]" at bounding box center [57, 213] width 27 height 8
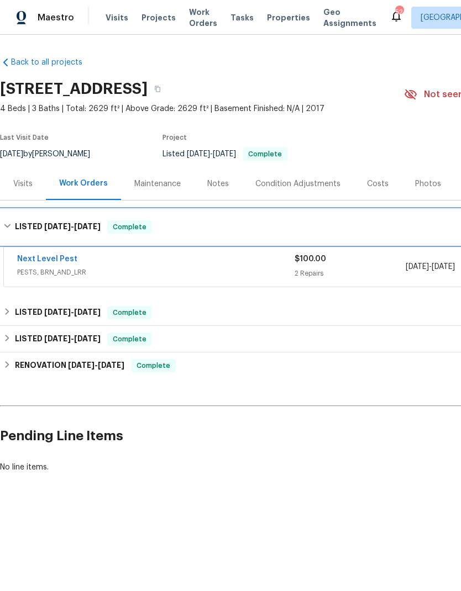
click at [57, 225] on span "[DATE]" at bounding box center [57, 227] width 27 height 8
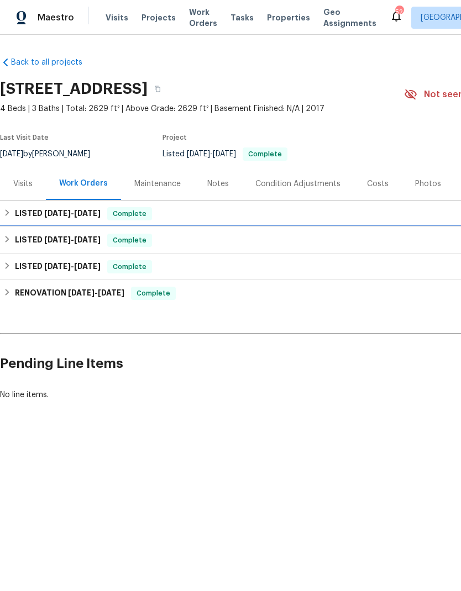
click at [53, 238] on span "[DATE]" at bounding box center [57, 240] width 27 height 8
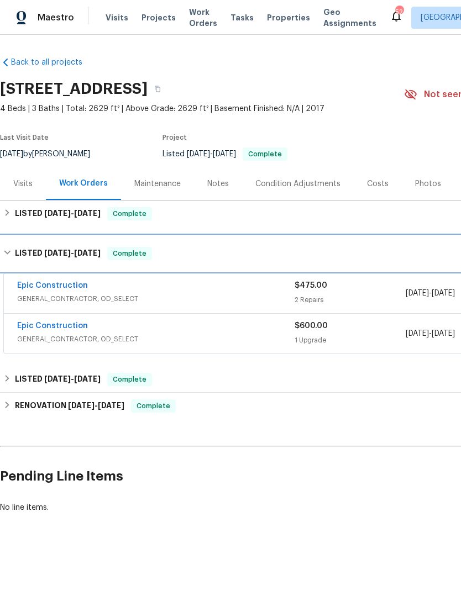
click at [22, 253] on h6 "LISTED [DATE] - [DATE]" at bounding box center [58, 253] width 86 height 13
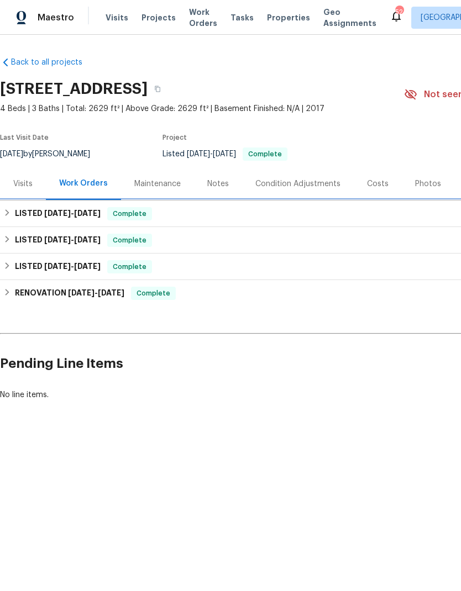
click at [31, 208] on h6 "LISTED [DATE] - [DATE]" at bounding box center [58, 213] width 86 height 13
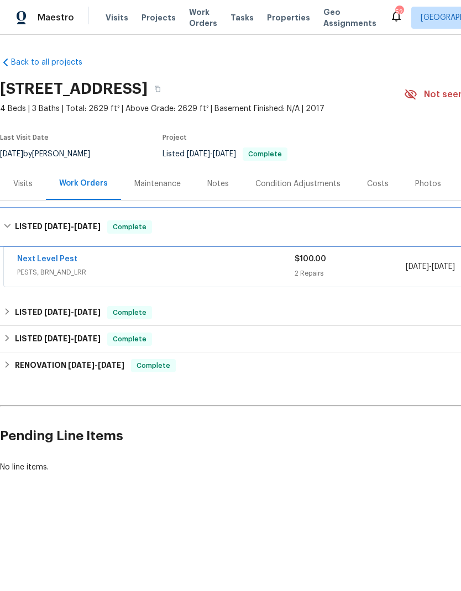
click at [32, 218] on div "LISTED [DATE] - [DATE] Complete" at bounding box center [312, 226] width 625 height 35
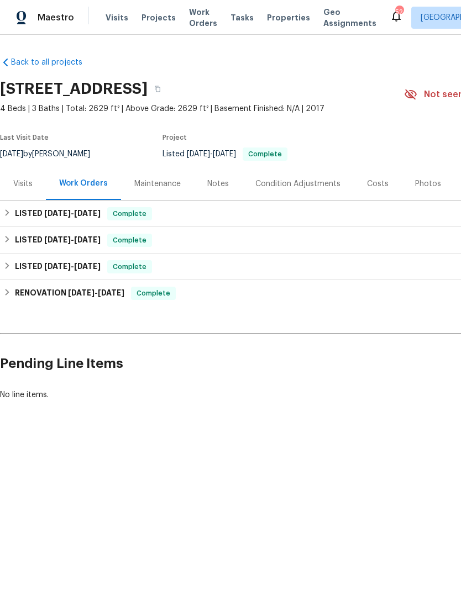
click at [24, 180] on div "Visits" at bounding box center [22, 184] width 19 height 11
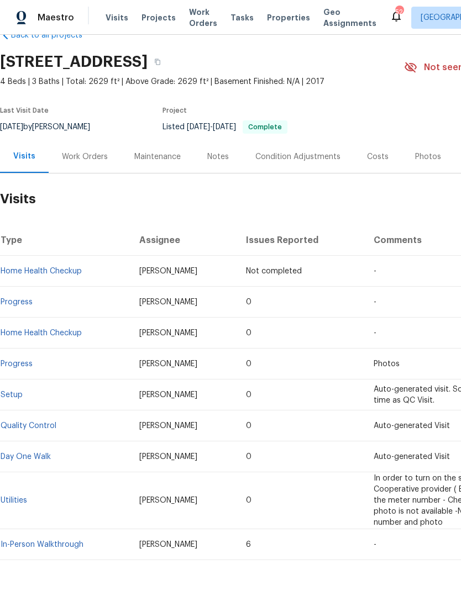
scroll to position [27, 0]
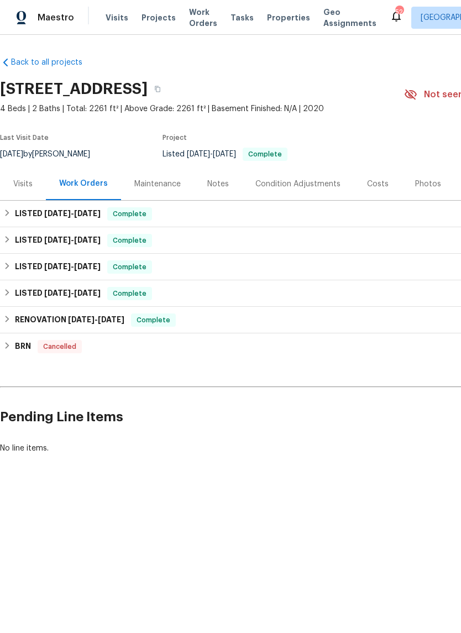
click at [26, 187] on div "Visits" at bounding box center [22, 184] width 19 height 11
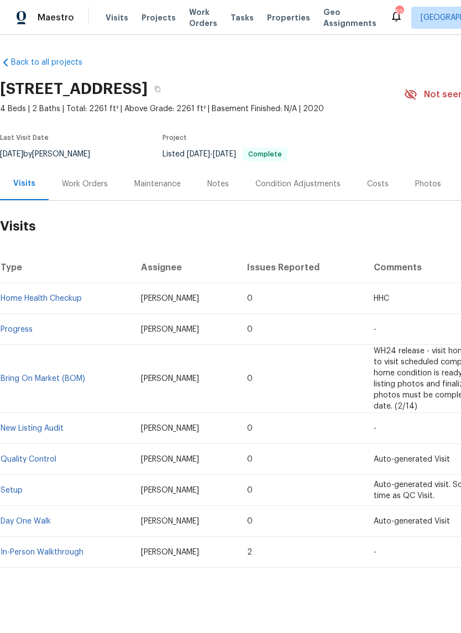
click at [83, 185] on div "Work Orders" at bounding box center [85, 184] width 46 height 11
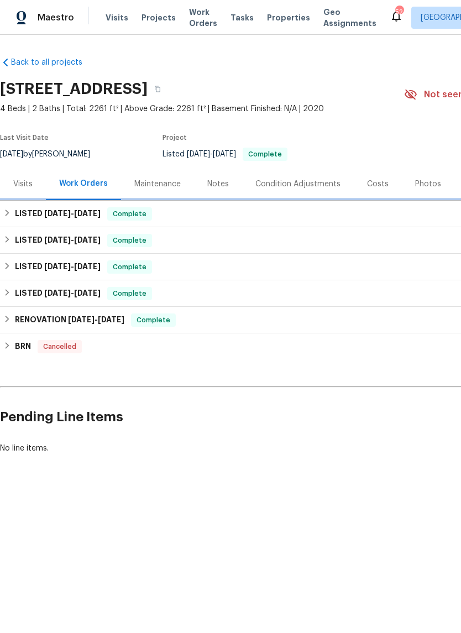
click at [63, 208] on h6 "LISTED 8/13/25 - 8/20/25" at bounding box center [58, 213] width 86 height 13
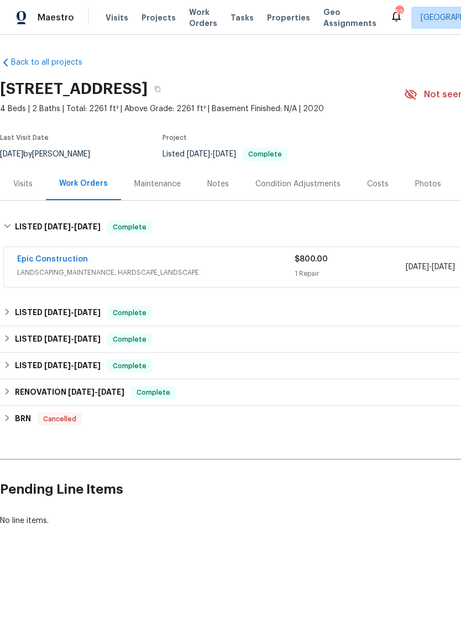
click at [53, 259] on link "Epic Construction" at bounding box center [52, 259] width 71 height 8
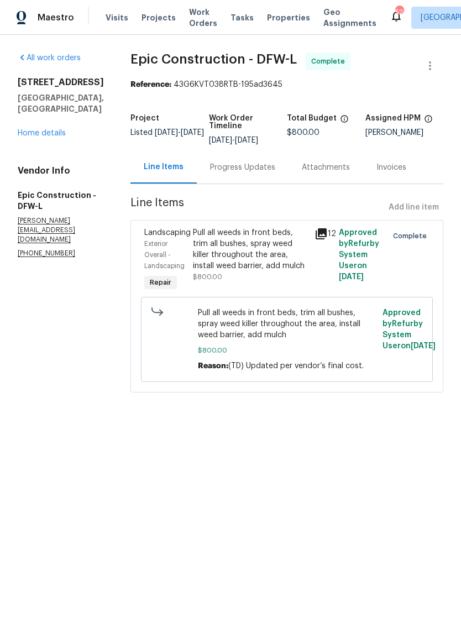
click at [319, 235] on icon at bounding box center [321, 233] width 11 height 11
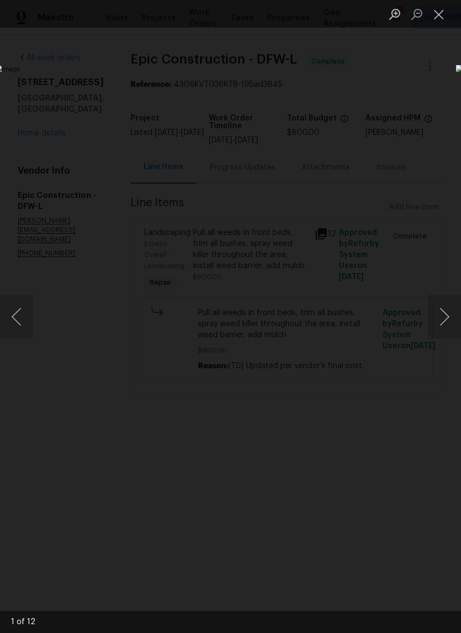
click at [447, 326] on button "Next image" at bounding box center [444, 317] width 33 height 44
click at [440, 315] on button "Next image" at bounding box center [444, 317] width 33 height 44
click at [443, 314] on button "Next image" at bounding box center [444, 317] width 33 height 44
click at [444, 311] on button "Next image" at bounding box center [444, 317] width 33 height 44
click at [446, 311] on button "Next image" at bounding box center [444, 317] width 33 height 44
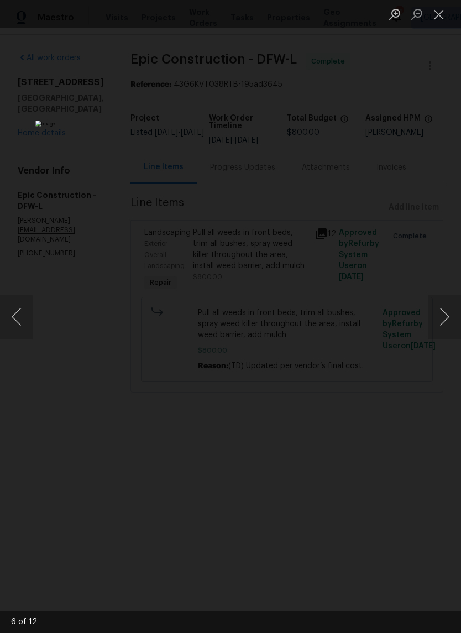
click at [444, 315] on button "Next image" at bounding box center [444, 317] width 33 height 44
click at [442, 320] on button "Next image" at bounding box center [444, 317] width 33 height 44
click at [443, 314] on button "Next image" at bounding box center [444, 317] width 33 height 44
click at [445, 319] on button "Next image" at bounding box center [444, 317] width 33 height 44
click at [443, 314] on button "Next image" at bounding box center [444, 317] width 33 height 44
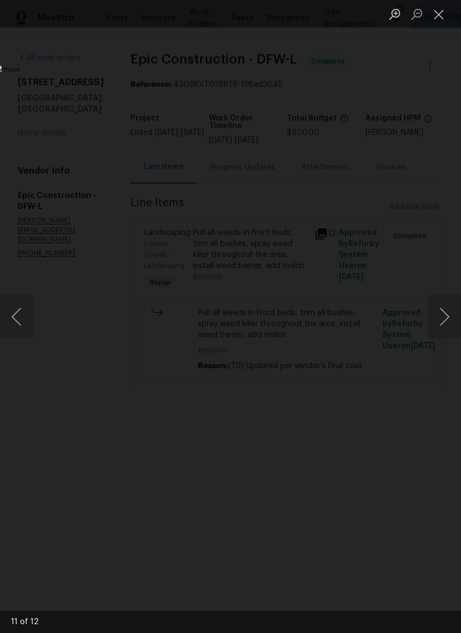
click at [439, 6] on button "Close lightbox" at bounding box center [439, 13] width 22 height 19
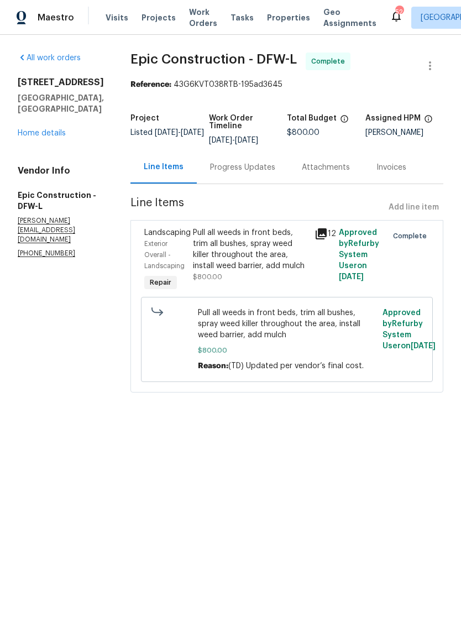
click at [39, 132] on link "Home details" at bounding box center [42, 133] width 48 height 8
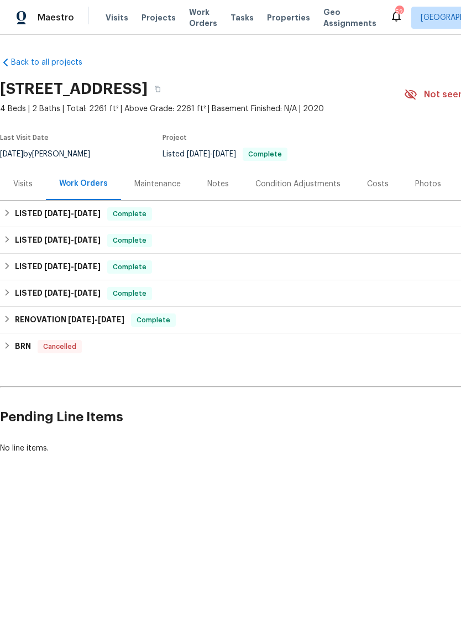
scroll to position [0, -1]
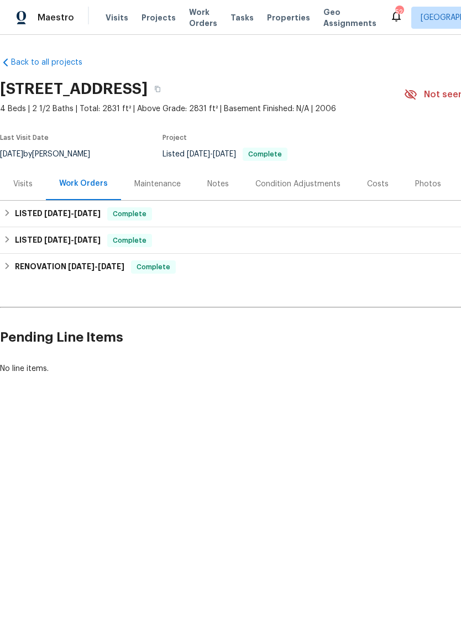
click at [29, 181] on div "Visits" at bounding box center [22, 184] width 19 height 11
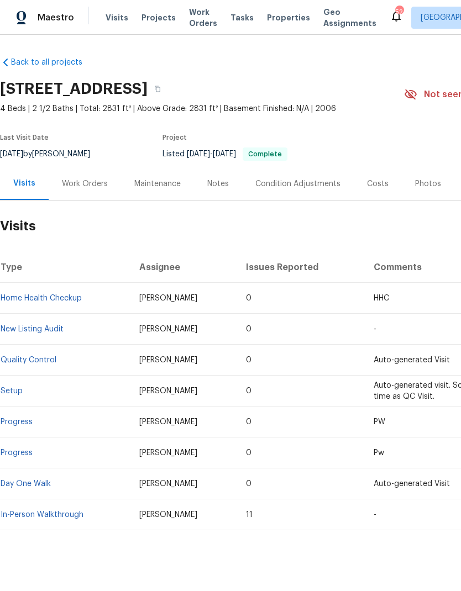
click at [48, 511] on link "In-Person Walkthrough" at bounding box center [42, 515] width 83 height 8
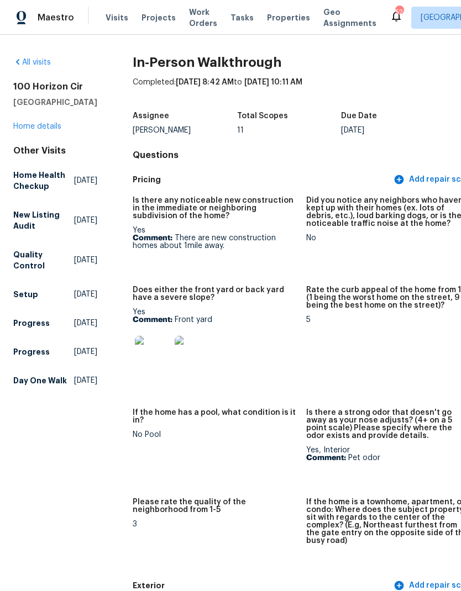
click at [135, 348] on img at bounding box center [152, 353] width 35 height 35
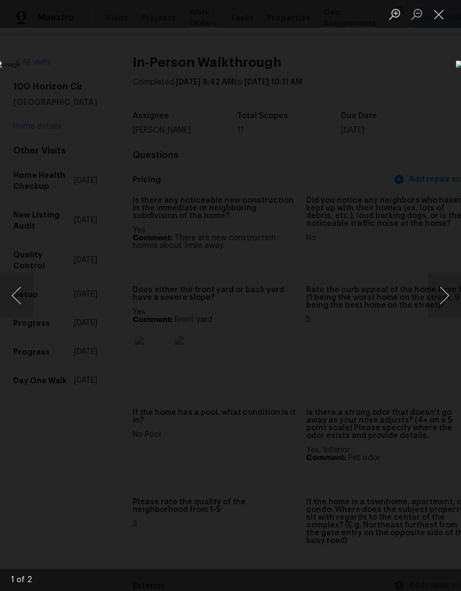
click at [443, 299] on button "Next image" at bounding box center [444, 296] width 33 height 44
click at [439, 13] on button "Close lightbox" at bounding box center [439, 13] width 22 height 19
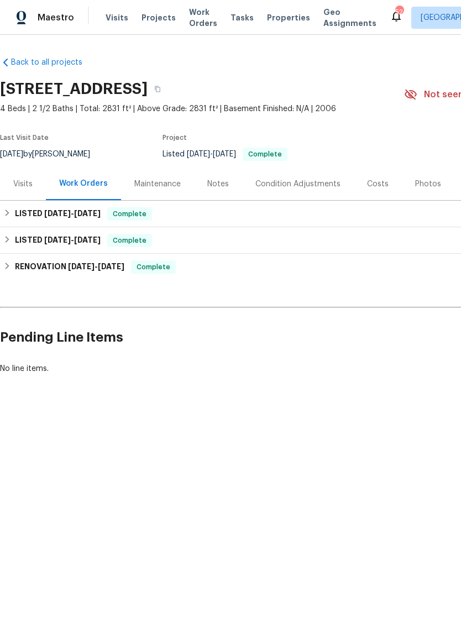
click at [367, 189] on div "Costs" at bounding box center [378, 184] width 22 height 11
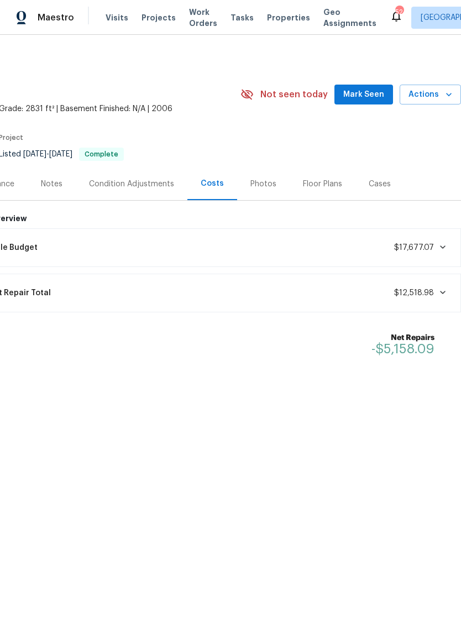
scroll to position [0, 164]
click at [437, 293] on span at bounding box center [440, 292] width 13 height 9
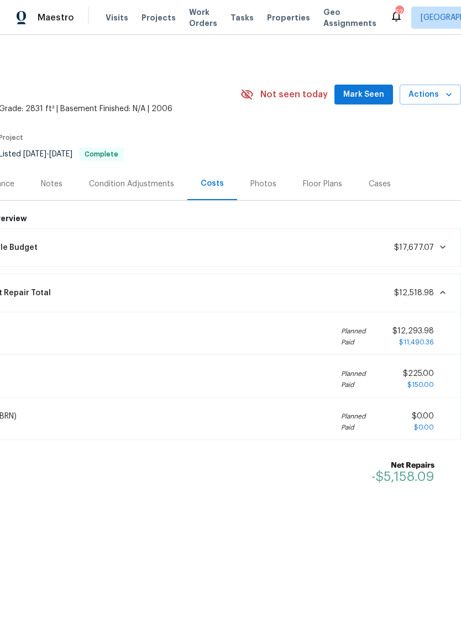
click at [434, 297] on span "$12,518.98" at bounding box center [420, 292] width 53 height 11
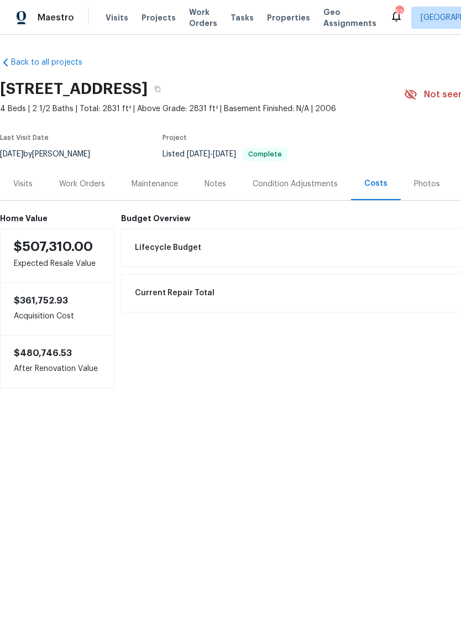
scroll to position [0, 0]
click at [79, 183] on div "Work Orders" at bounding box center [82, 184] width 46 height 11
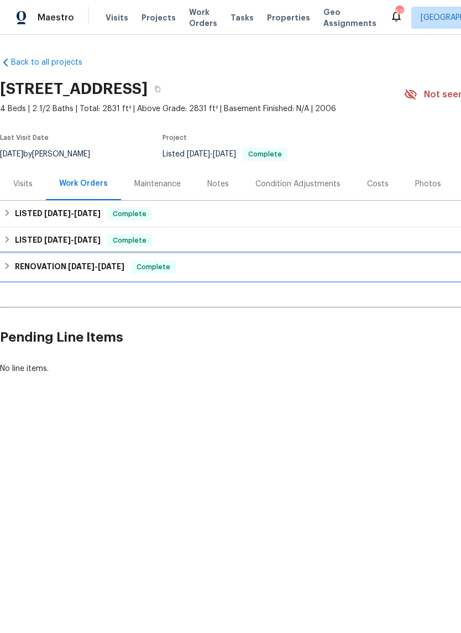
click at [55, 264] on h6 "RENOVATION 6/23/25 - 7/3/25" at bounding box center [69, 266] width 109 height 13
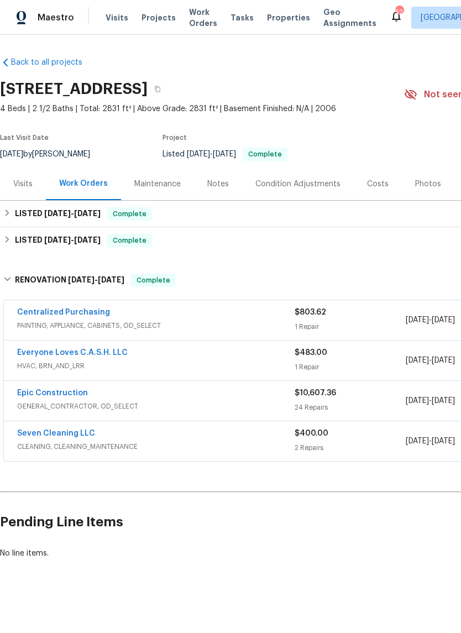
click at [50, 394] on link "Epic Construction" at bounding box center [52, 393] width 71 height 8
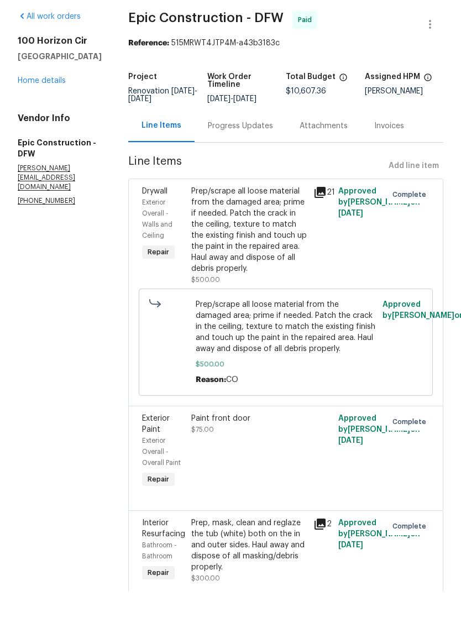
click at [50, 118] on link "Home details" at bounding box center [42, 122] width 48 height 8
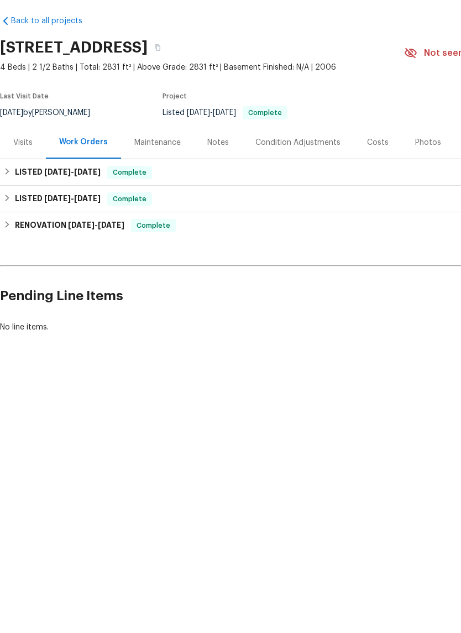
click at [28, 179] on div "Visits" at bounding box center [22, 184] width 19 height 11
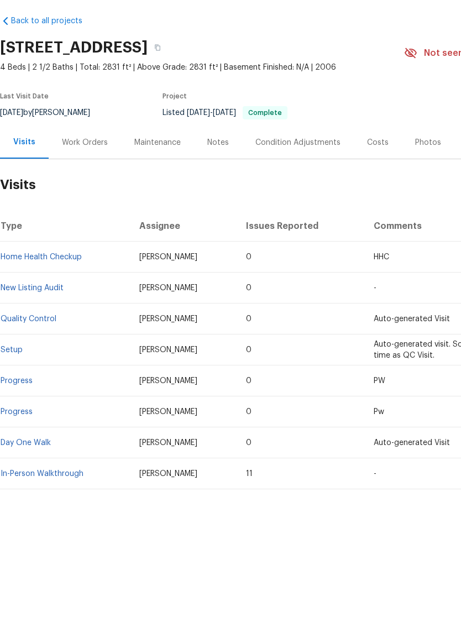
click at [52, 511] on link "In-Person Walkthrough" at bounding box center [42, 515] width 83 height 8
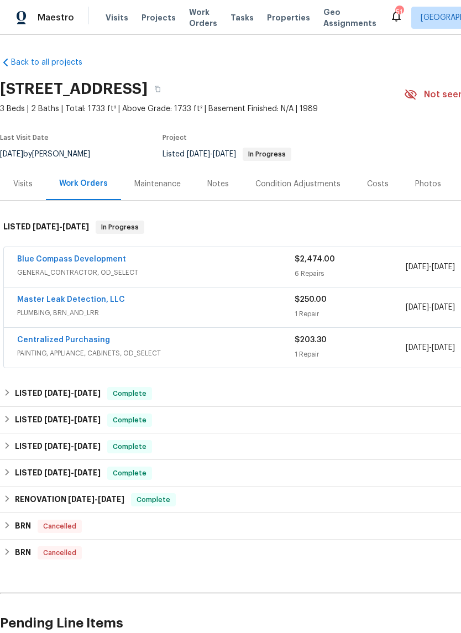
scroll to position [-6, 112]
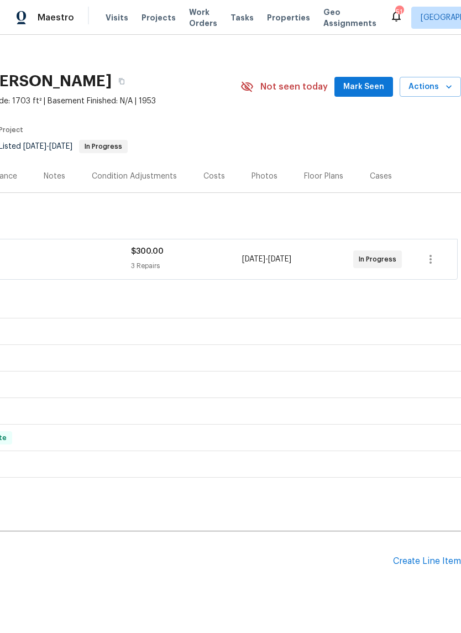
scroll to position [9, 165]
